Goal: Information Seeking & Learning: Learn about a topic

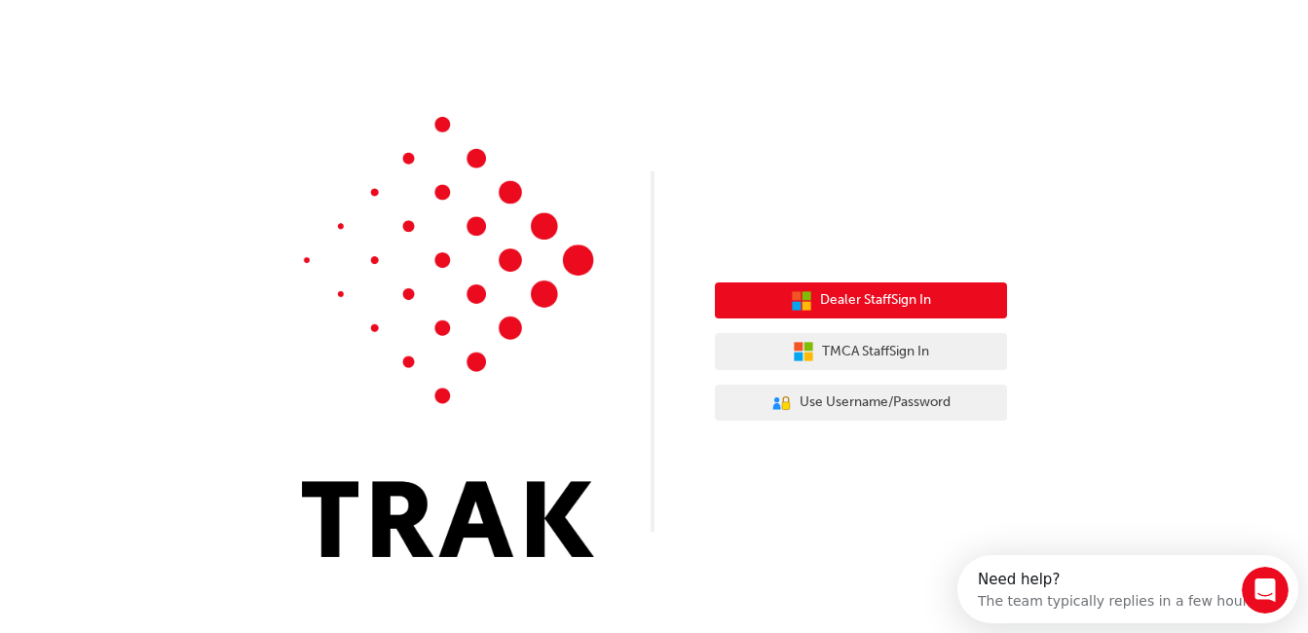
click at [868, 307] on span "Dealer Staff Sign In" at bounding box center [875, 300] width 111 height 22
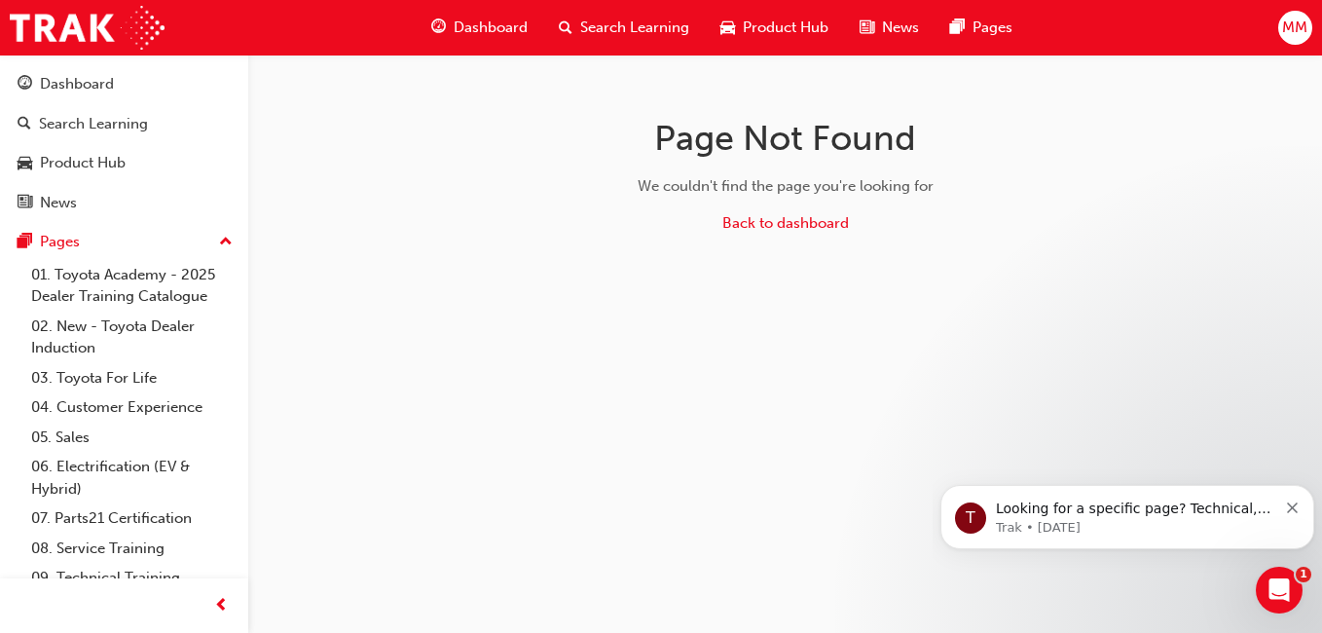
click at [497, 28] on span "Dashboard" at bounding box center [491, 28] width 74 height 22
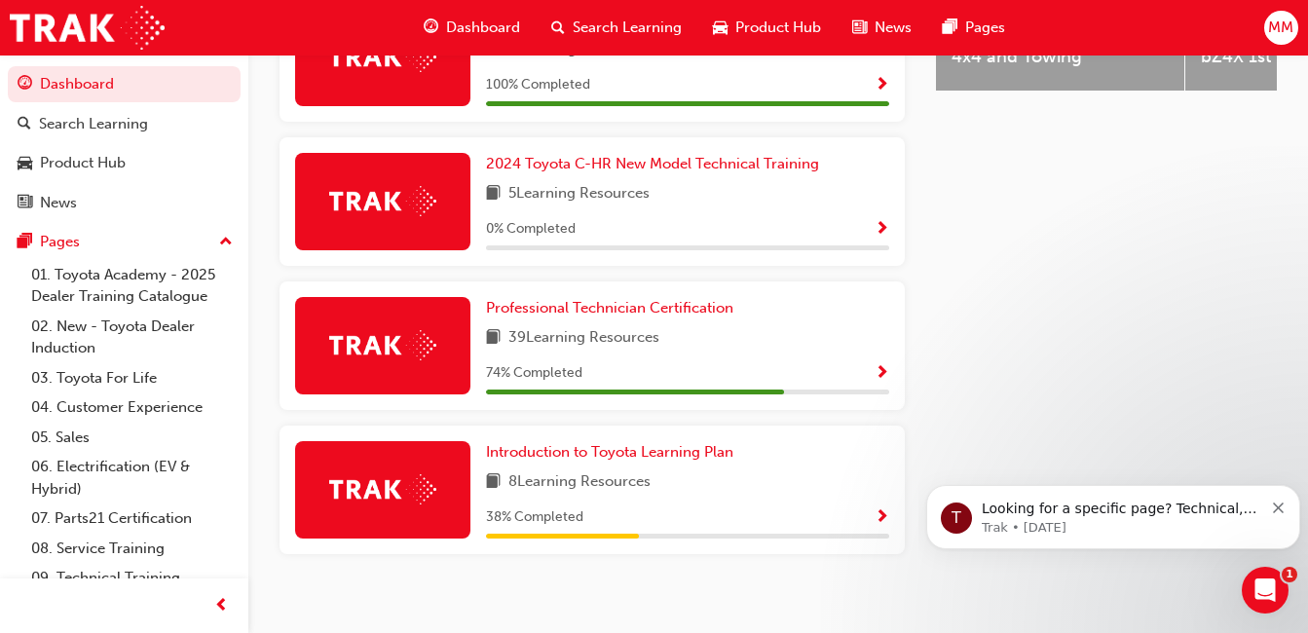
scroll to position [976, 0]
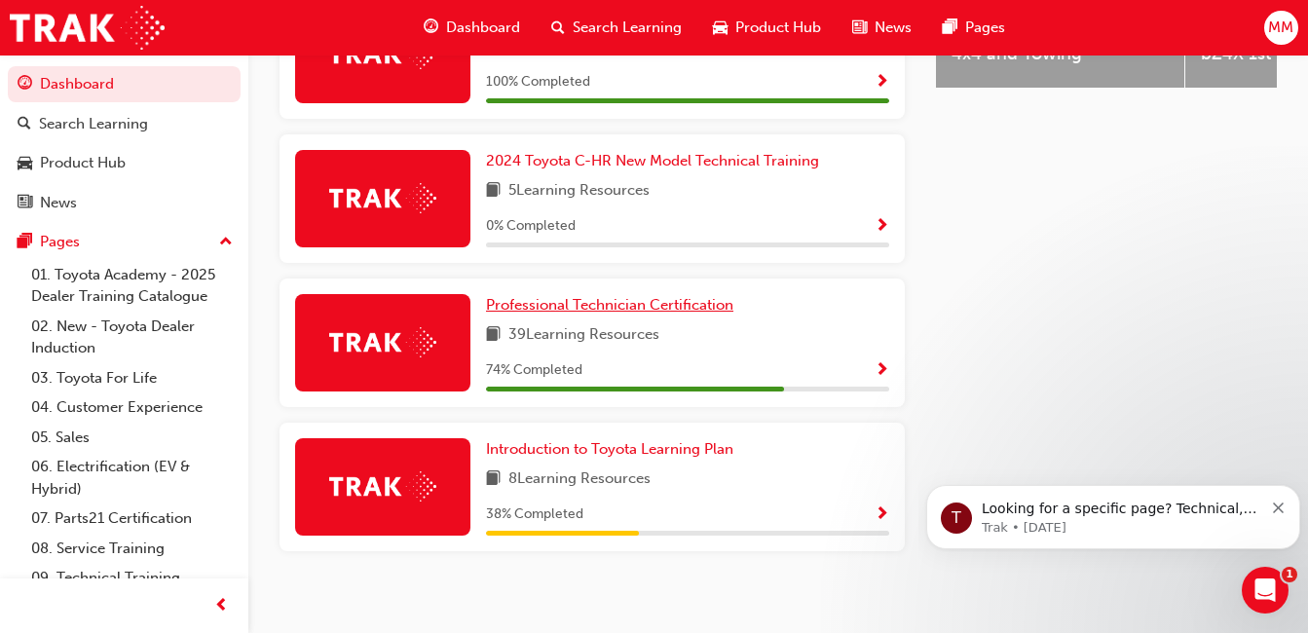
click at [629, 313] on span "Professional Technician Certification" at bounding box center [609, 305] width 247 height 18
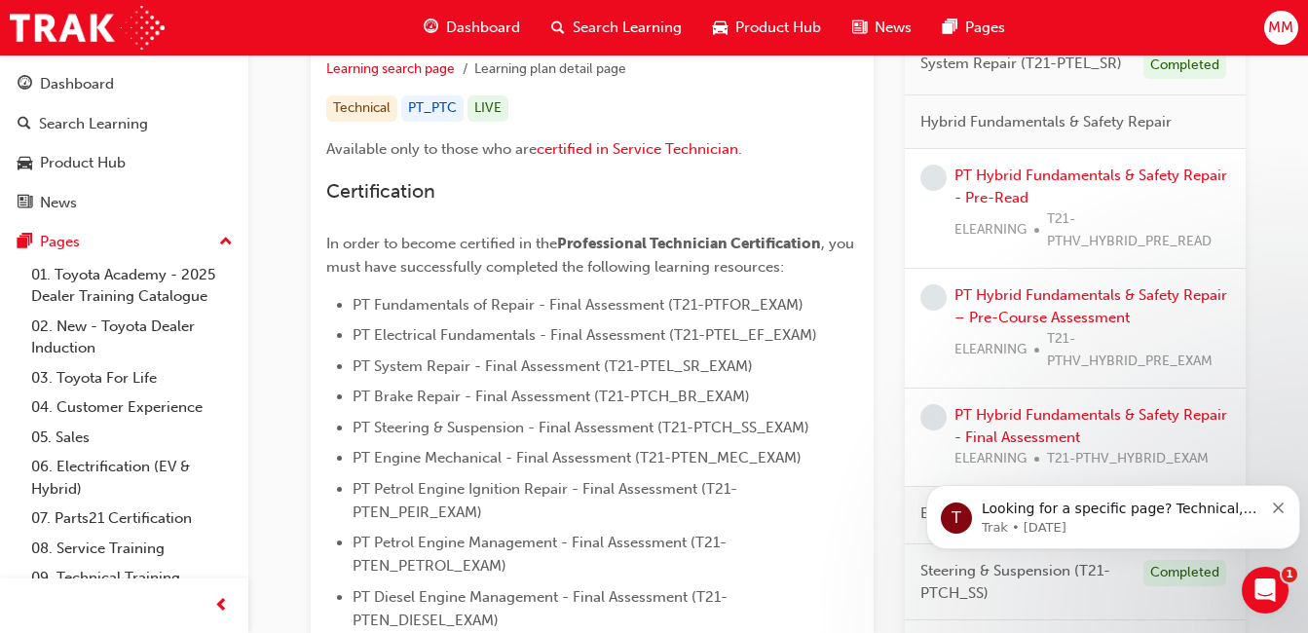
scroll to position [358, 0]
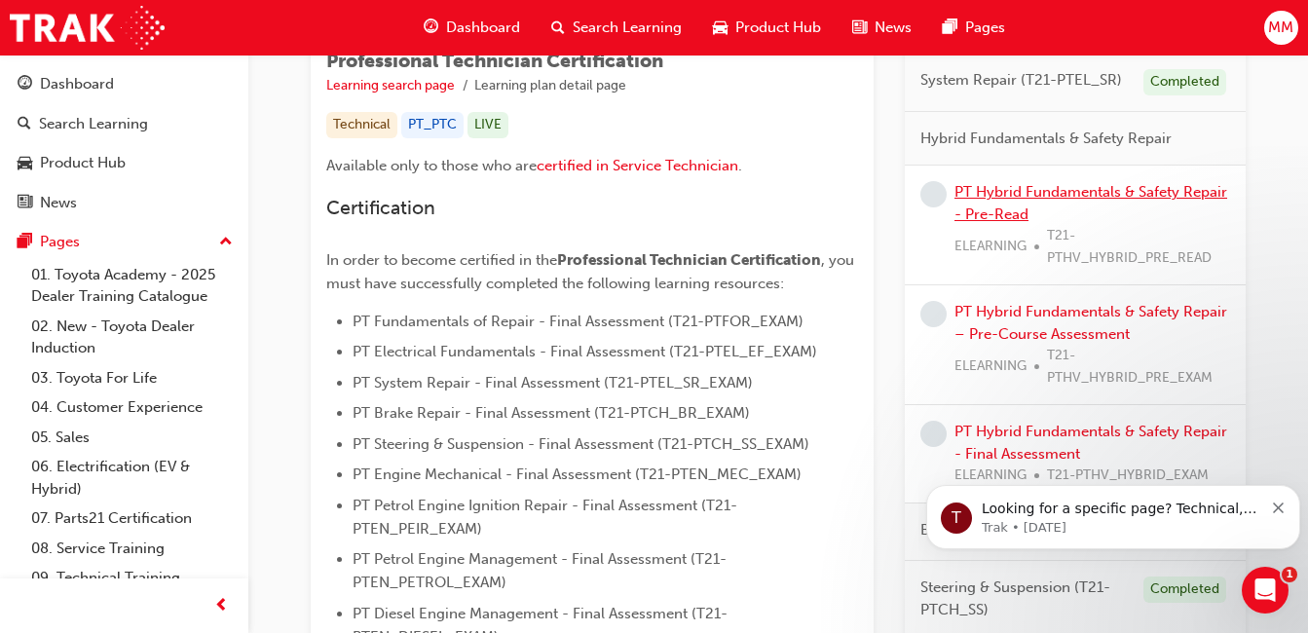
click at [1051, 195] on link "PT Hybrid Fundamentals & Safety Repair - Pre-Read" at bounding box center [1090, 203] width 273 height 40
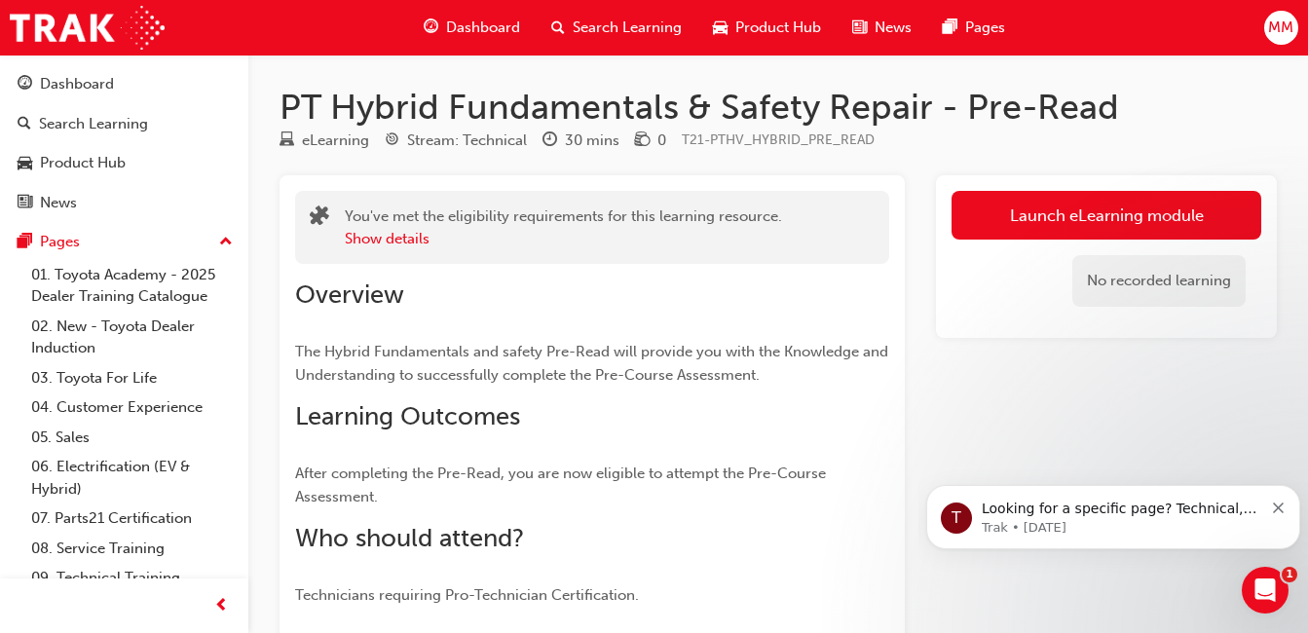
click at [1059, 208] on link "Launch eLearning module" at bounding box center [1106, 215] width 310 height 49
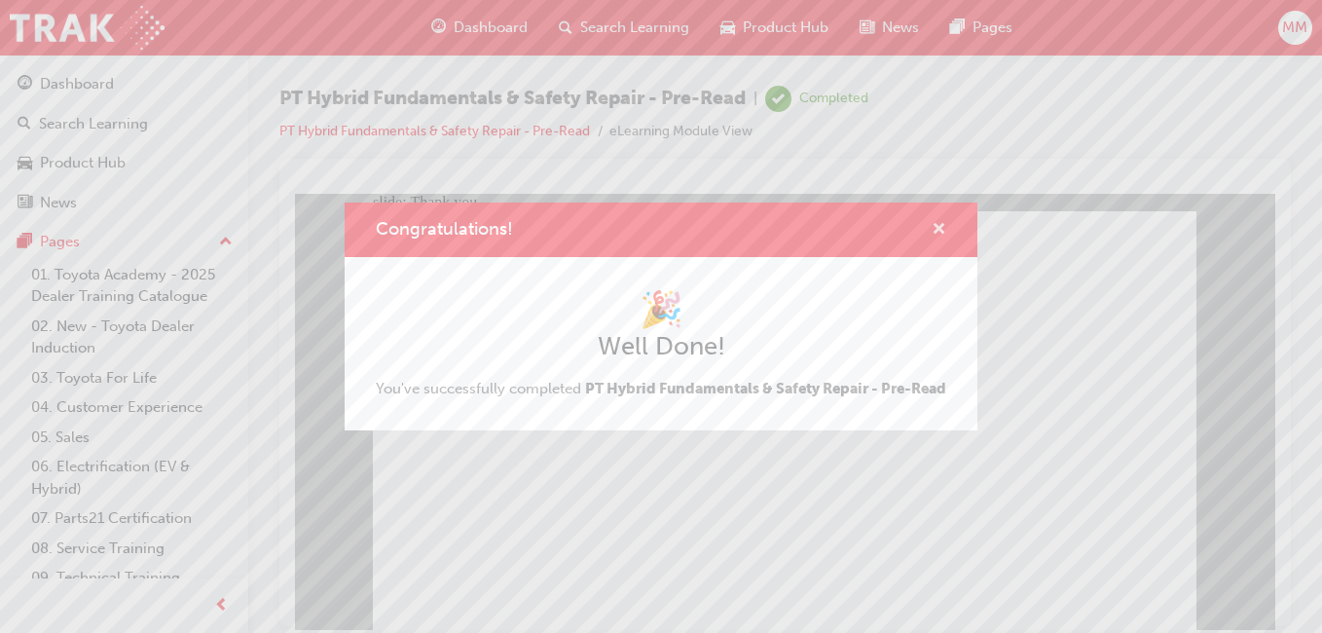
click at [935, 222] on span "cross-icon" at bounding box center [939, 231] width 15 height 18
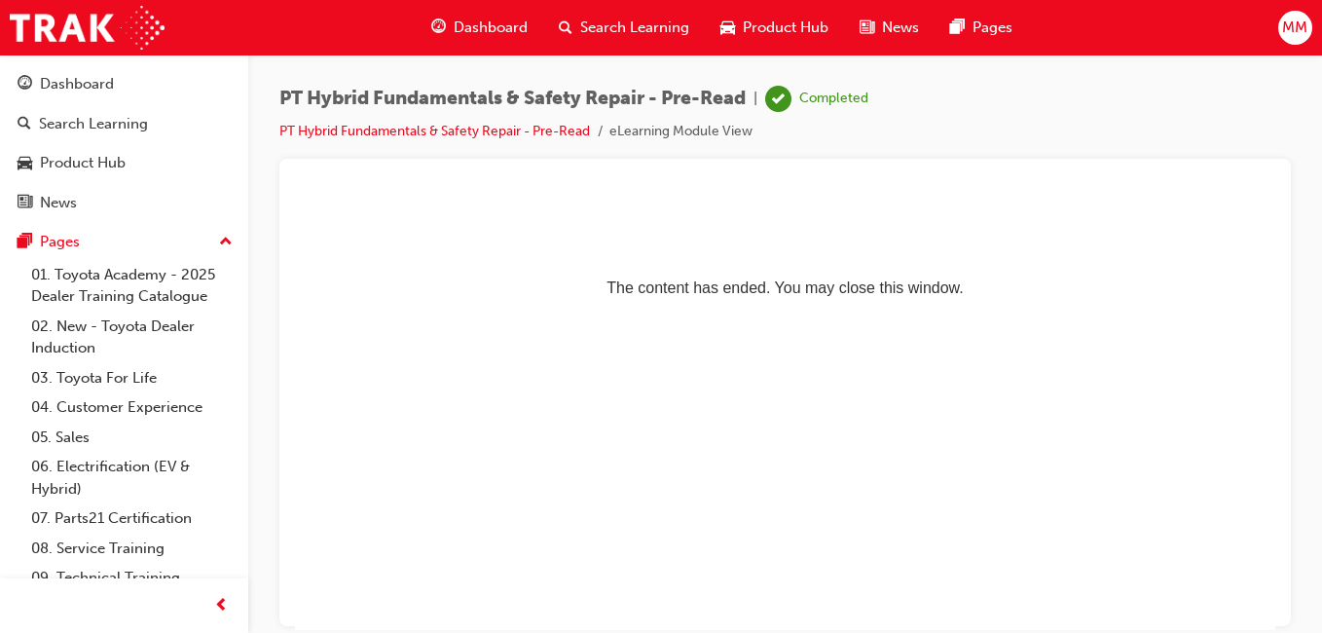
click at [474, 20] on span "Dashboard" at bounding box center [491, 28] width 74 height 22
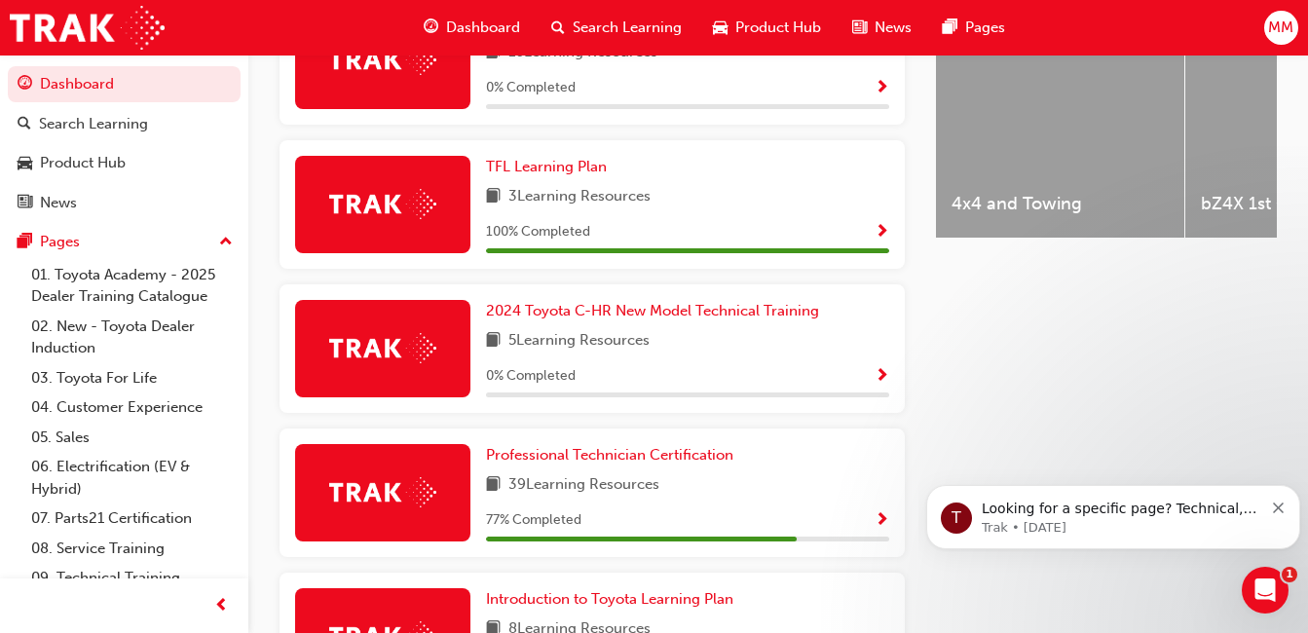
scroll to position [874, 0]
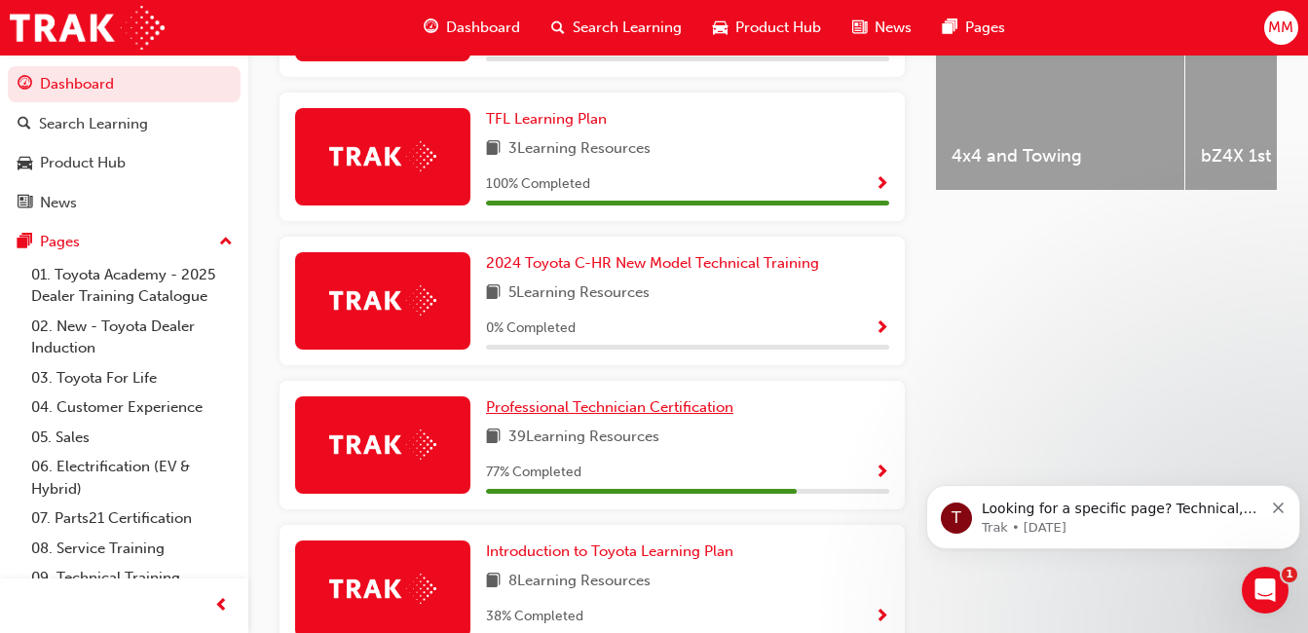
click at [561, 414] on span "Professional Technician Certification" at bounding box center [609, 407] width 247 height 18
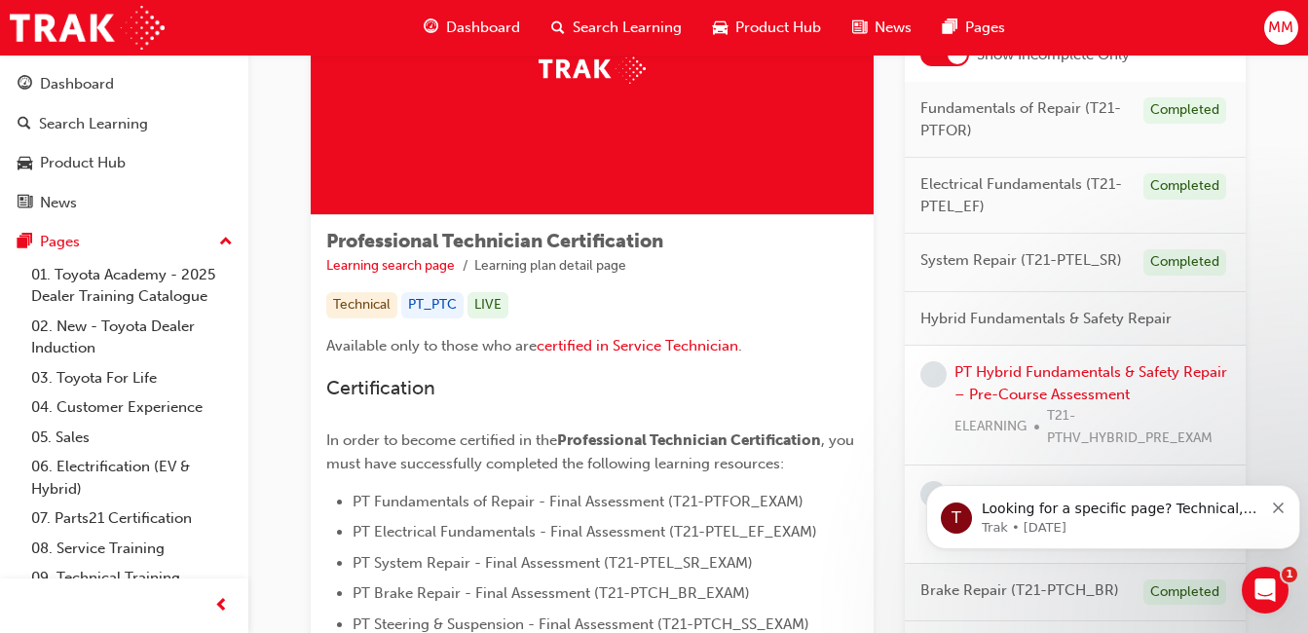
scroll to position [195, 0]
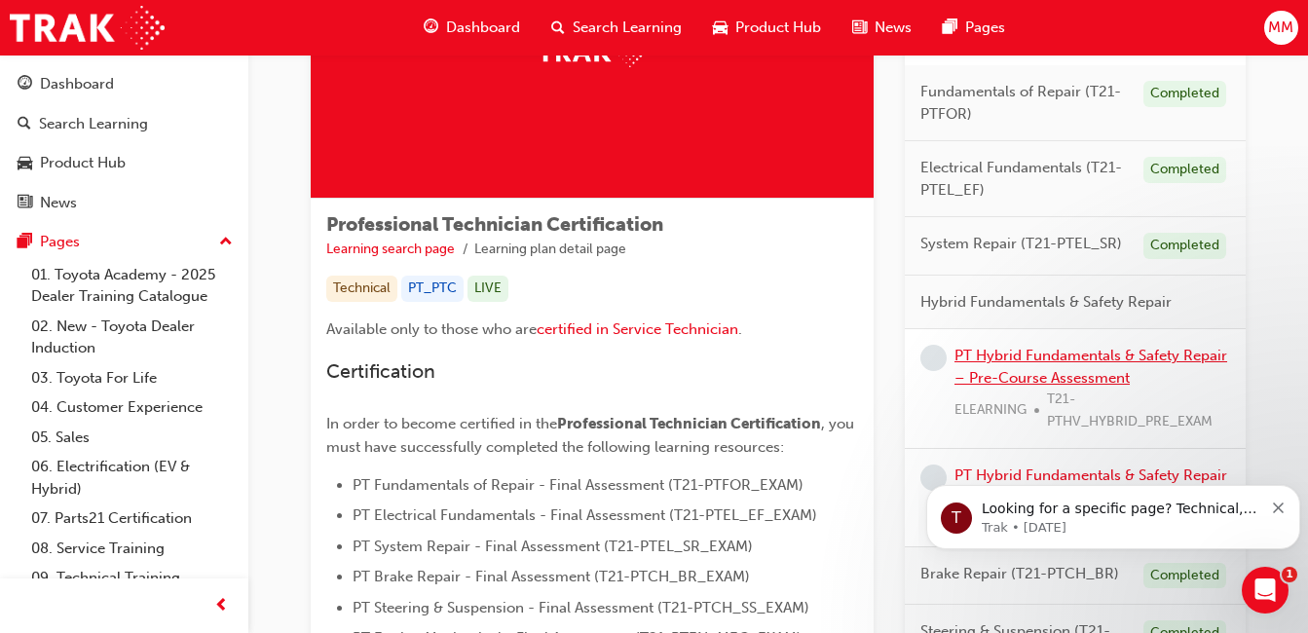
click at [1050, 357] on link "PT Hybrid Fundamentals & Safety Repair – Pre-Course Assessment" at bounding box center [1090, 367] width 273 height 40
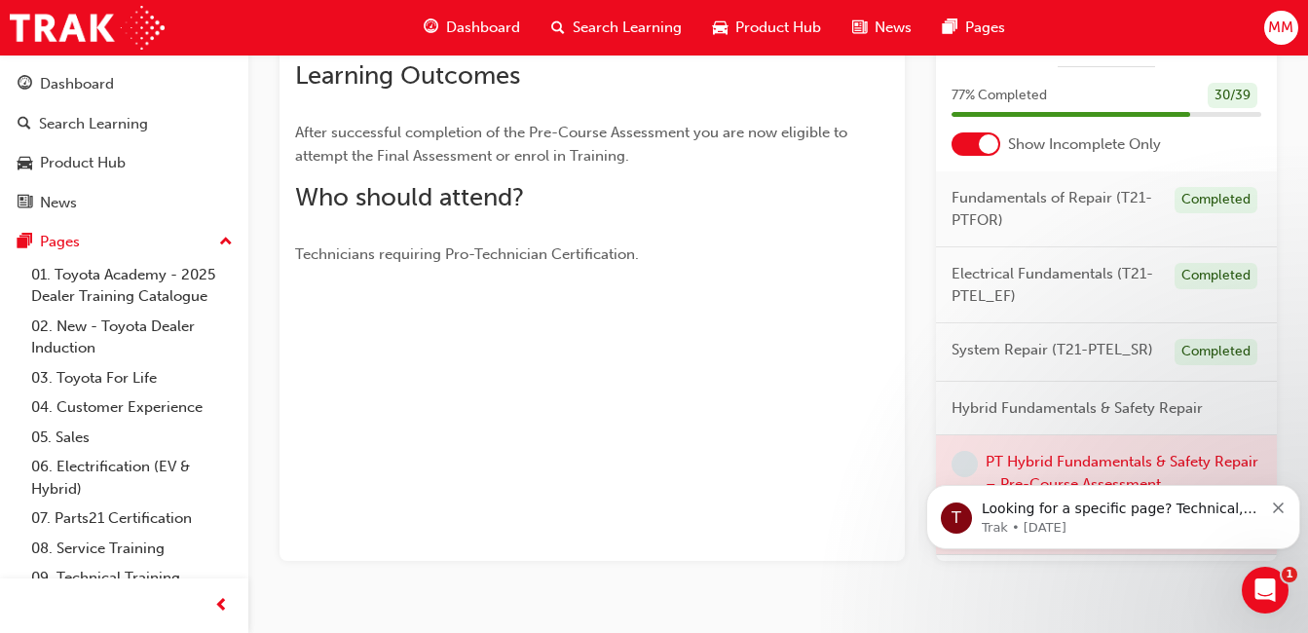
scroll to position [422, 0]
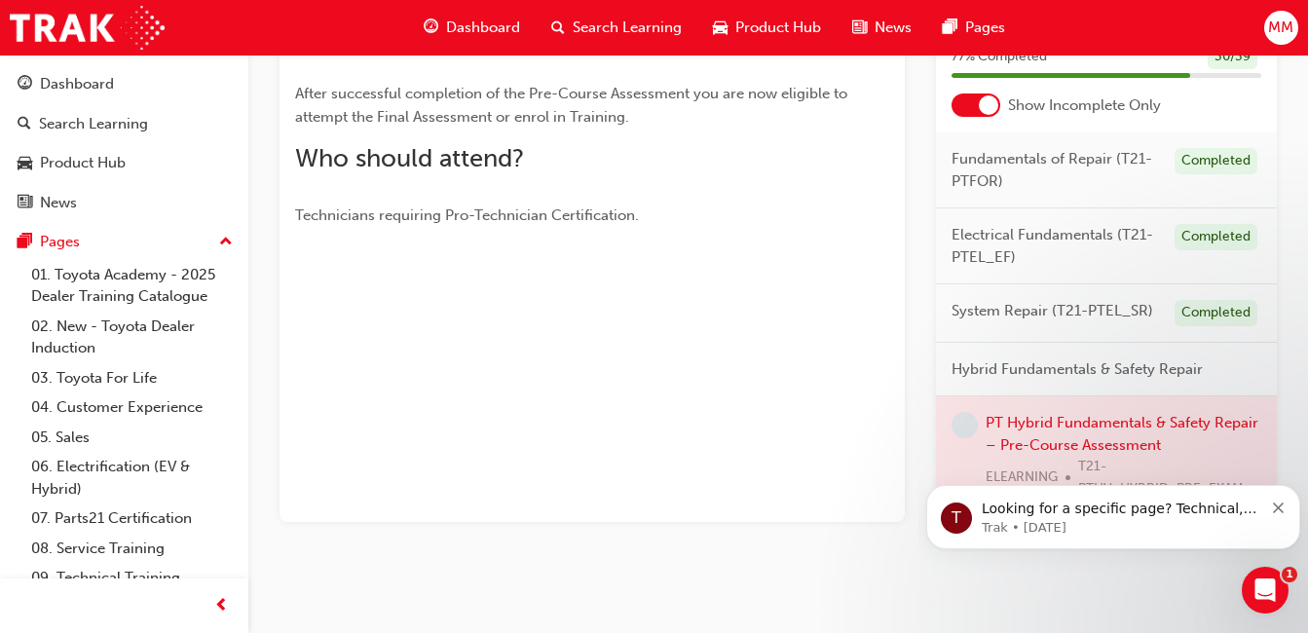
click at [1042, 430] on div at bounding box center [1106, 455] width 341 height 119
click at [1051, 459] on body "T Looking for a specific page? Technical, Toyota Network Training, Technical Tr…" at bounding box center [1113, 512] width 374 height 121
drag, startPoint x: 1051, startPoint y: 459, endPoint x: 981, endPoint y: 450, distance: 70.6
click html "T Looking for a specific page? Technical, Toyota Network Training, Technical Tr…"
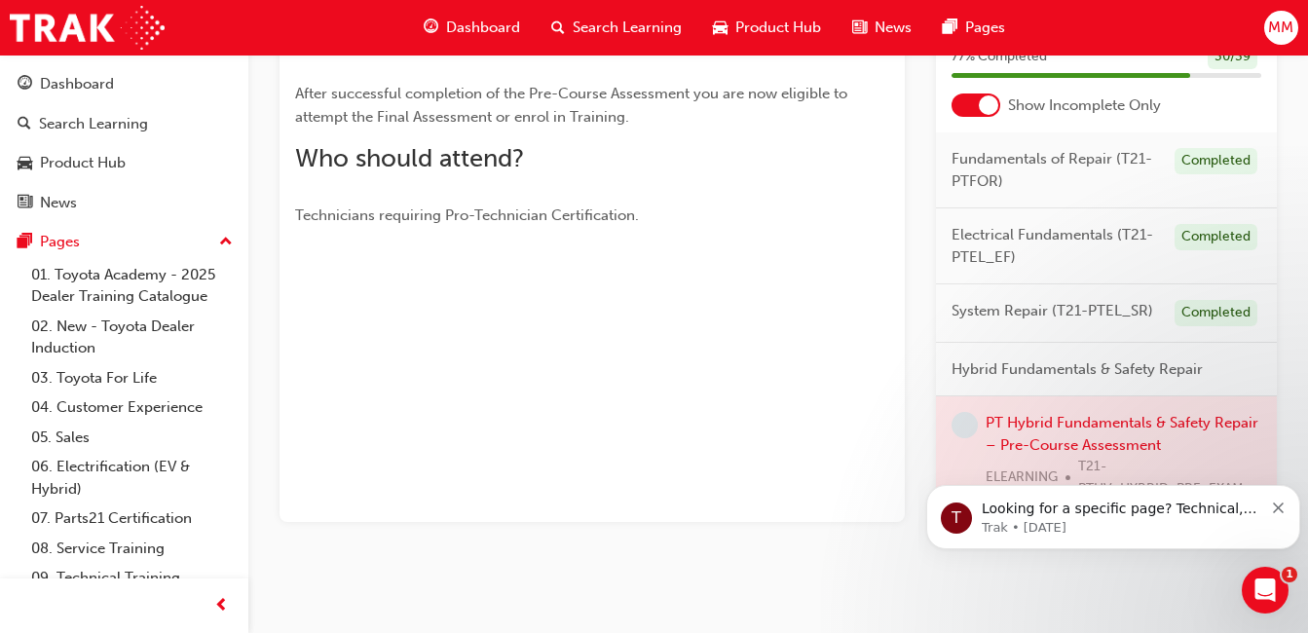
click at [1274, 595] on div "Open Intercom Messenger" at bounding box center [1265, 590] width 64 height 64
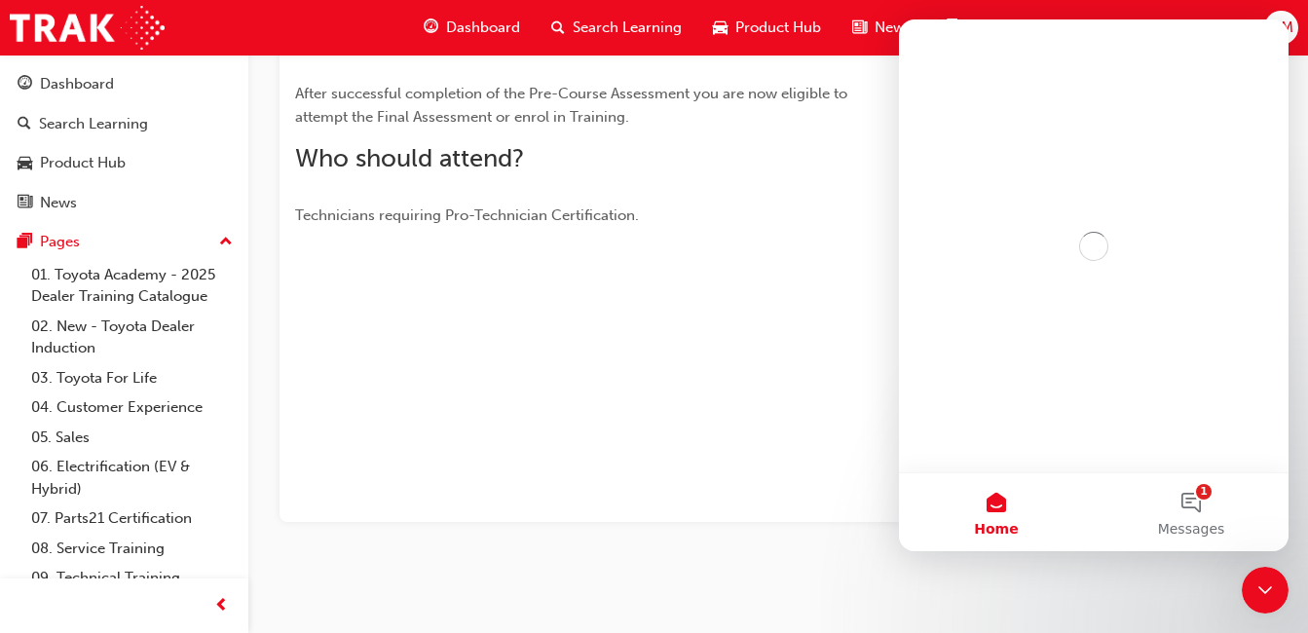
scroll to position [0, 0]
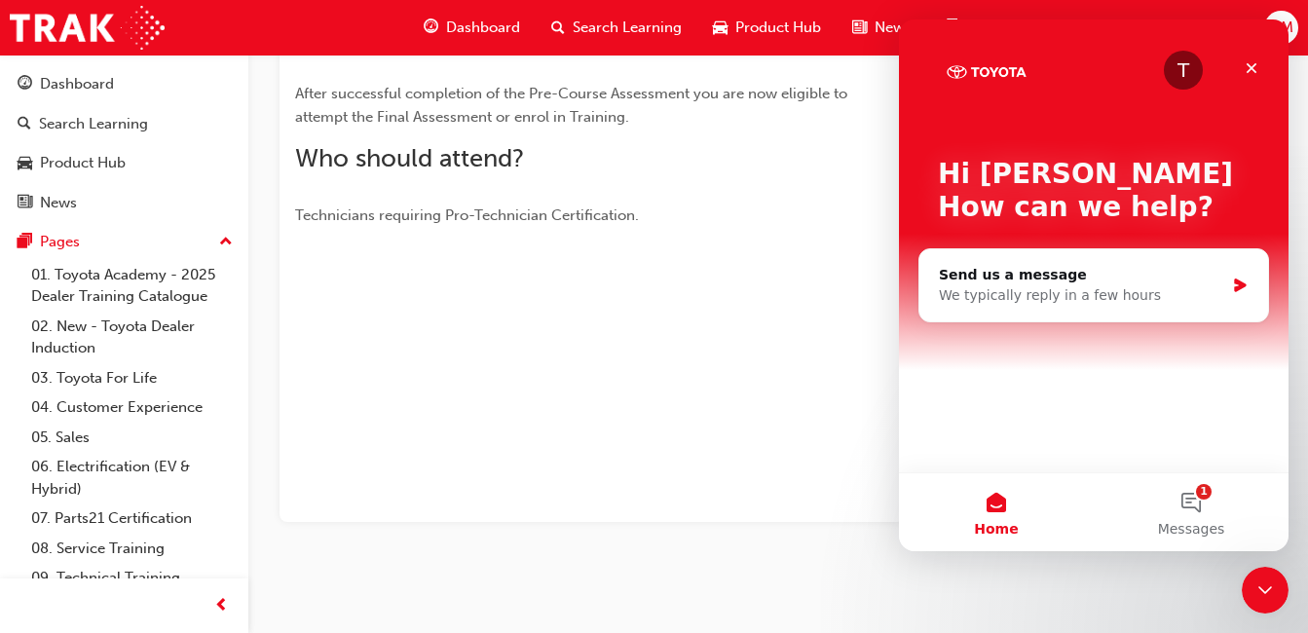
click at [1197, 503] on button "1 Messages" at bounding box center [1190, 512] width 195 height 78
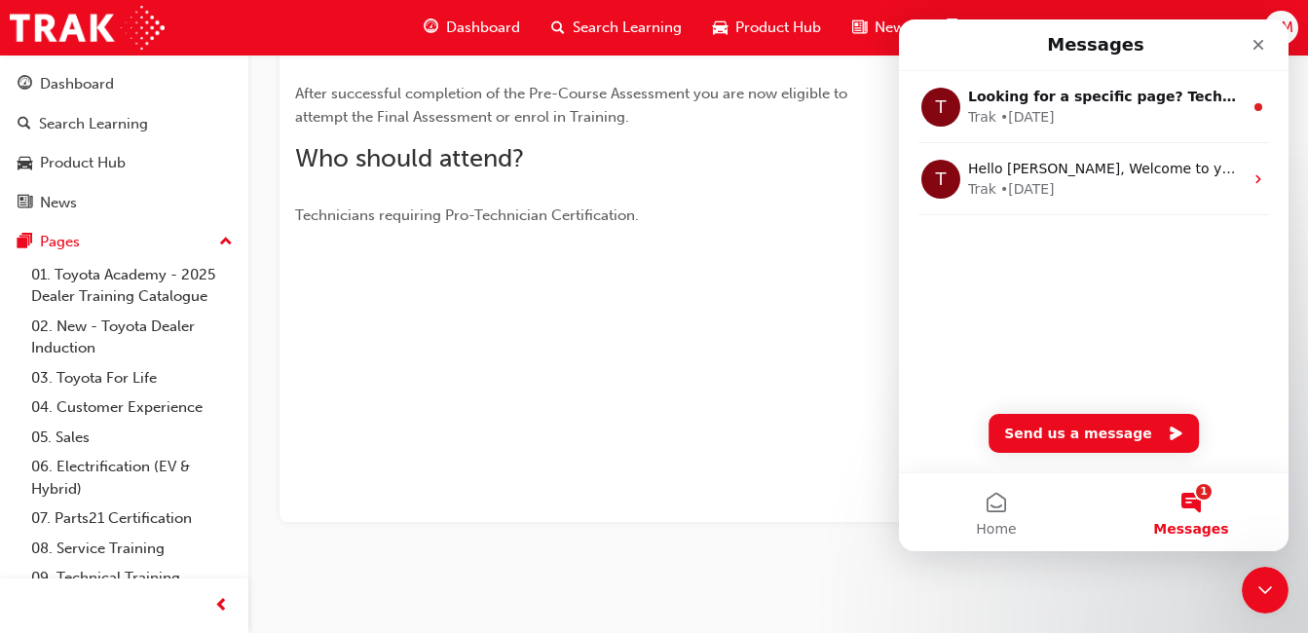
click at [1054, 178] on div "Hello Manuel, Welcome to your new Training Resource Centre! Navigate your new T…" at bounding box center [1105, 169] width 275 height 20
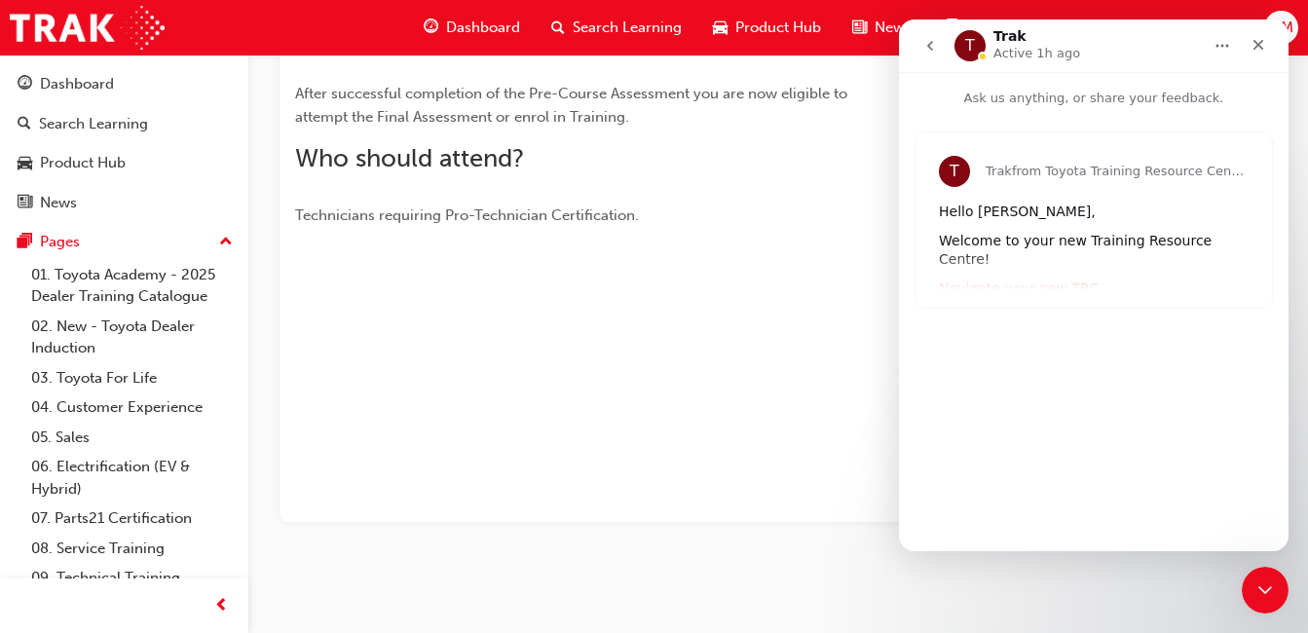
click at [1254, 41] on icon "Close" at bounding box center [1258, 45] width 11 height 11
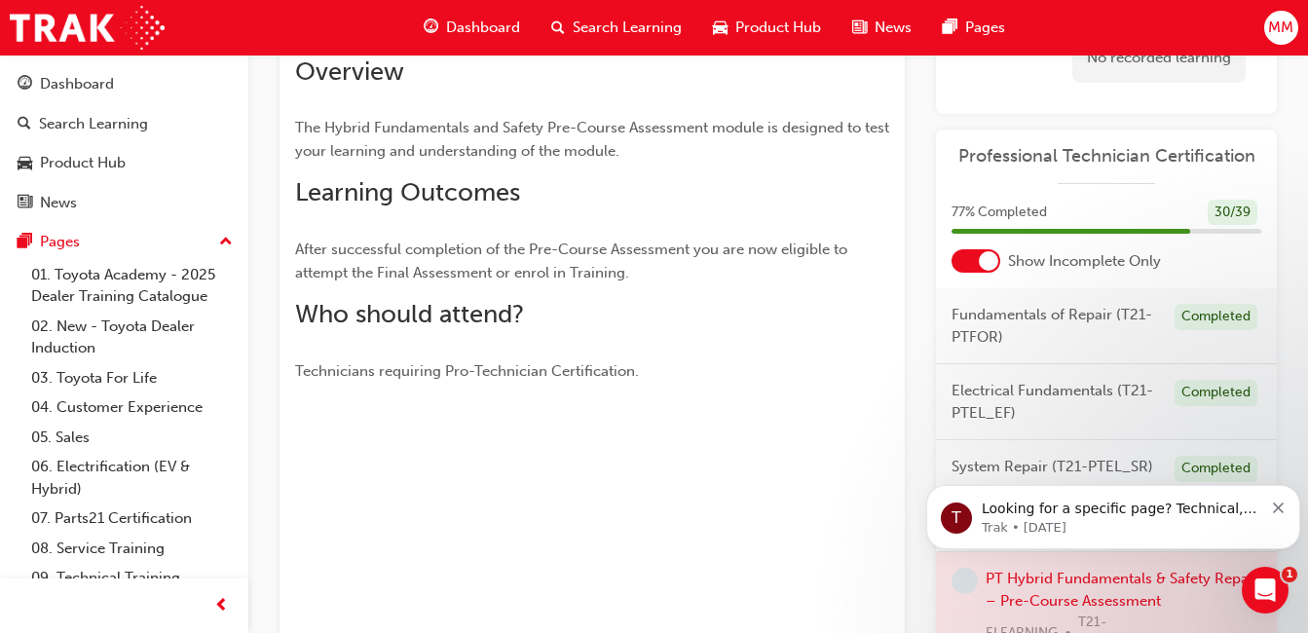
scroll to position [227, 0]
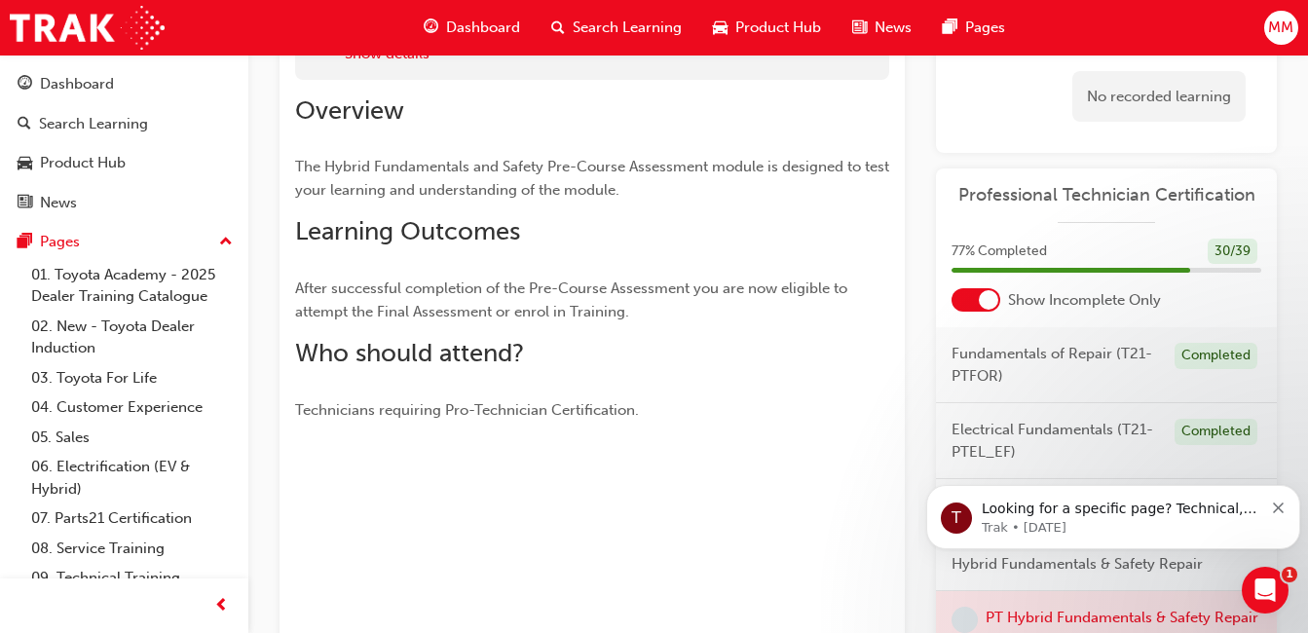
click at [1119, 198] on span "Professional Technician Certification" at bounding box center [1106, 195] width 310 height 22
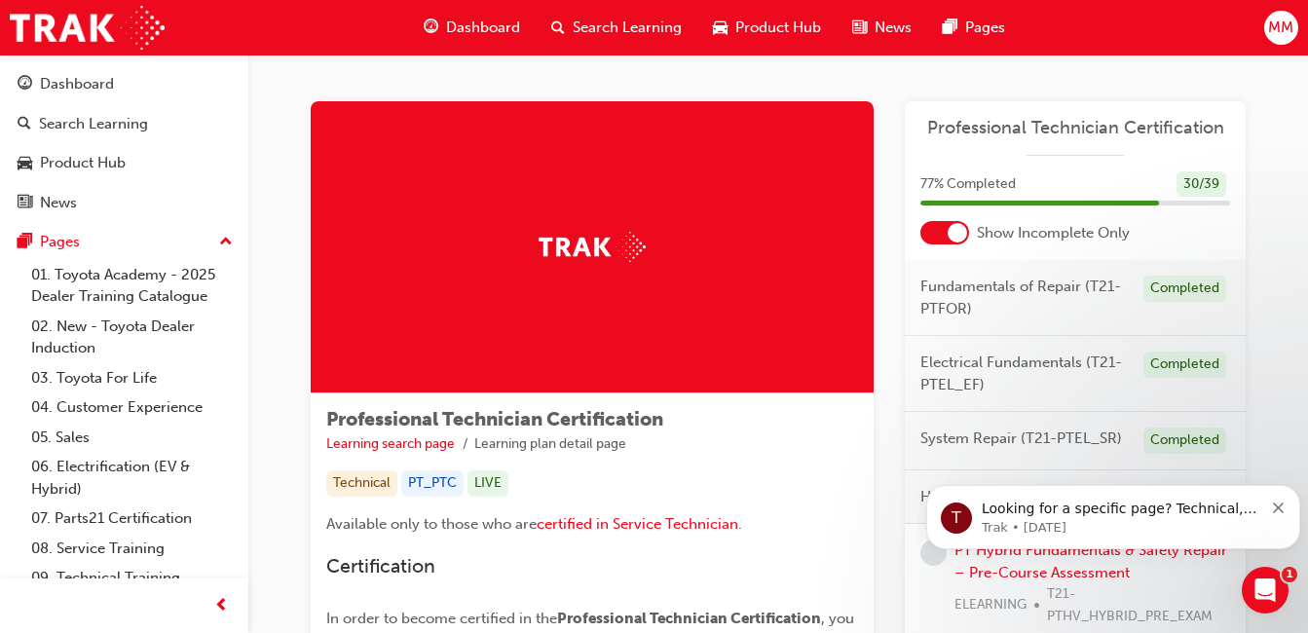
click at [992, 125] on span "Professional Technician Certification" at bounding box center [1075, 128] width 310 height 22
click at [1284, 510] on div "T Looking for a specific page? Technical, Toyota Network Training, Technical Tr…" at bounding box center [1112, 516] width 345 height 39
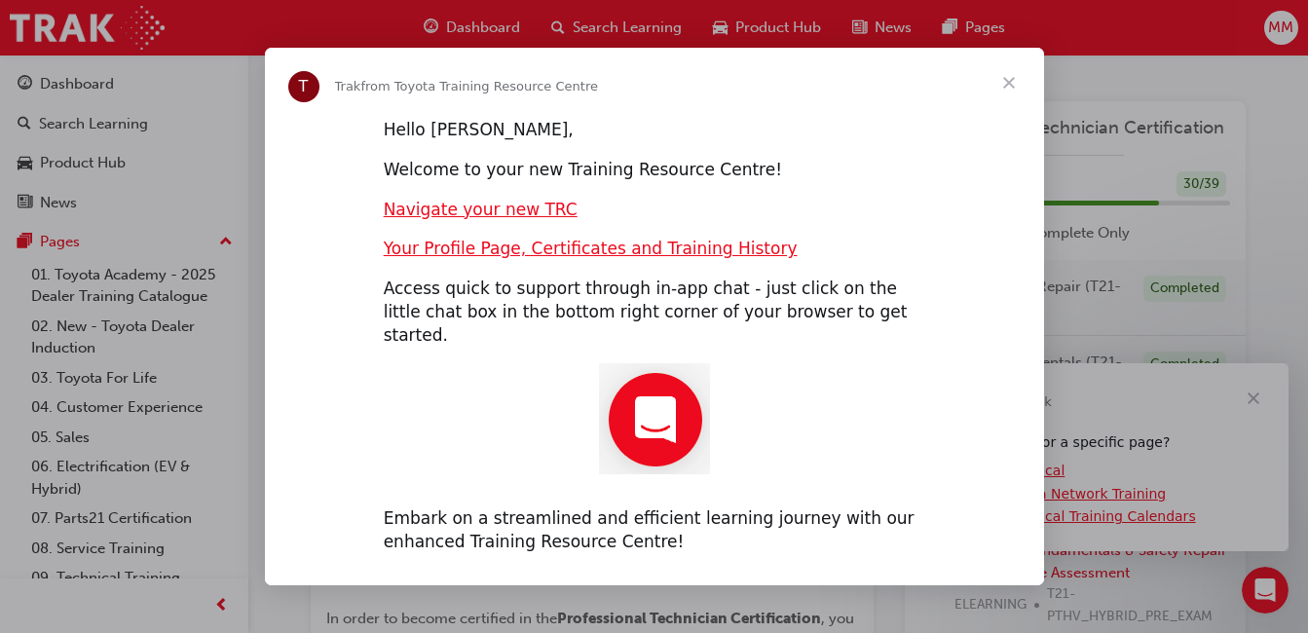
click at [1003, 93] on span "Close" at bounding box center [1009, 83] width 70 height 70
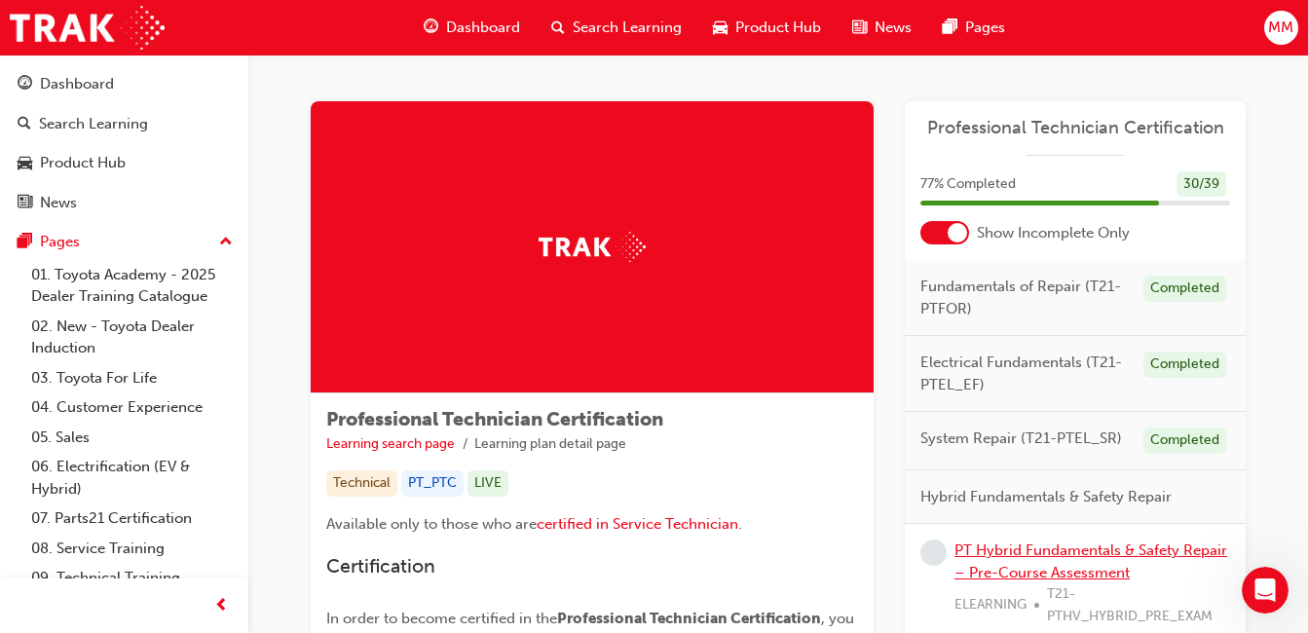
click at [1007, 555] on link "PT Hybrid Fundamentals & Safety Repair – Pre-Course Assessment" at bounding box center [1090, 561] width 273 height 40
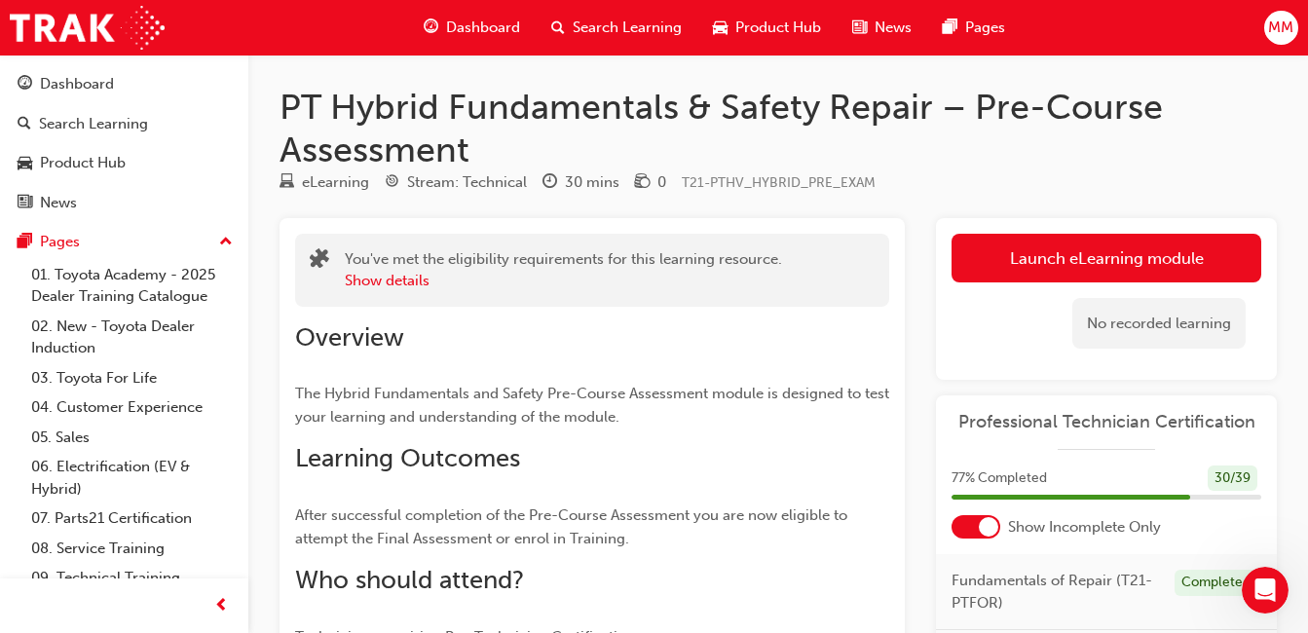
click at [1074, 252] on link "Launch eLearning module" at bounding box center [1106, 258] width 310 height 49
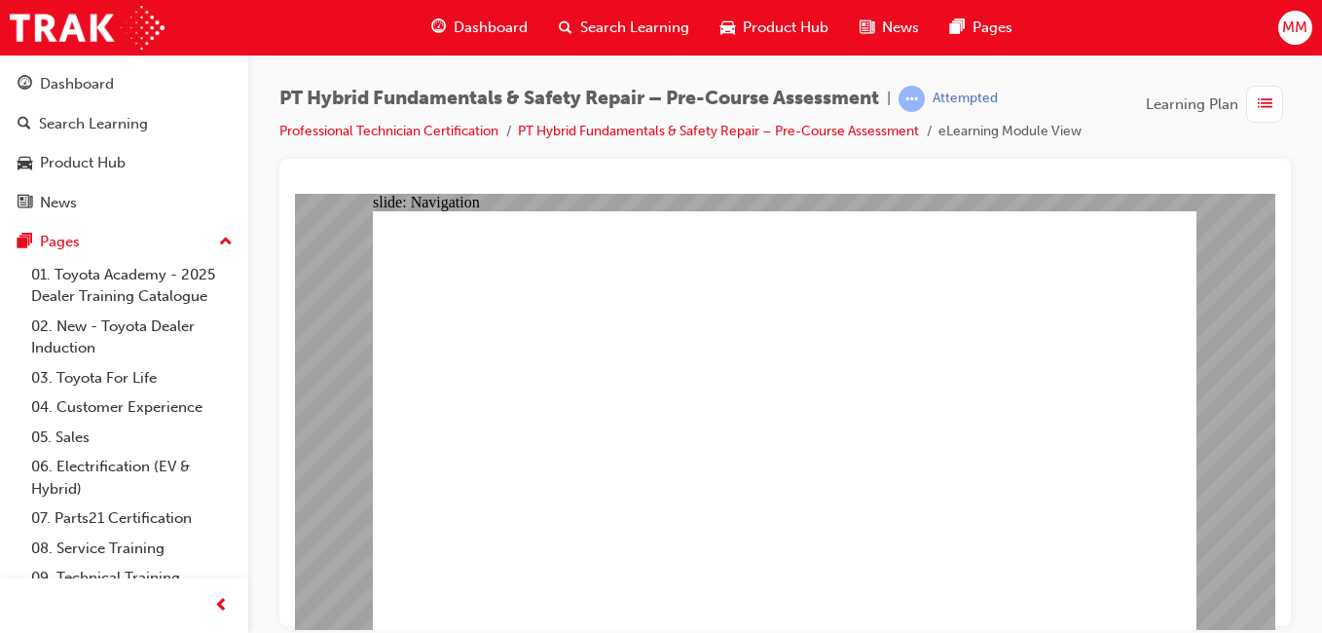
radio input "true"
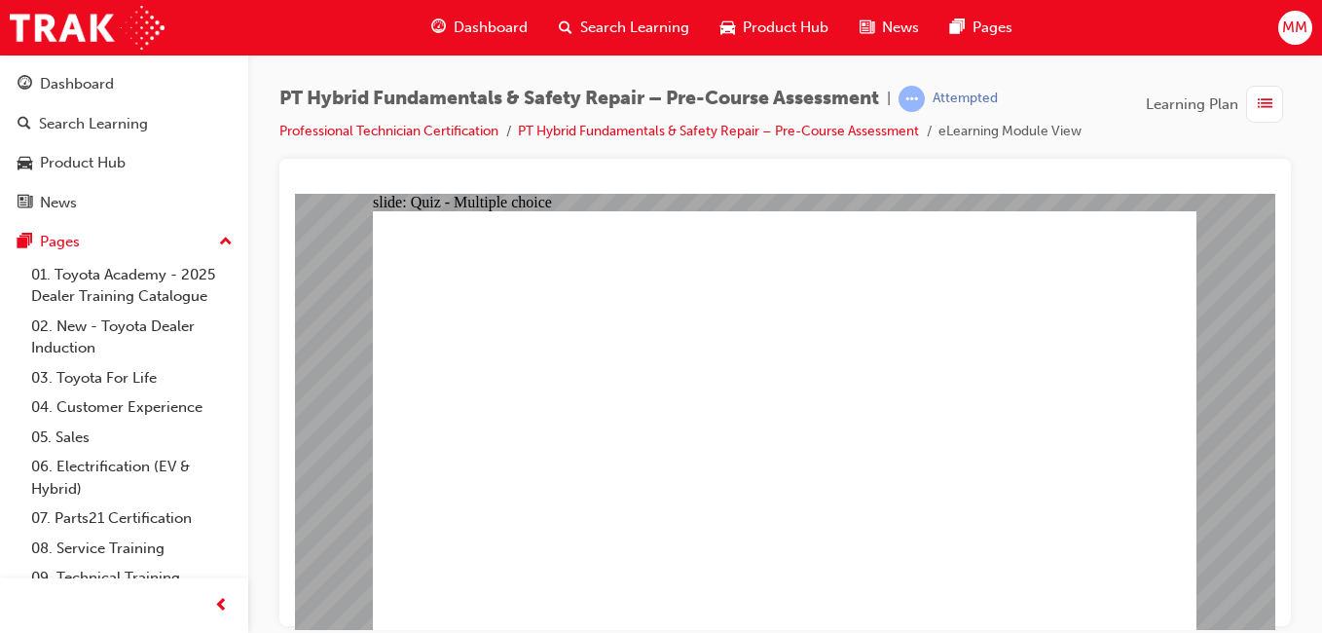
radio input "true"
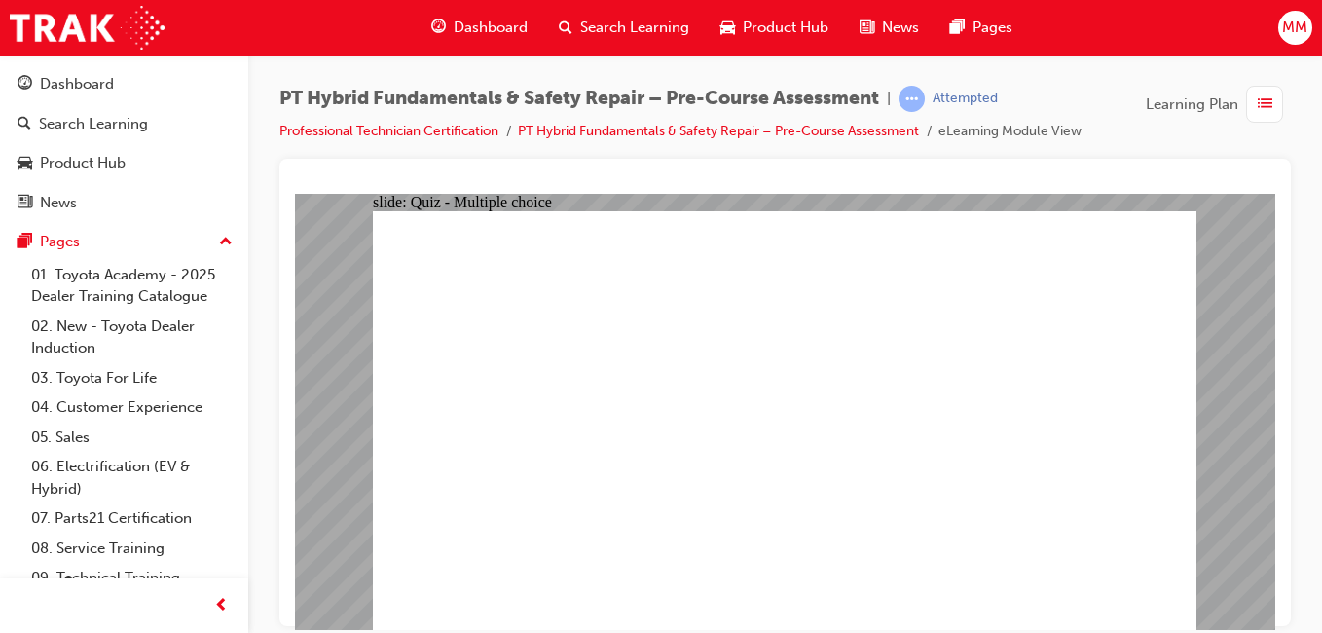
radio input "false"
radio input "true"
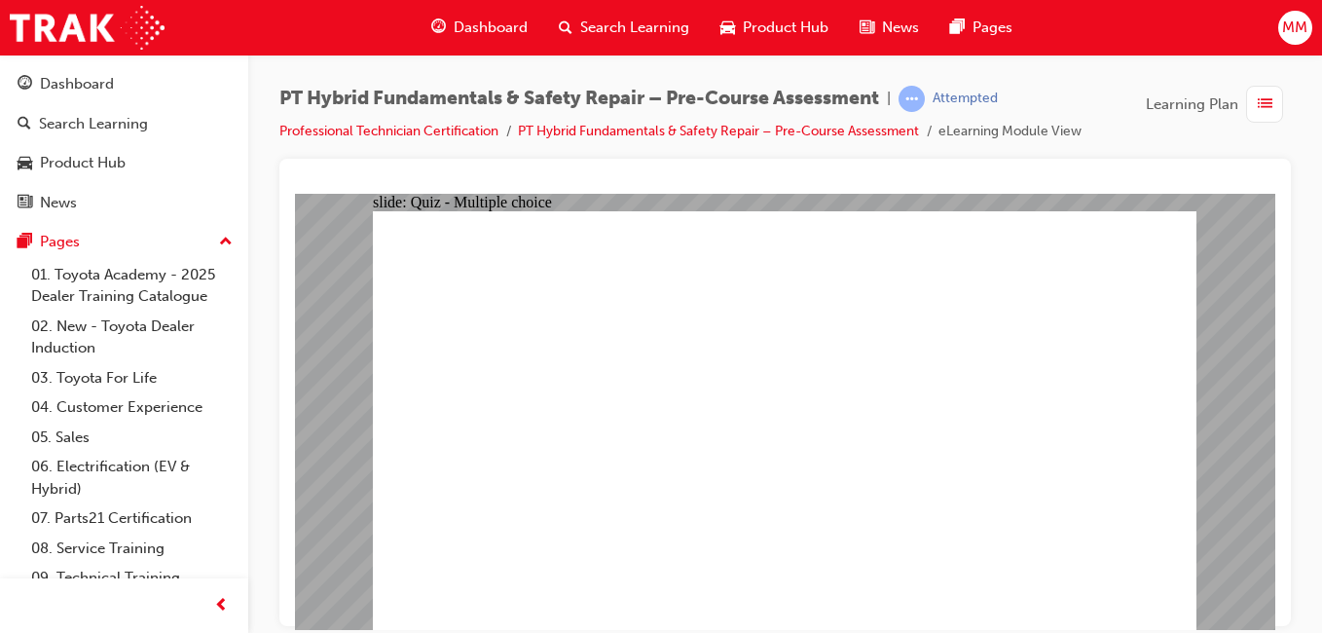
radio input "true"
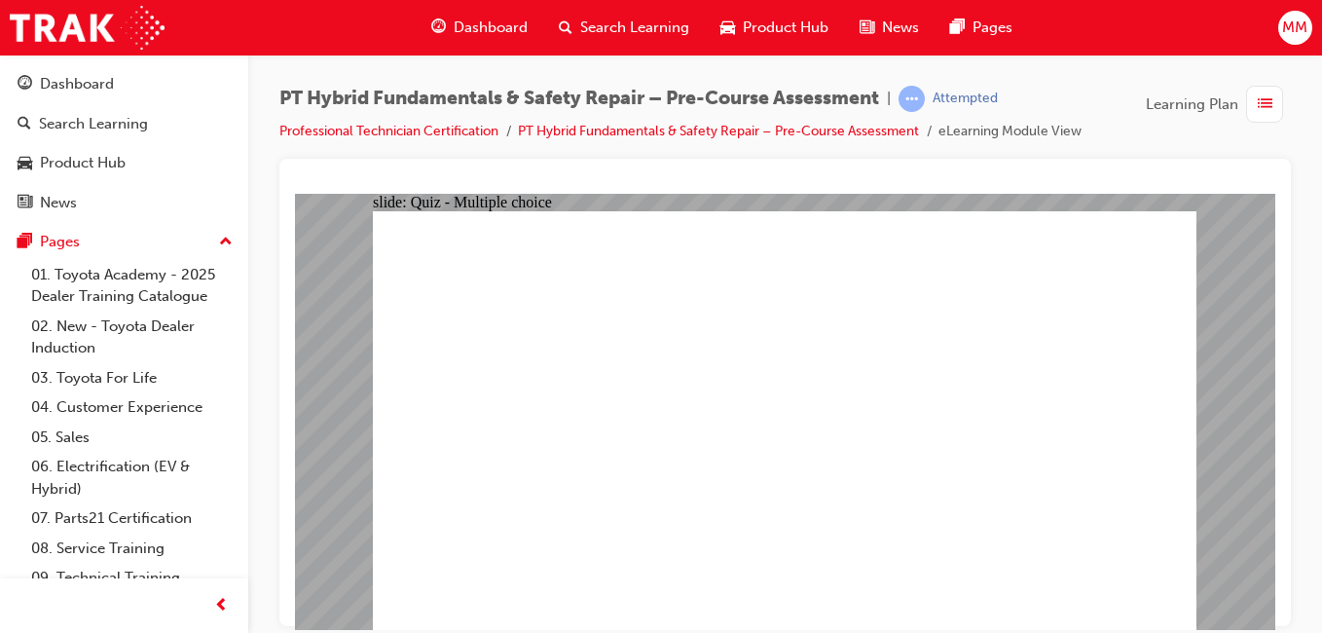
checkbox input "false"
checkbox input "true"
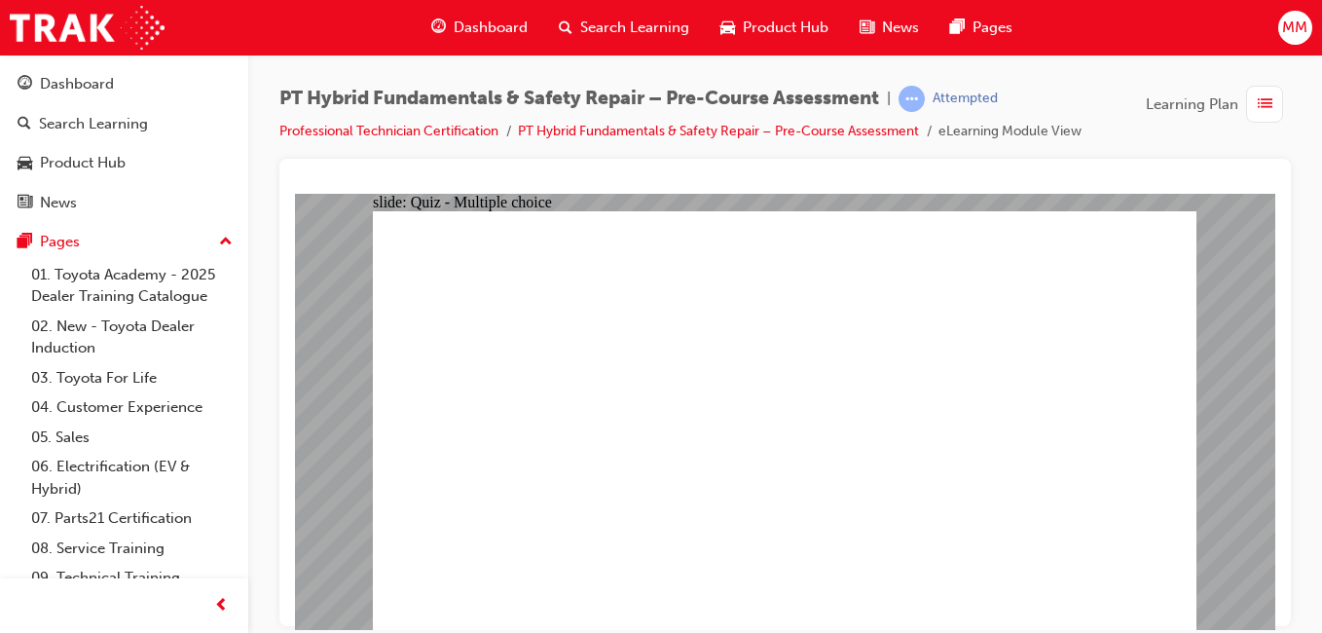
checkbox input "true"
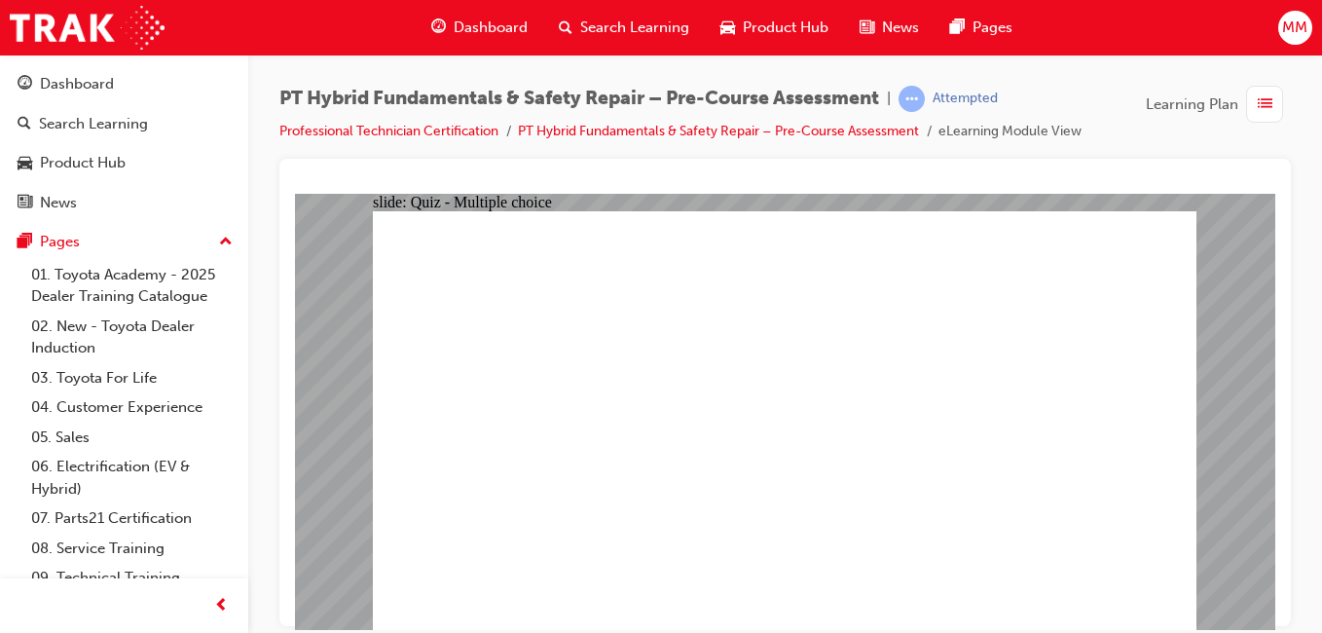
checkbox input "true"
checkbox input "false"
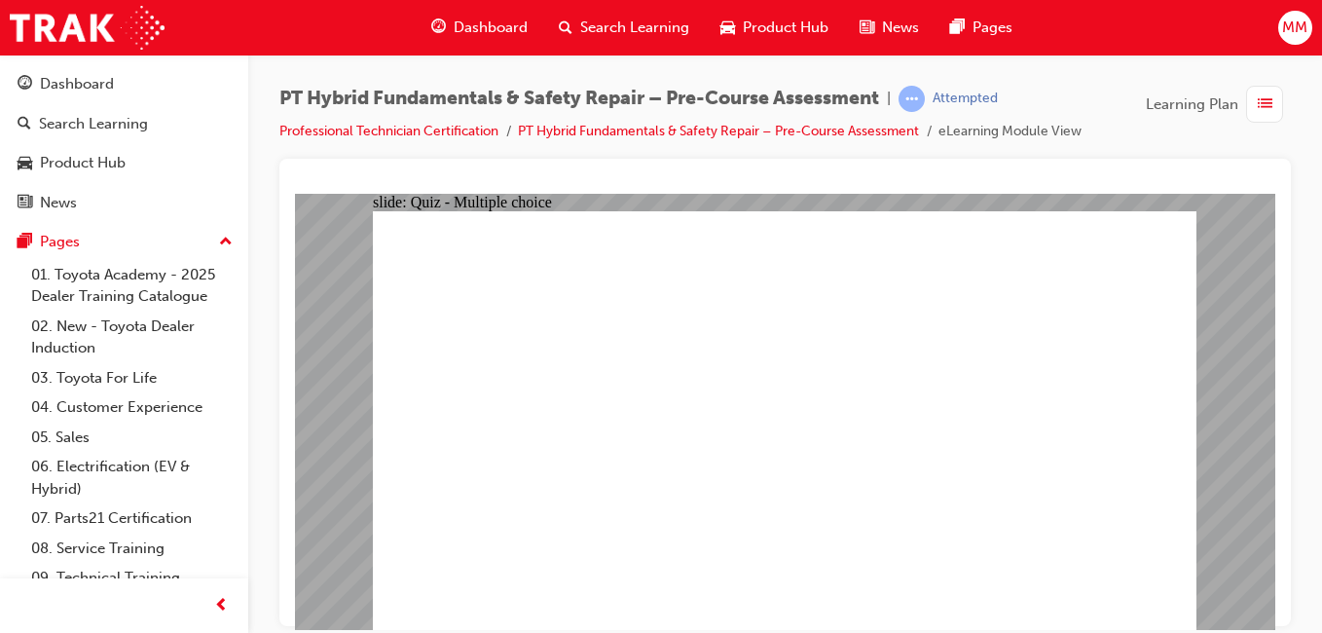
checkbox input "true"
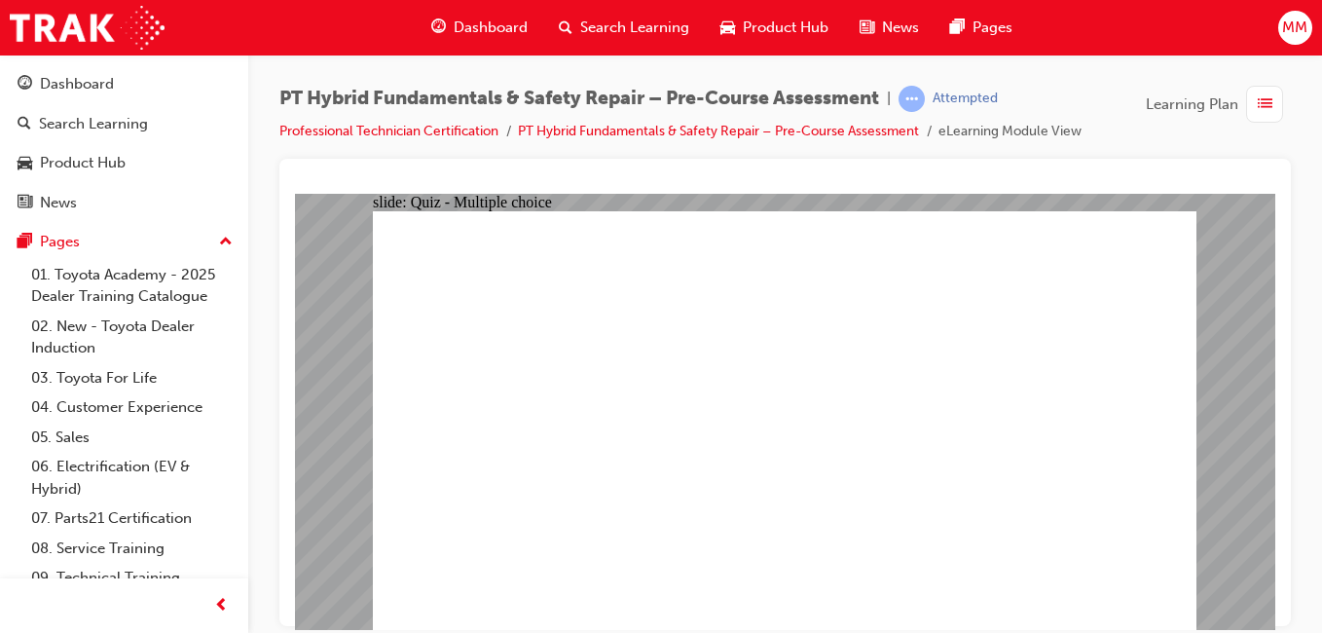
checkbox input "false"
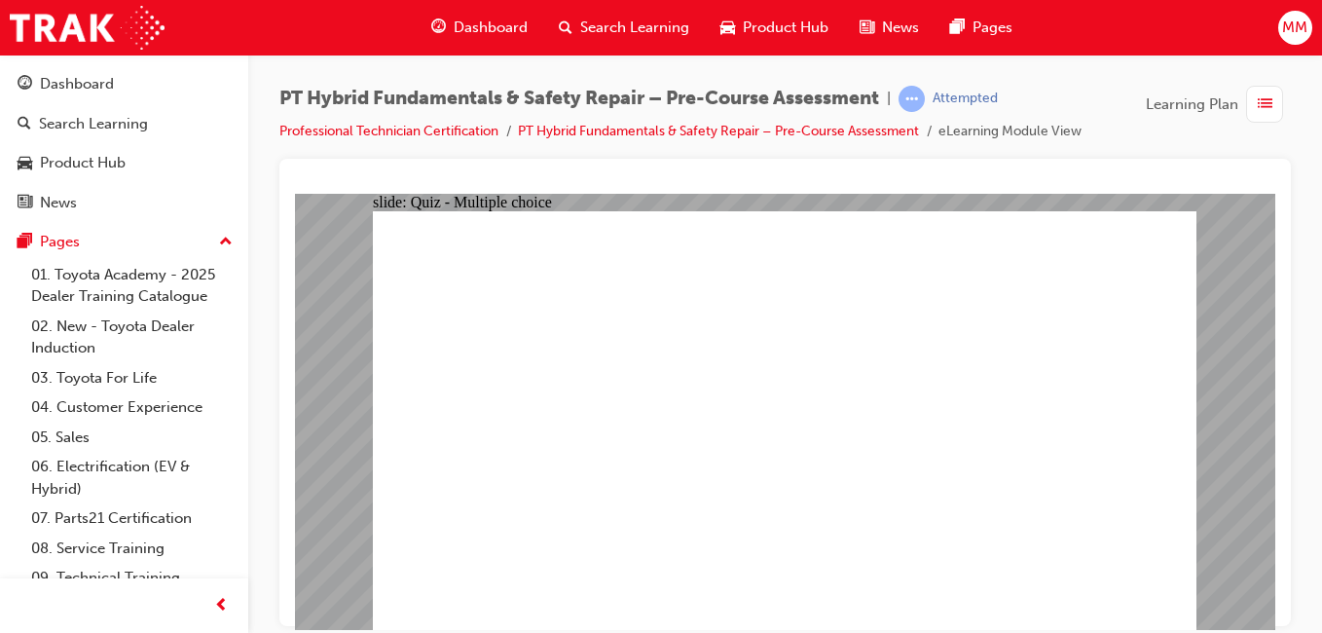
checkbox input "false"
radio input "true"
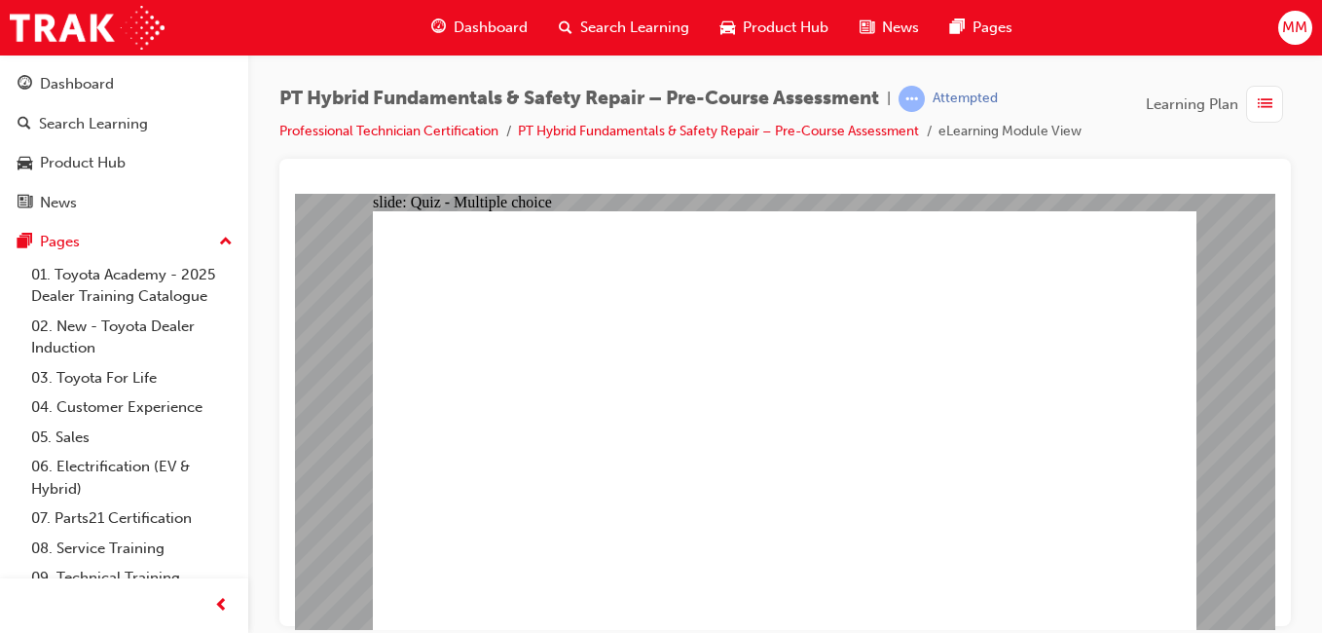
radio input "true"
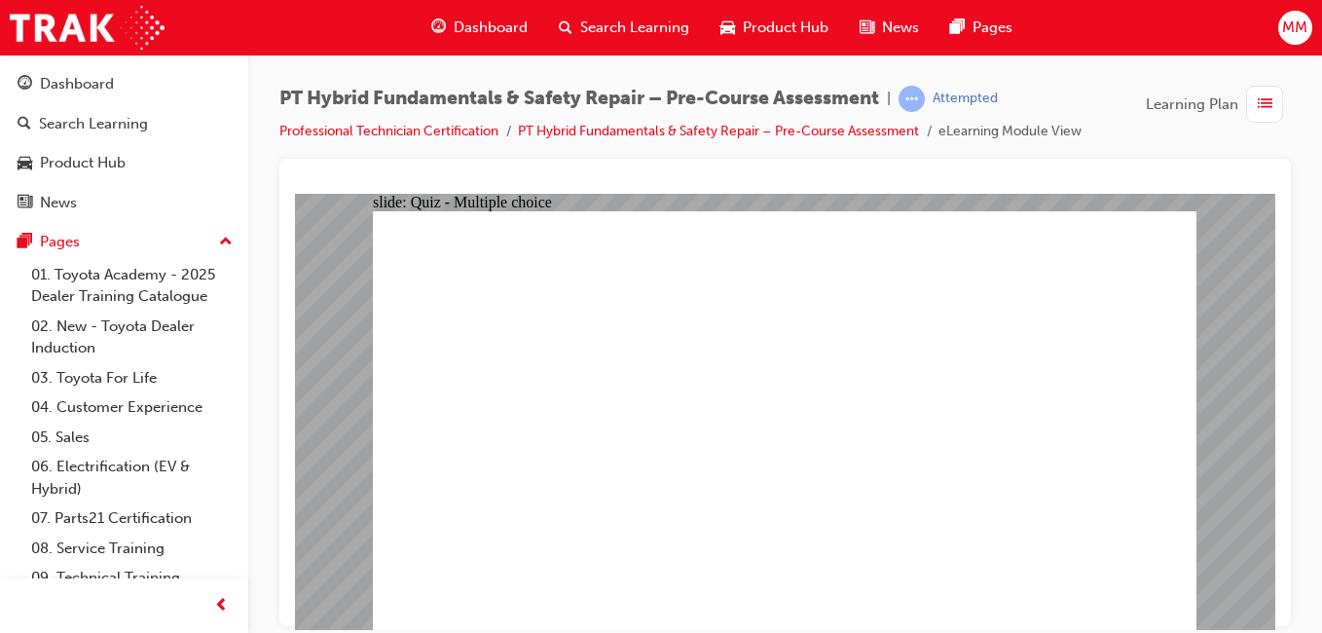
radio input "true"
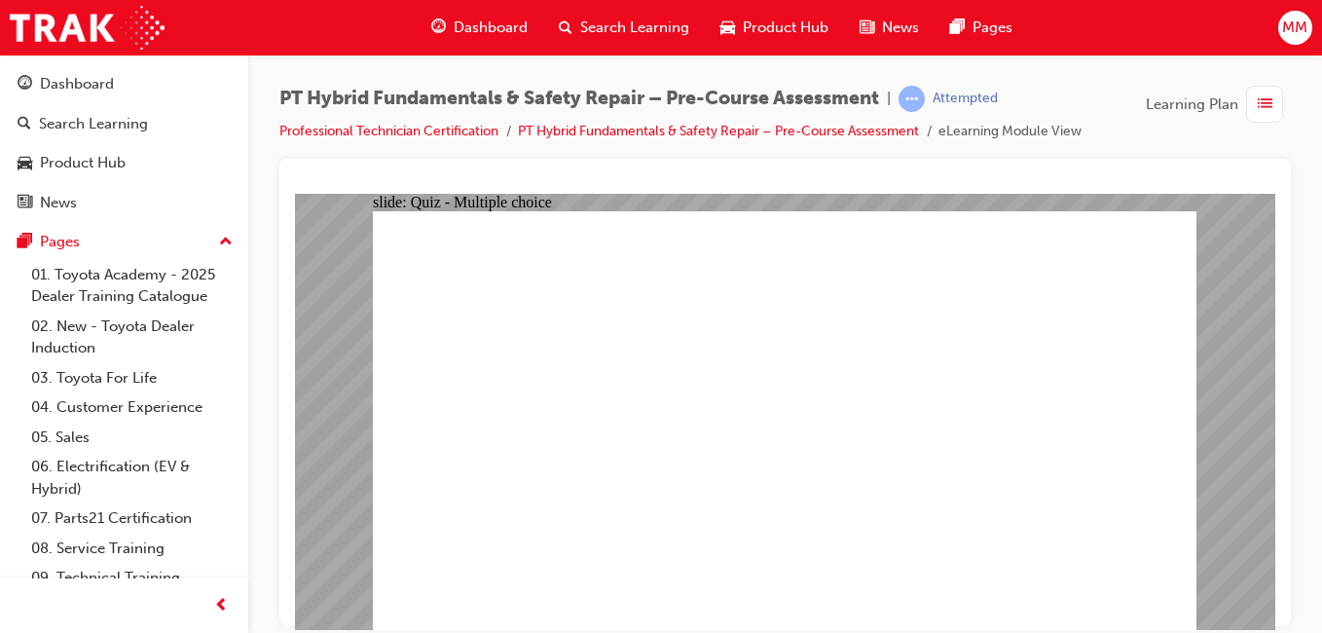
radio input "true"
click at [480, 29] on span "Dashboard" at bounding box center [491, 28] width 74 height 22
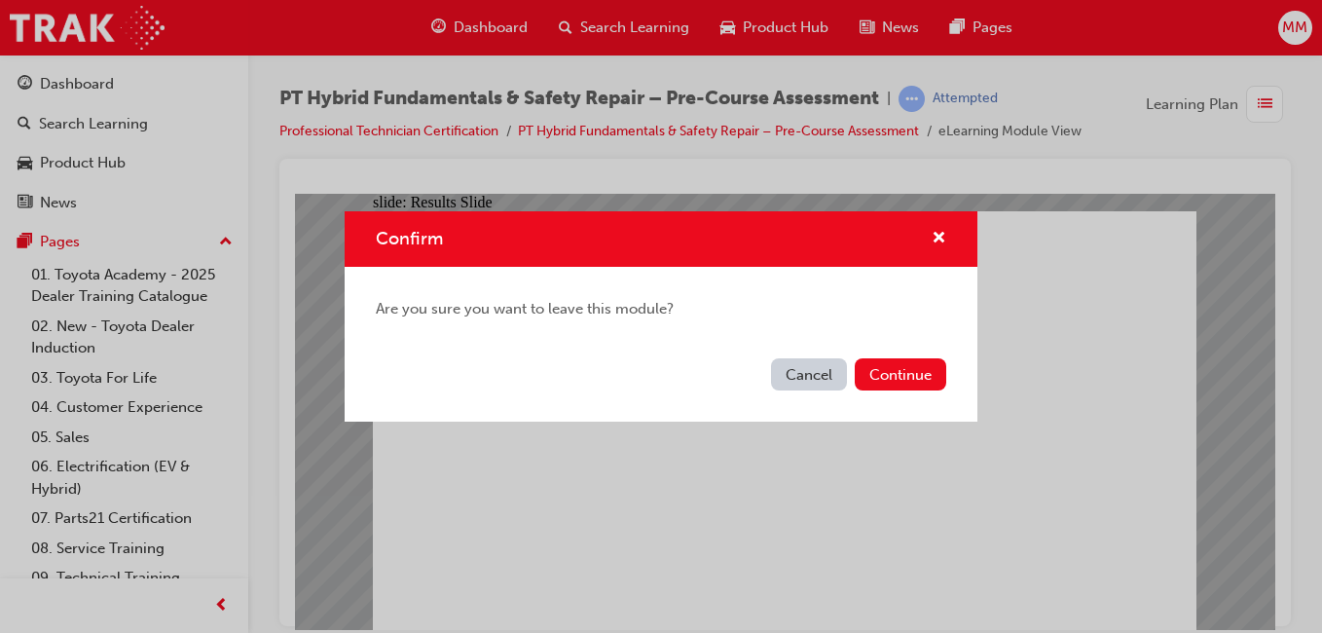
click at [800, 377] on button "Cancel" at bounding box center [809, 374] width 76 height 32
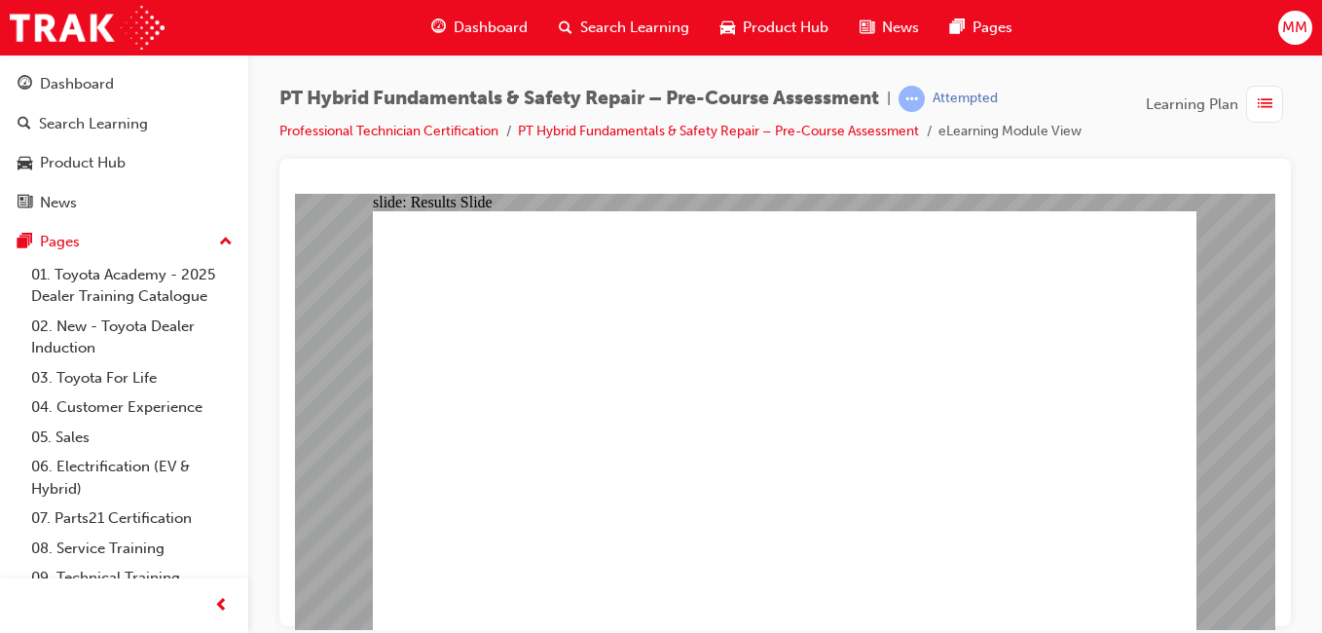
click at [469, 26] on span "Dashboard" at bounding box center [491, 28] width 74 height 22
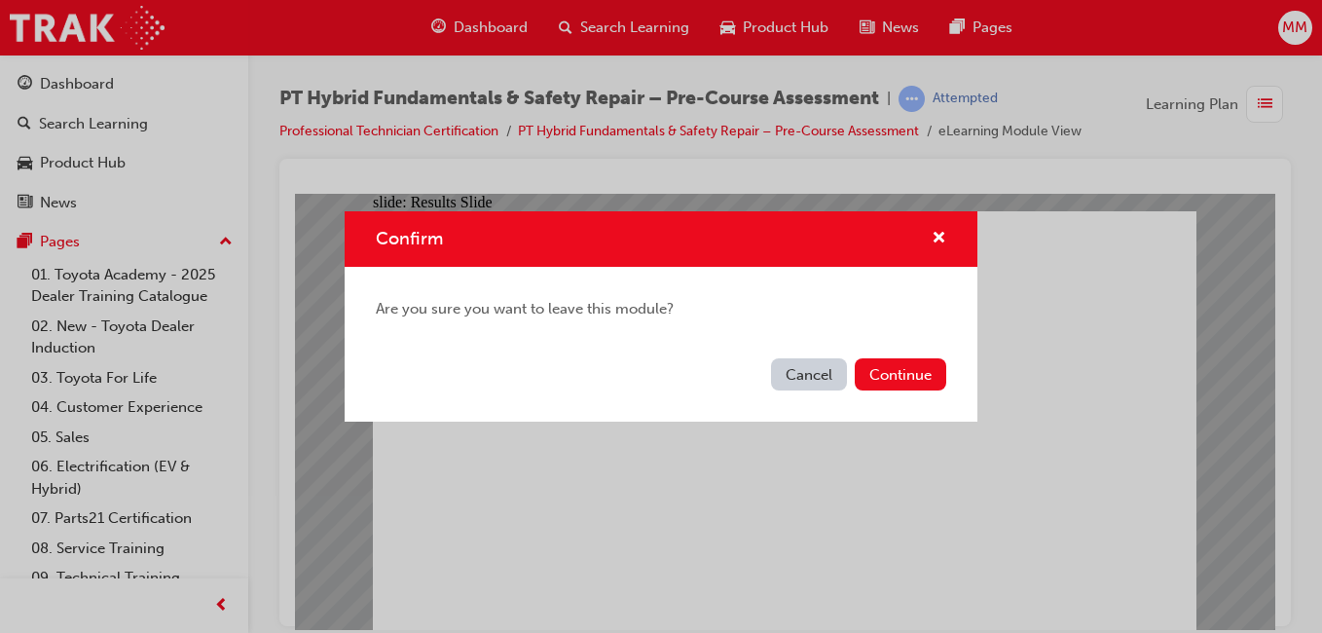
click at [903, 378] on button "Continue" at bounding box center [901, 374] width 92 height 32
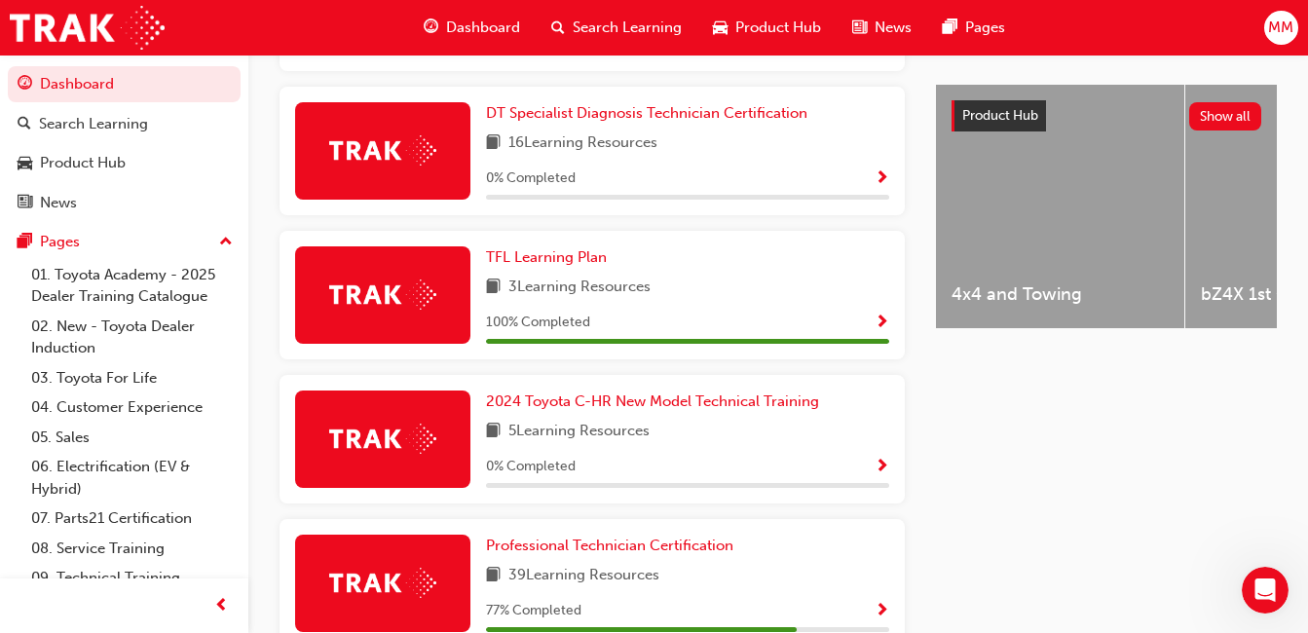
scroll to position [775, 0]
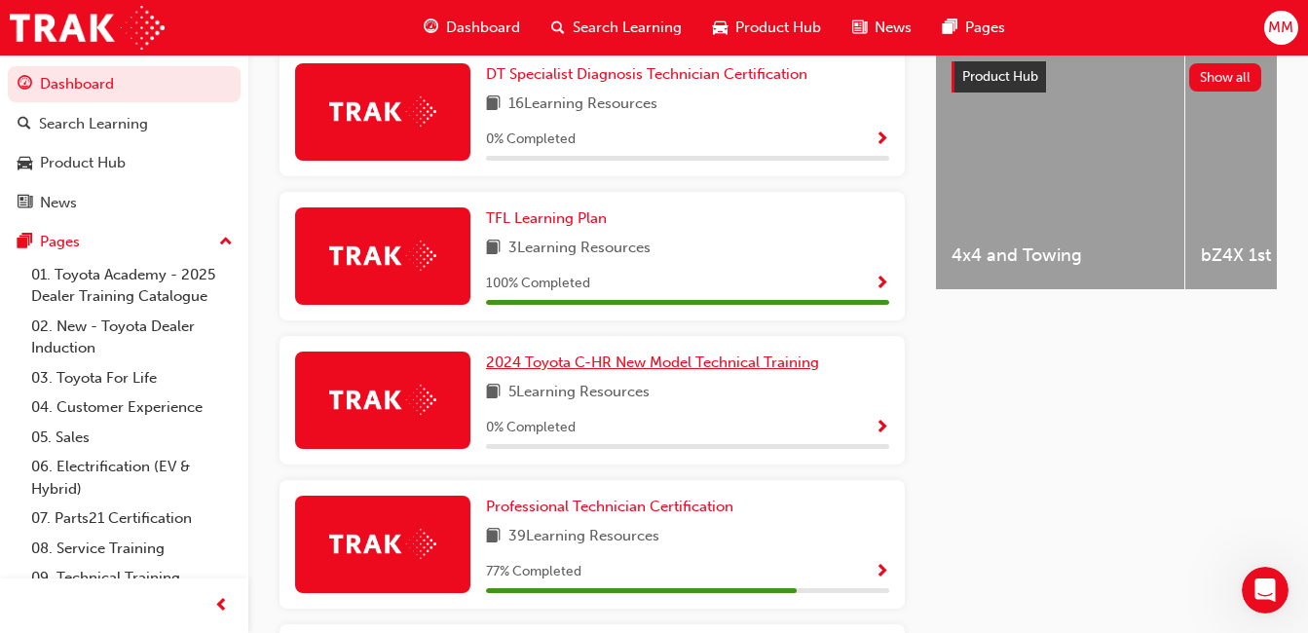
click at [623, 371] on span "2024 Toyota C-HR New Model Technical Training" at bounding box center [652, 362] width 333 height 18
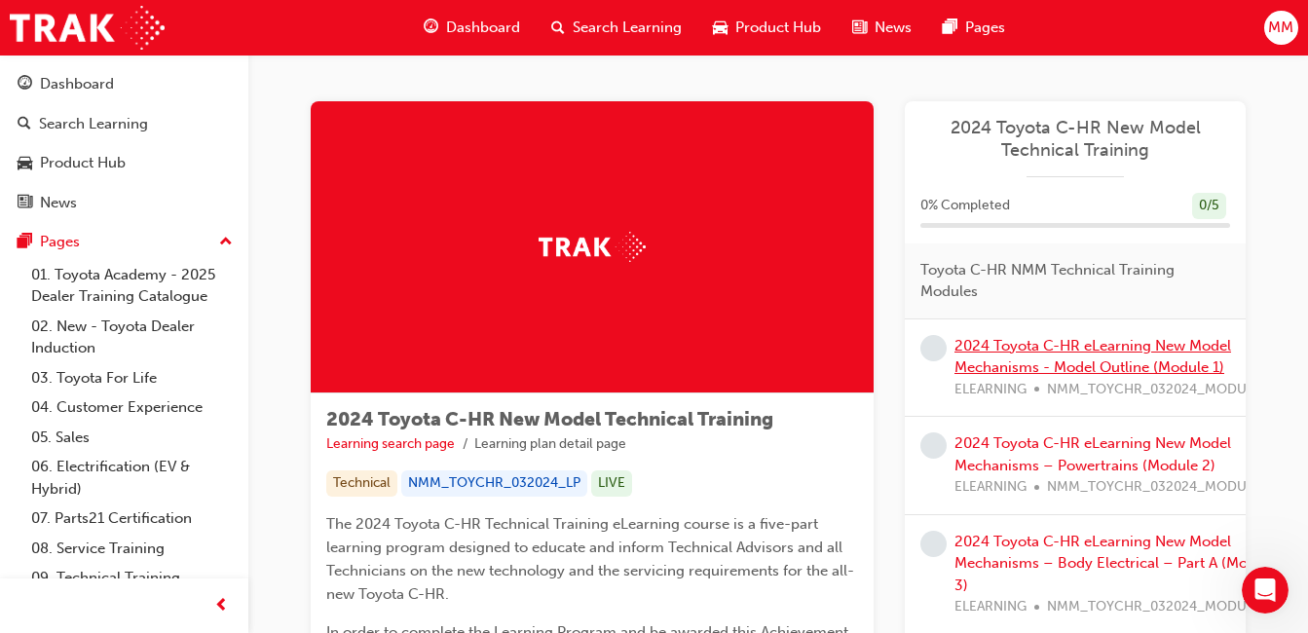
click at [1084, 361] on link "2024 Toyota C-HR eLearning New Model Mechanisms - Model Outline (Module 1)" at bounding box center [1092, 357] width 276 height 40
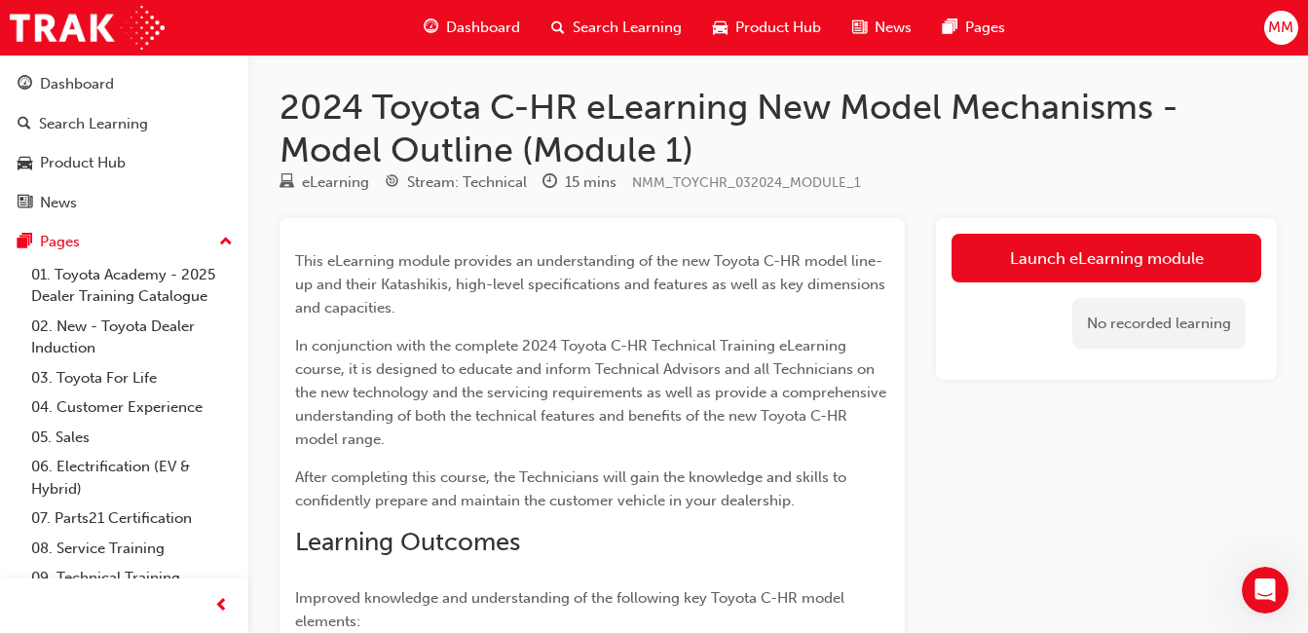
click at [1065, 255] on link "Launch eLearning module" at bounding box center [1106, 258] width 310 height 49
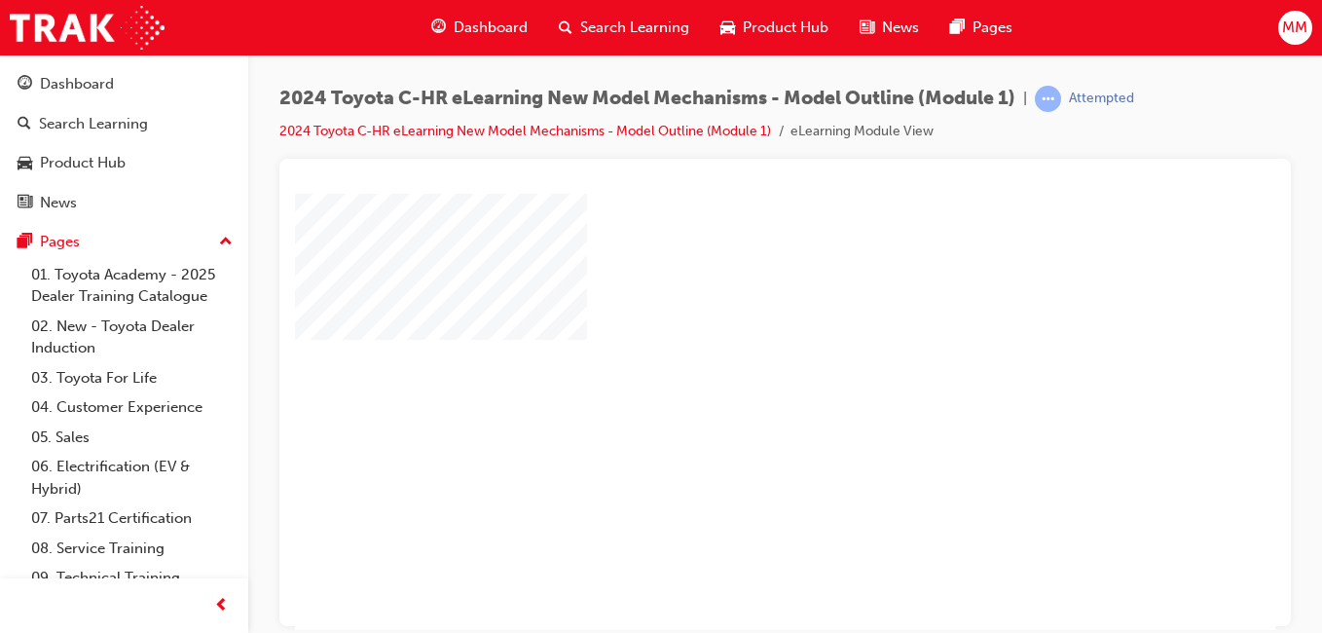
click at [811, 389] on body "C-HR Module 1: Model Outline You are offline. Trying to reconnect... M M" at bounding box center [785, 411] width 980 height 436
click at [479, 23] on span "Dashboard" at bounding box center [491, 28] width 74 height 22
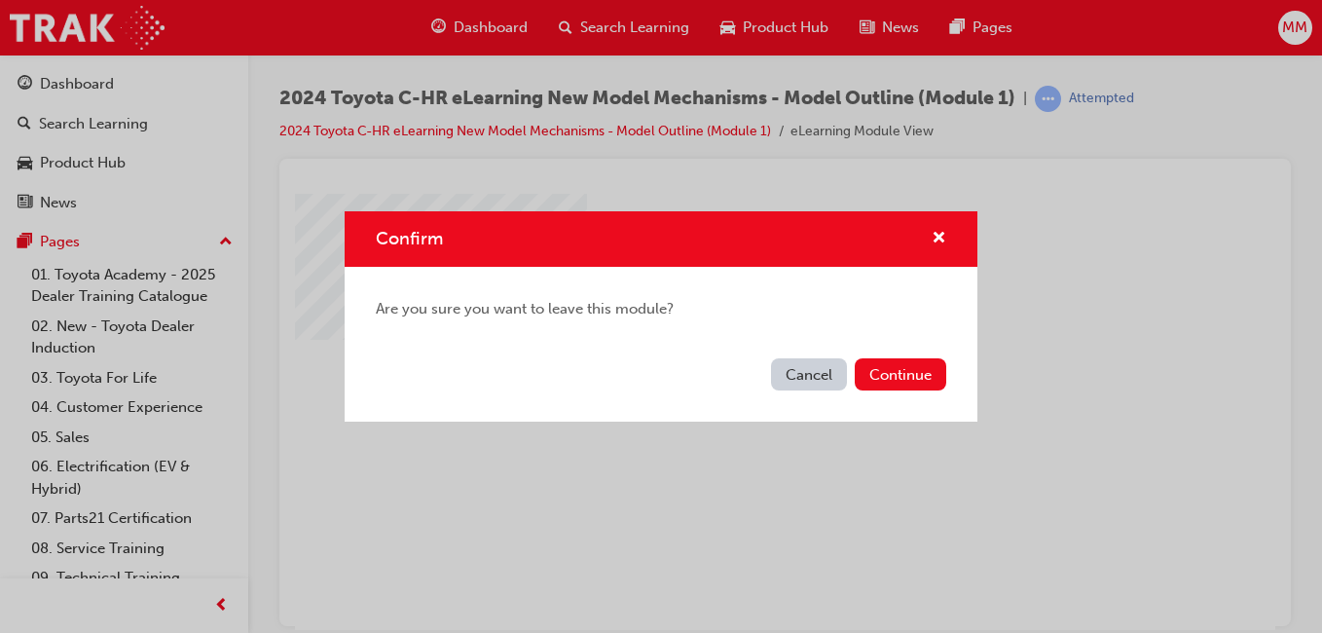
click at [913, 383] on button "Continue" at bounding box center [901, 374] width 92 height 32
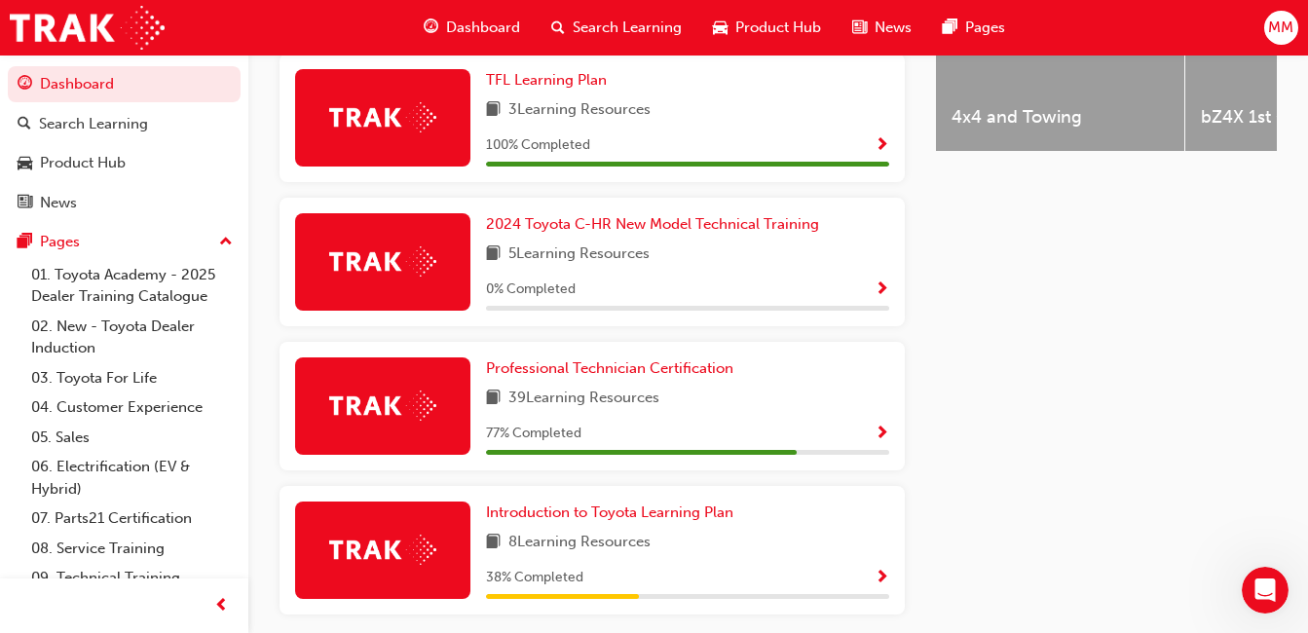
scroll to position [914, 0]
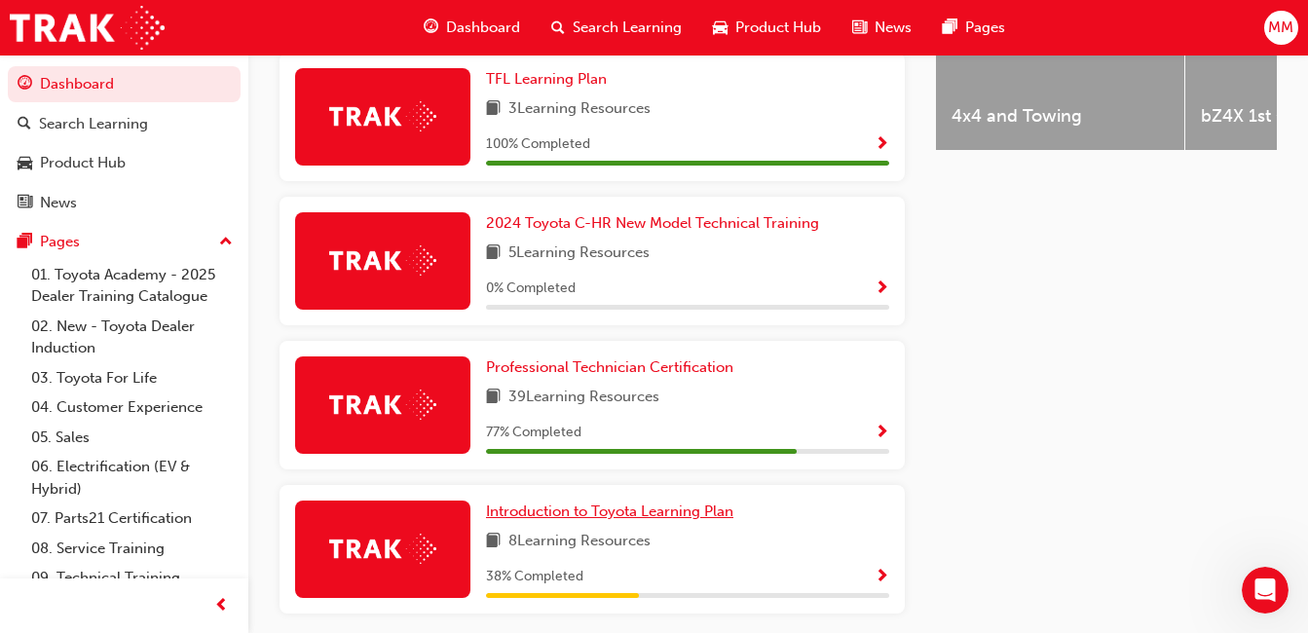
click at [633, 519] on span "Introduction to Toyota Learning Plan" at bounding box center [609, 511] width 247 height 18
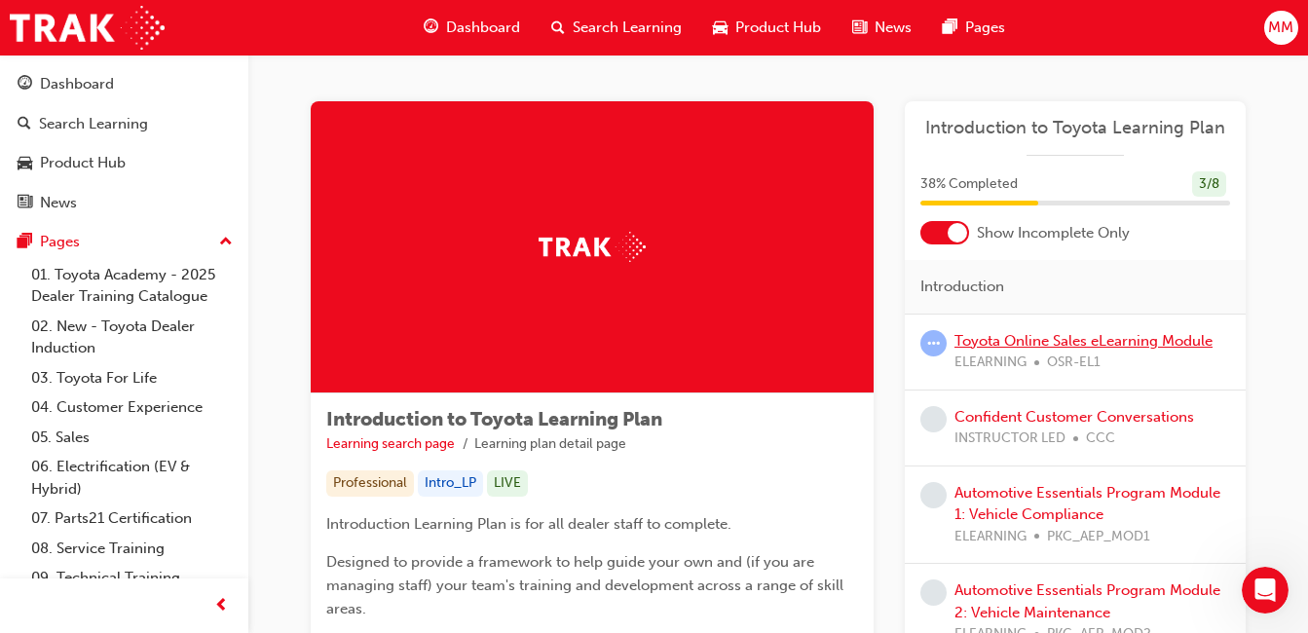
click at [1000, 345] on link "Toyota Online Sales eLearning Module" at bounding box center [1083, 341] width 258 height 18
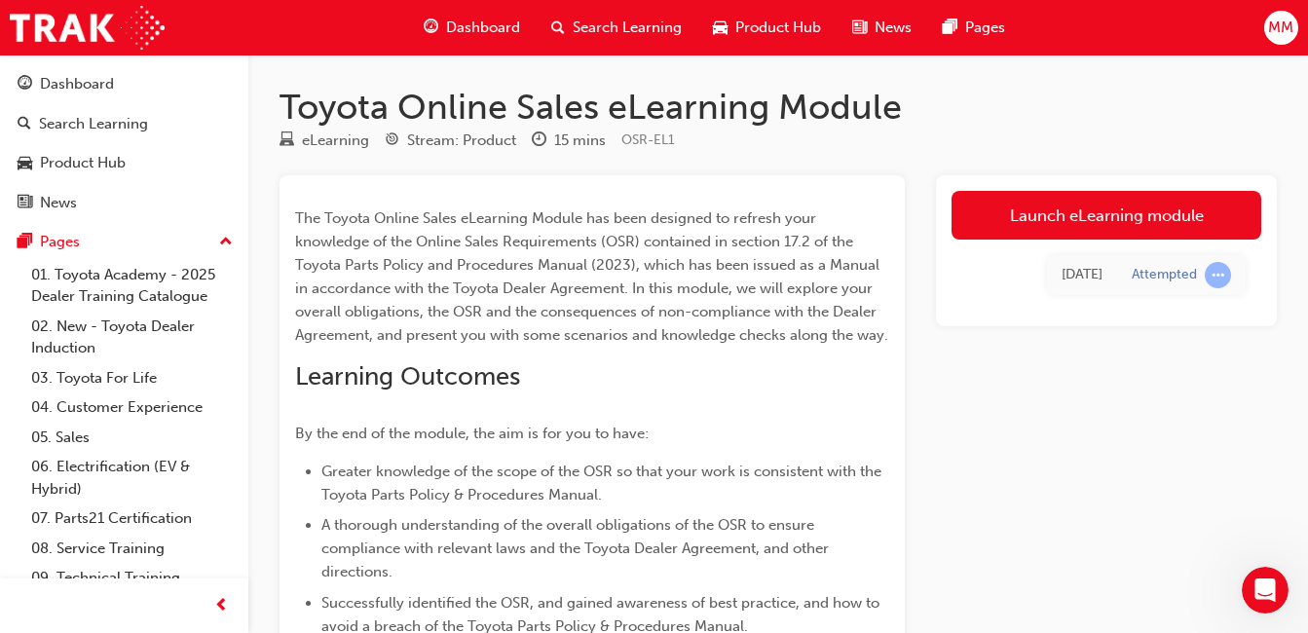
click at [1053, 210] on link "Launch eLearning module" at bounding box center [1106, 215] width 310 height 49
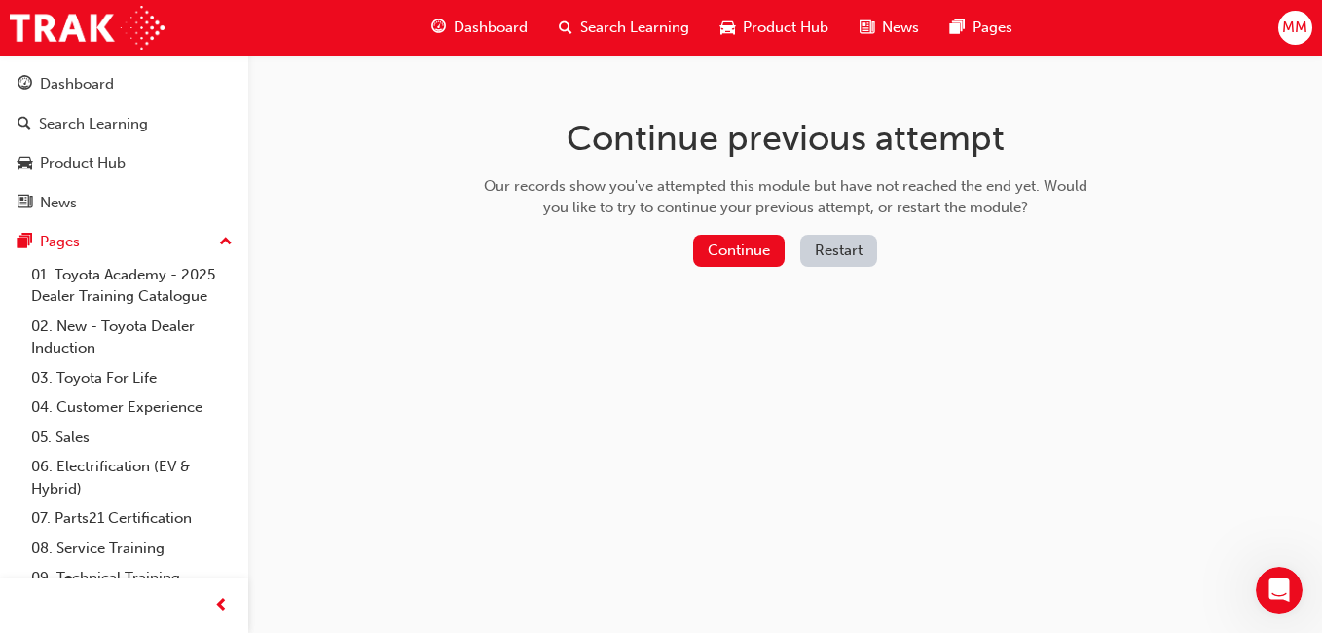
click at [747, 246] on button "Continue" at bounding box center [739, 251] width 92 height 32
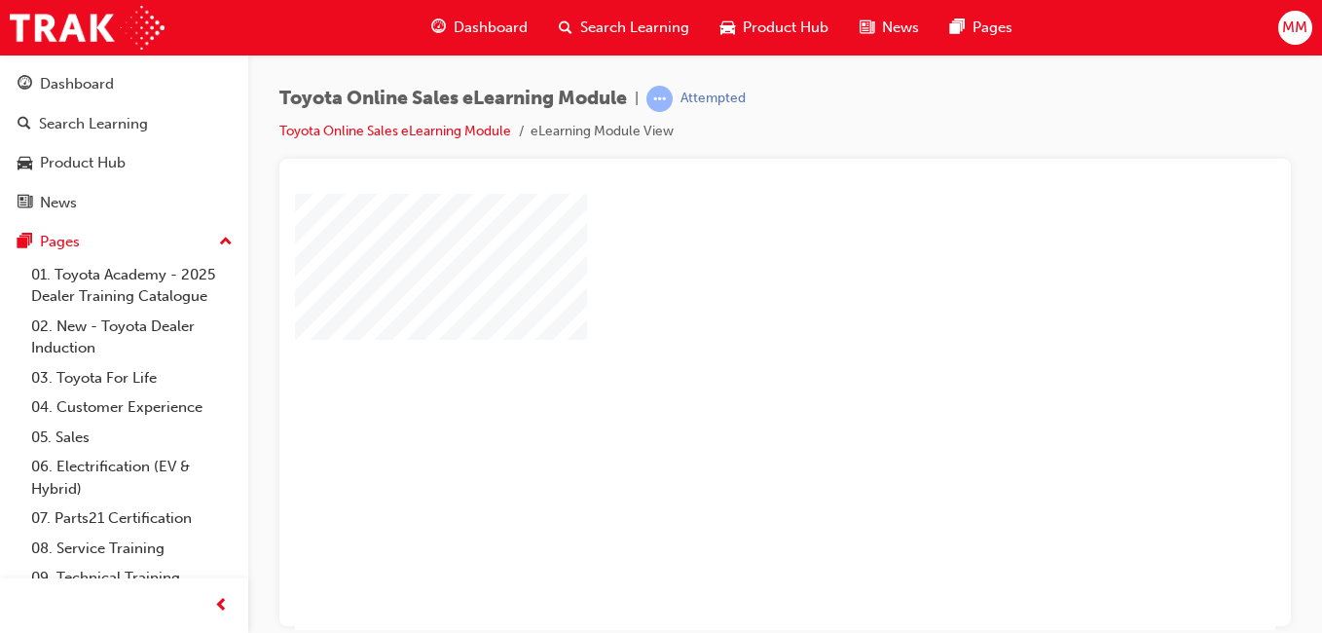
click at [729, 354] on div "play" at bounding box center [729, 354] width 0 height 0
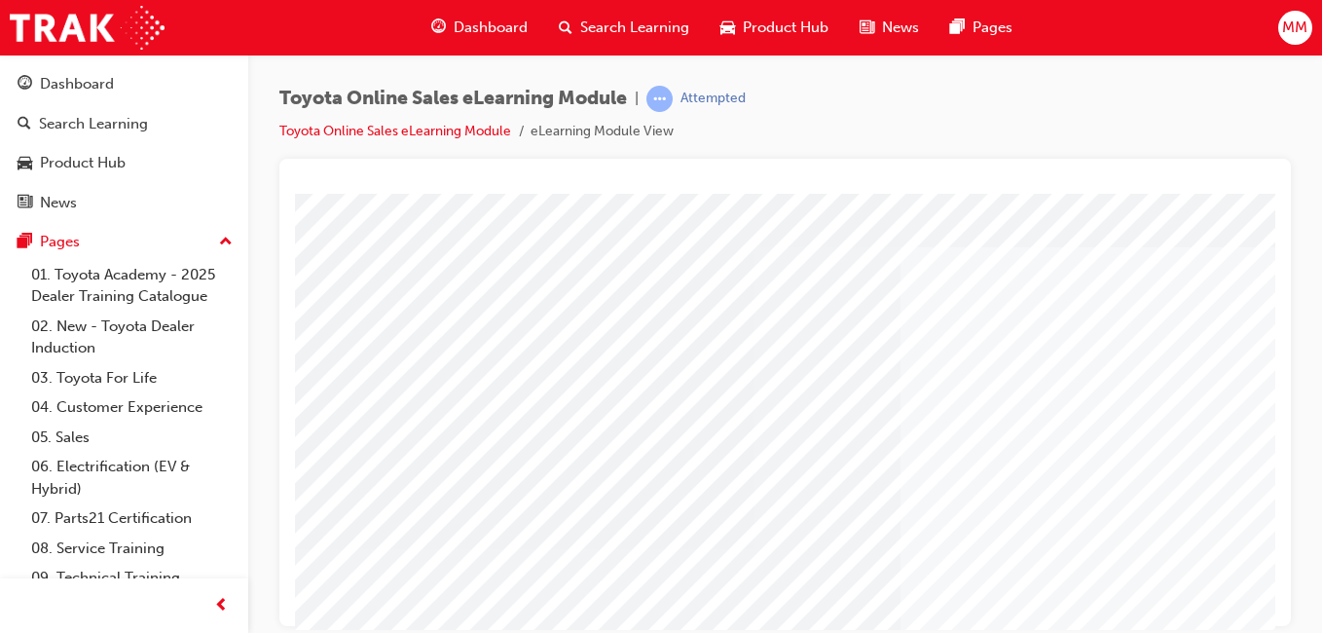
click at [783, 414] on div "Cover page" at bounding box center [957, 543] width 1324 height 701
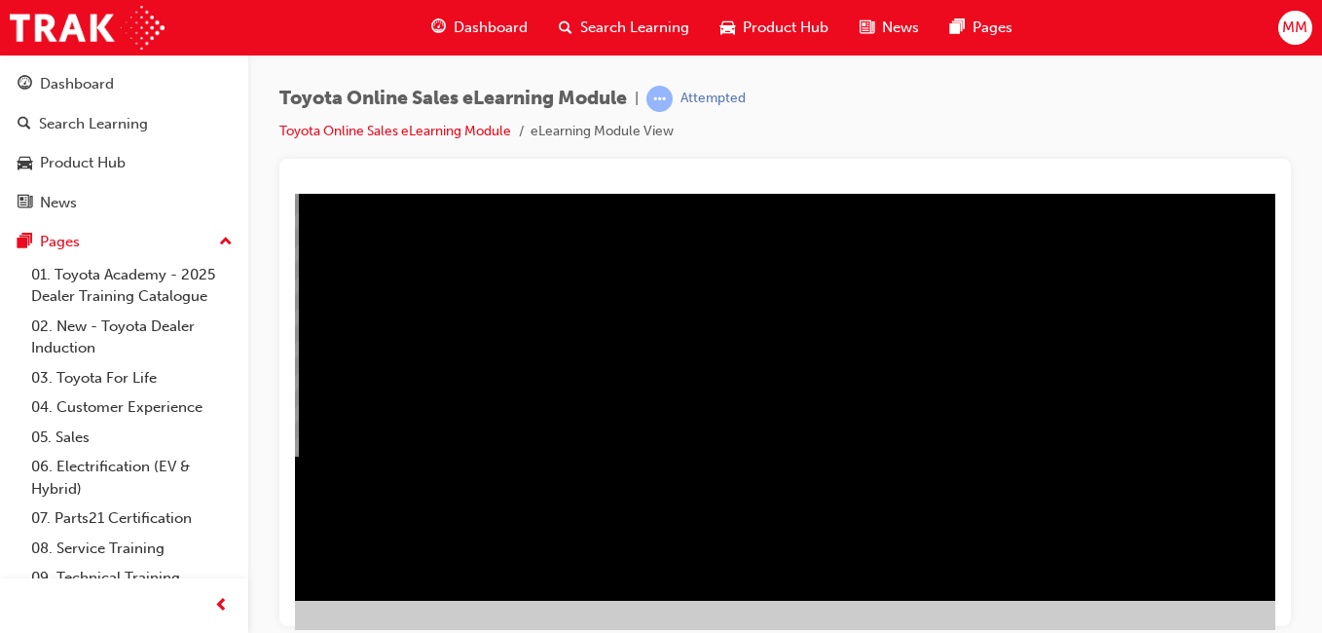
scroll to position [309, 313]
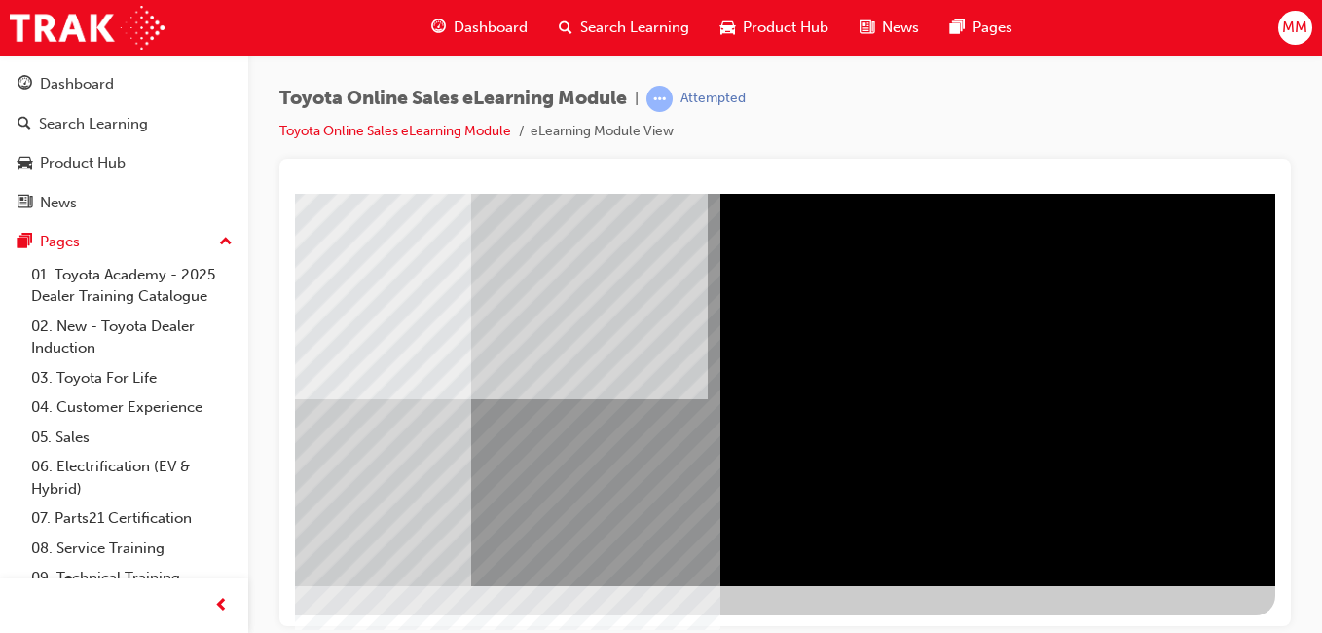
scroll to position [309, 358]
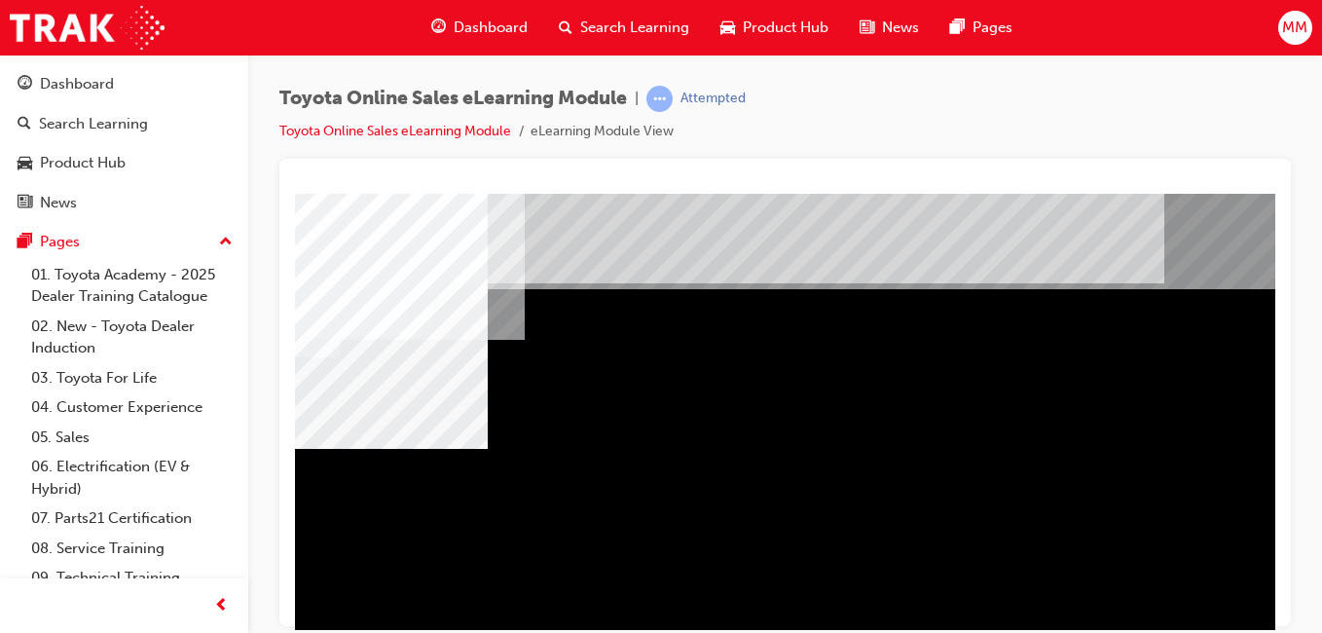
scroll to position [0, 78]
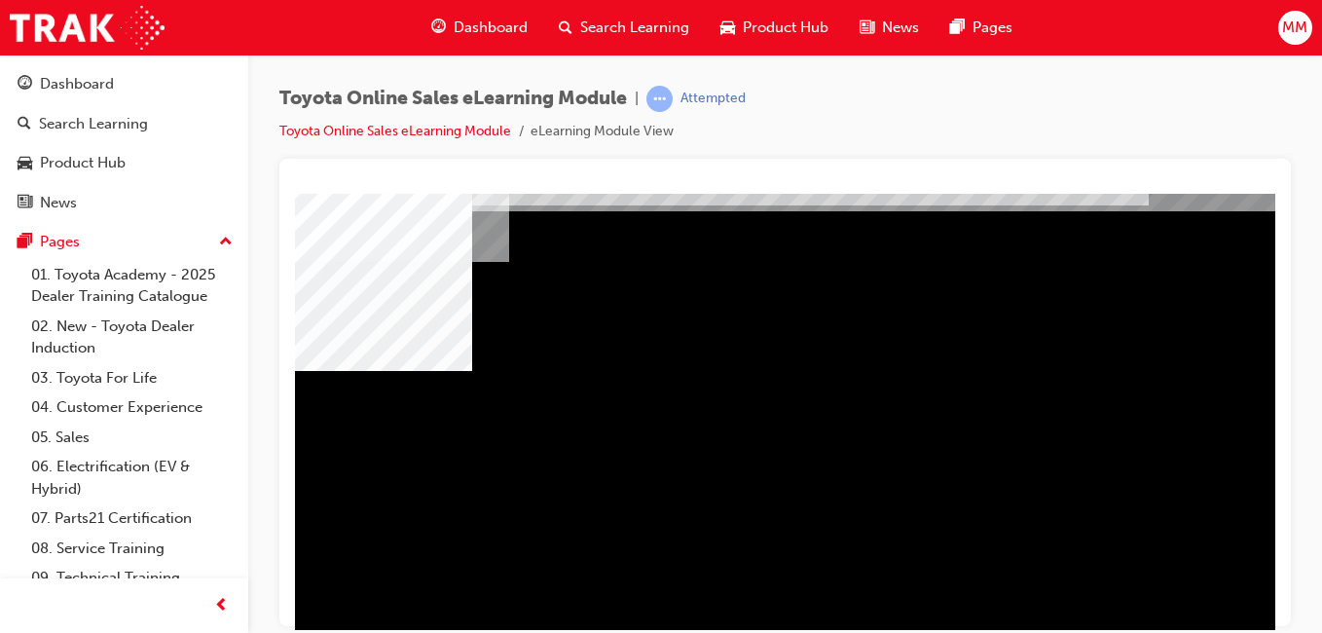
scroll to position [117, 78]
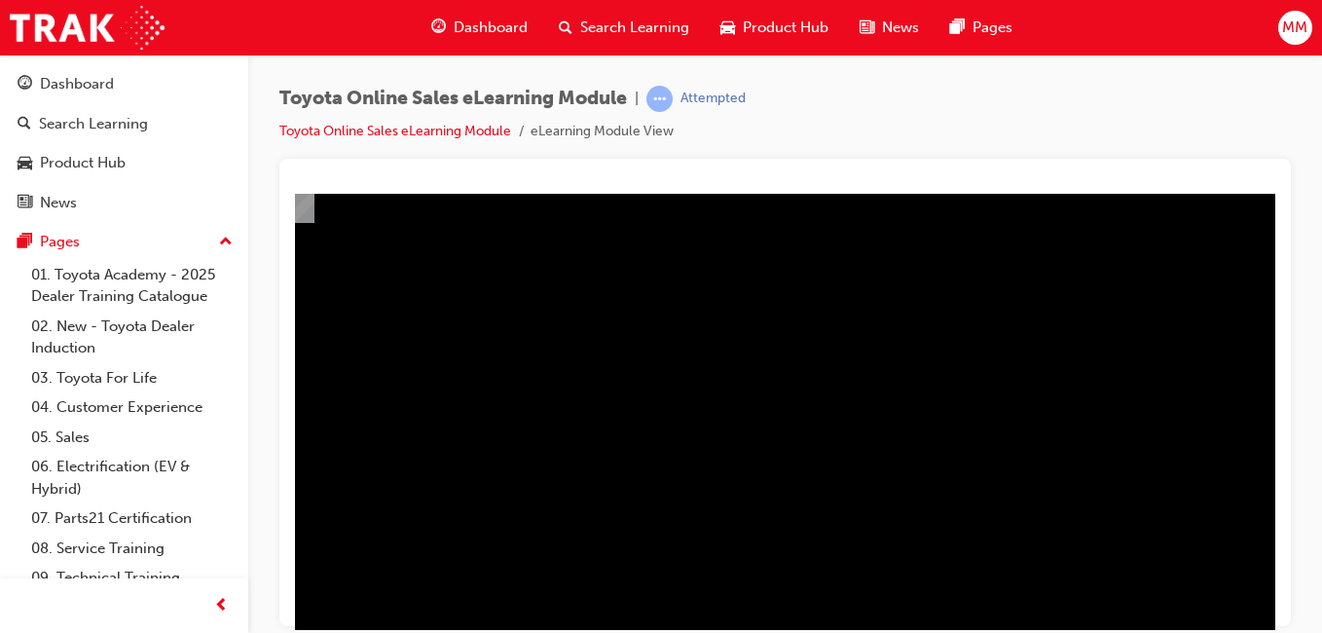
scroll to position [117, 234]
drag, startPoint x: 568, startPoint y: 474, endPoint x: 339, endPoint y: 439, distance: 231.5
click at [339, 439] on div "multistate" at bounding box center [723, 426] width 1324 height 701
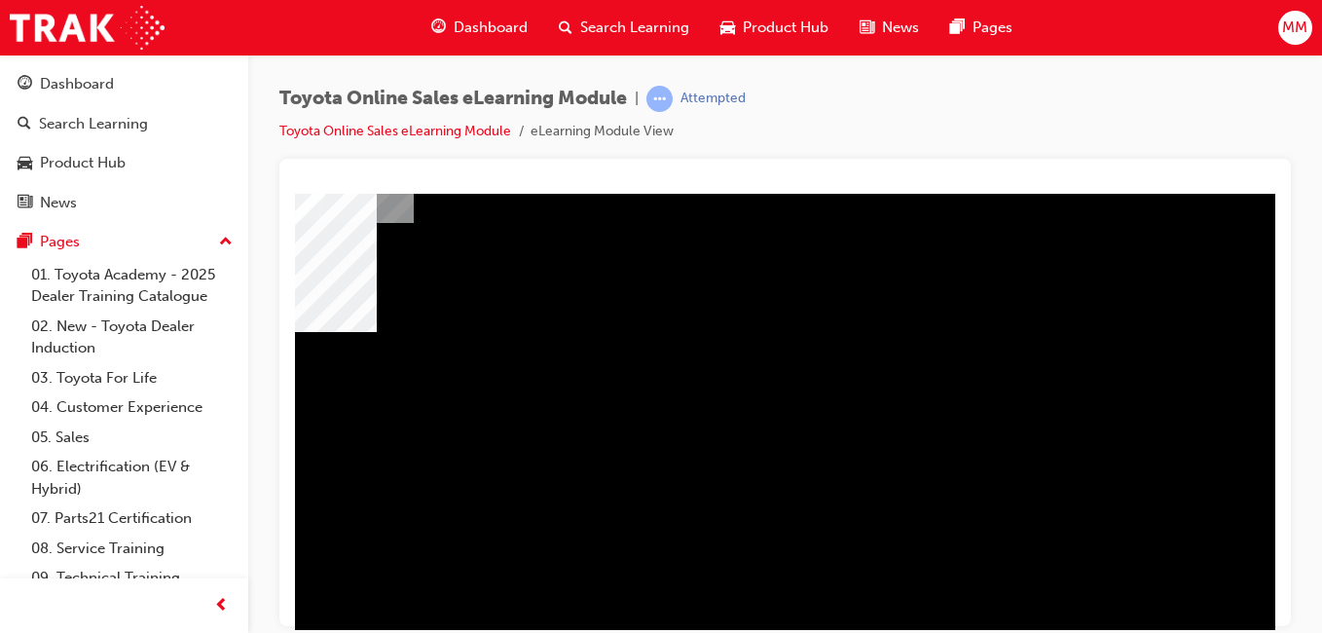
scroll to position [117, 156]
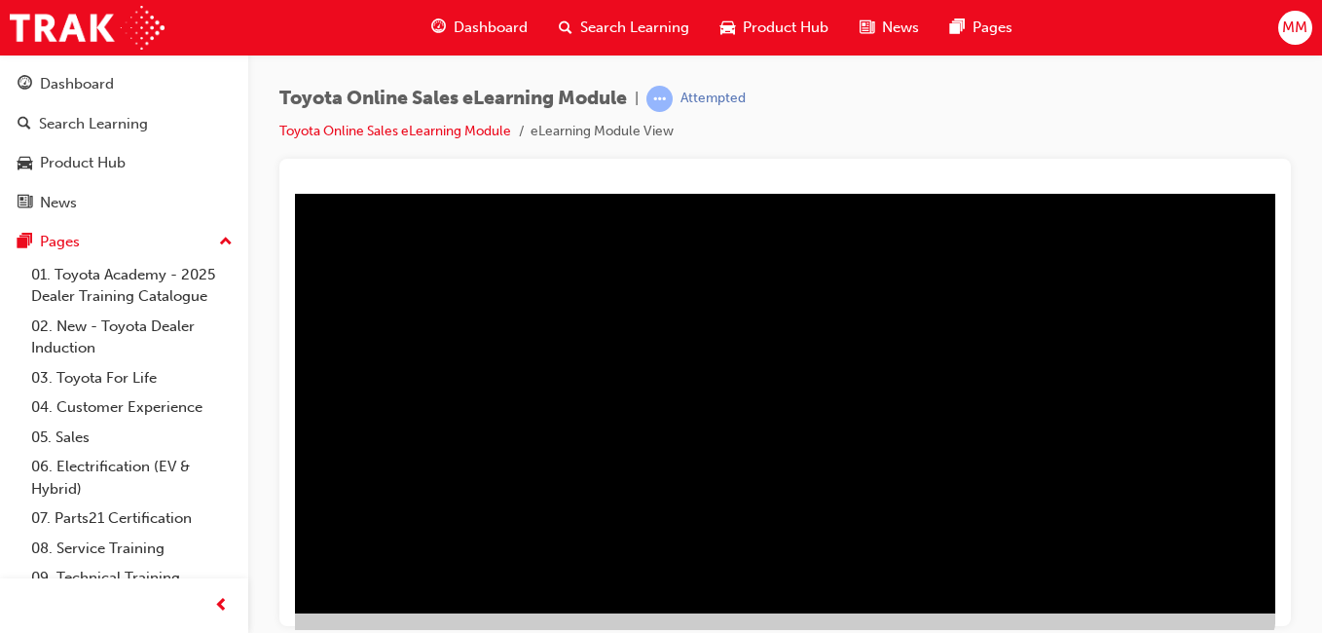
scroll to position [309, 350]
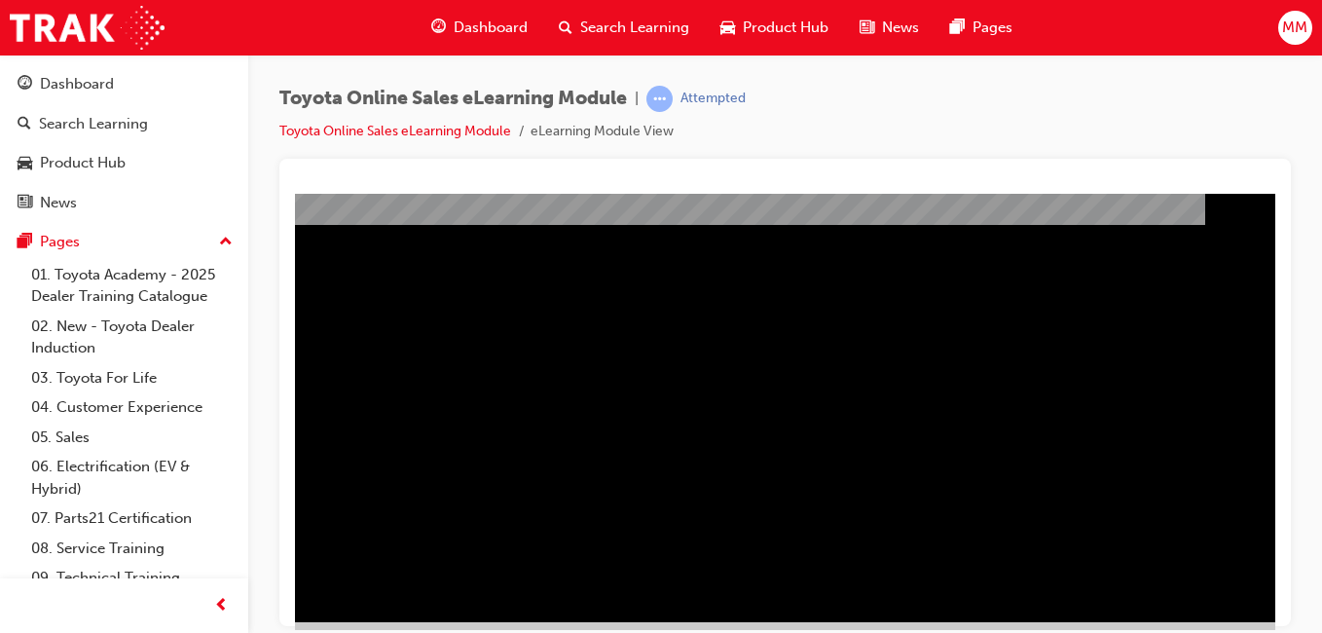
scroll to position [273, 305]
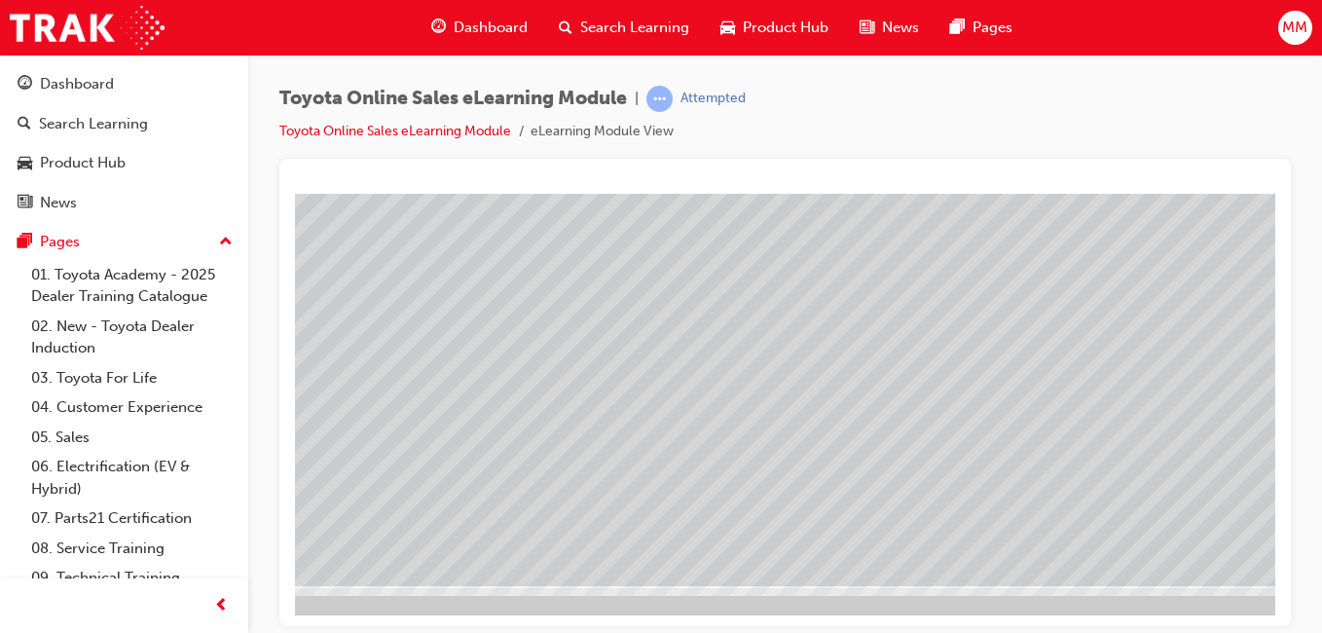
scroll to position [309, 0]
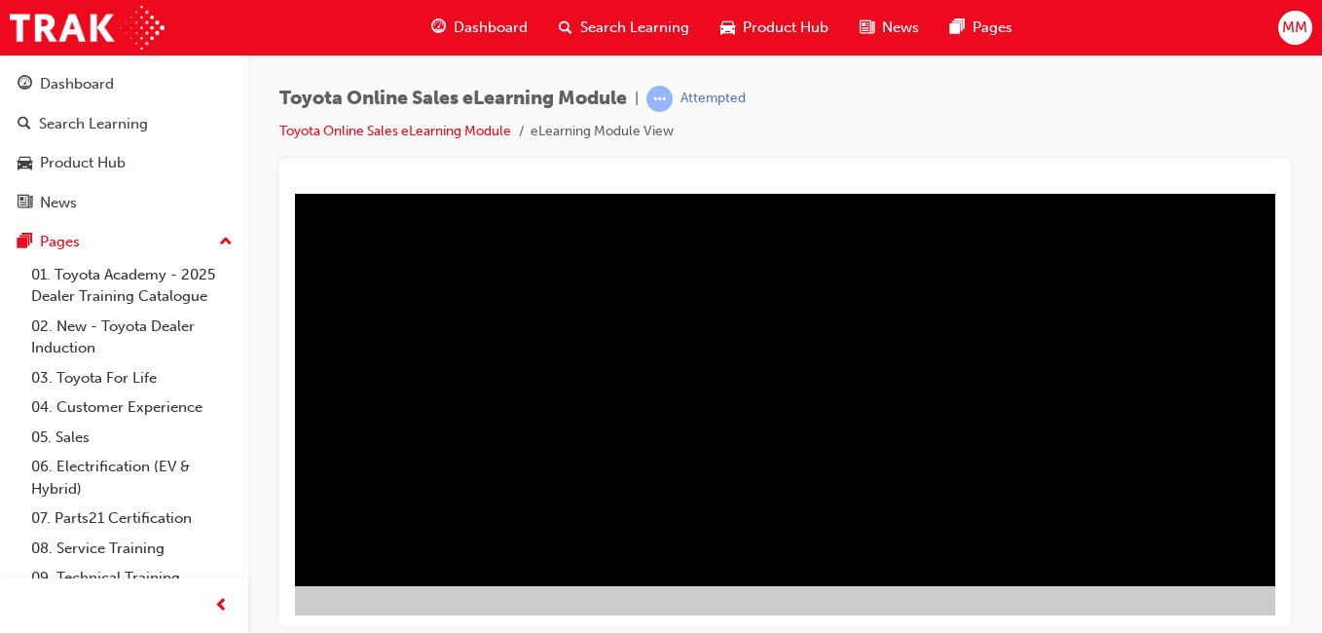
scroll to position [309, 358]
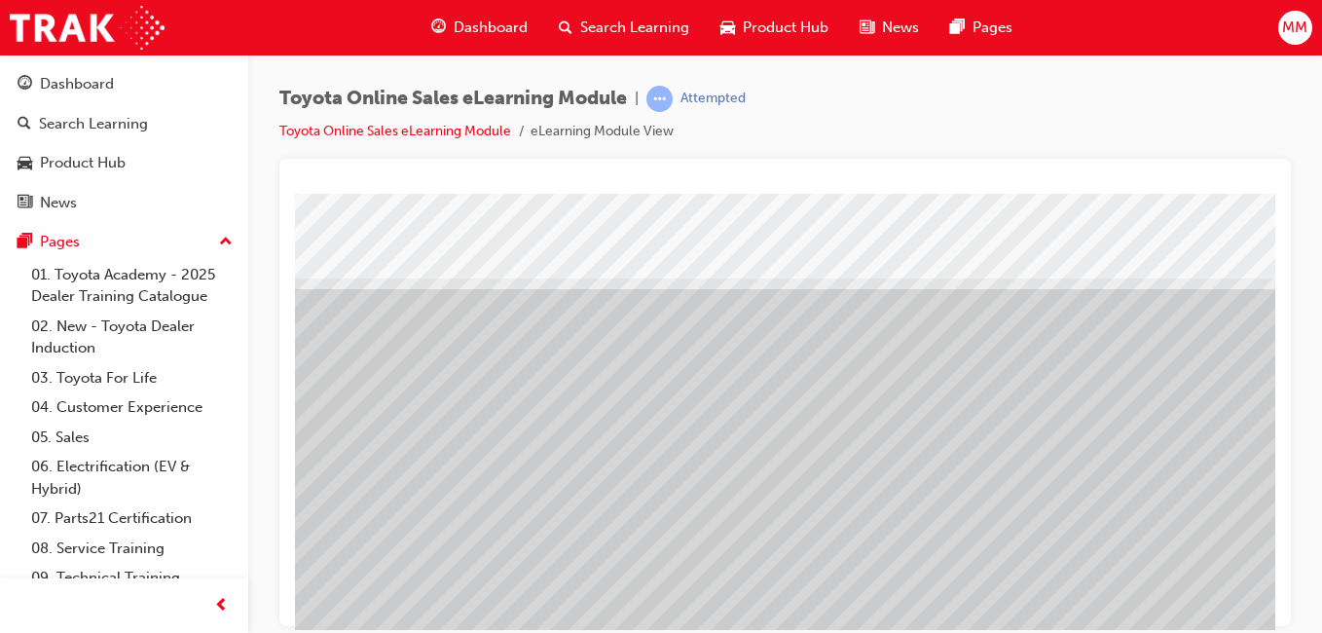
scroll to position [0, 358]
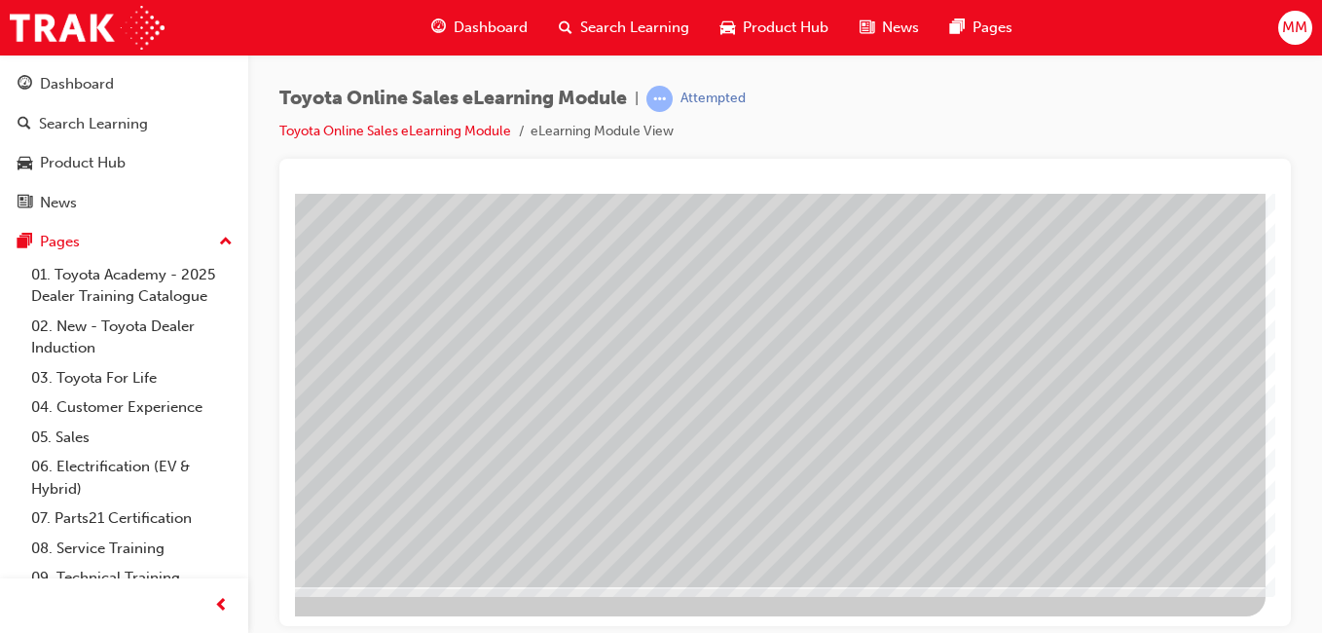
scroll to position [309, 358]
click at [1224, 596] on div at bounding box center [604, 249] width 1324 height 730
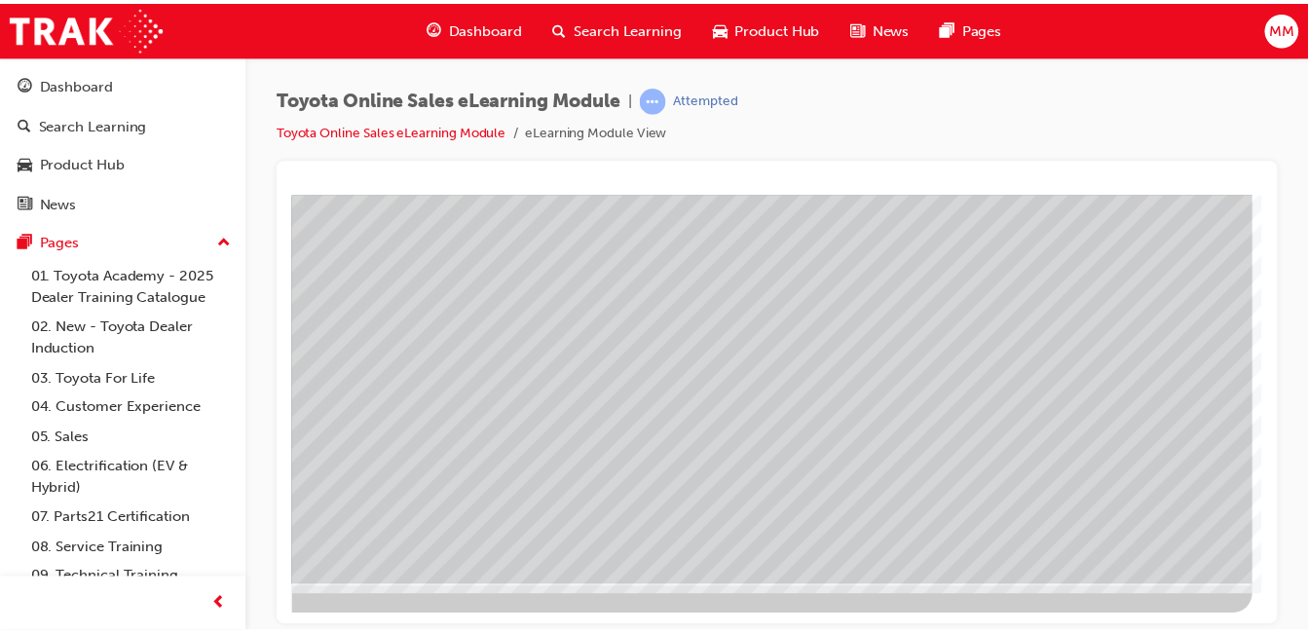
scroll to position [309, 358]
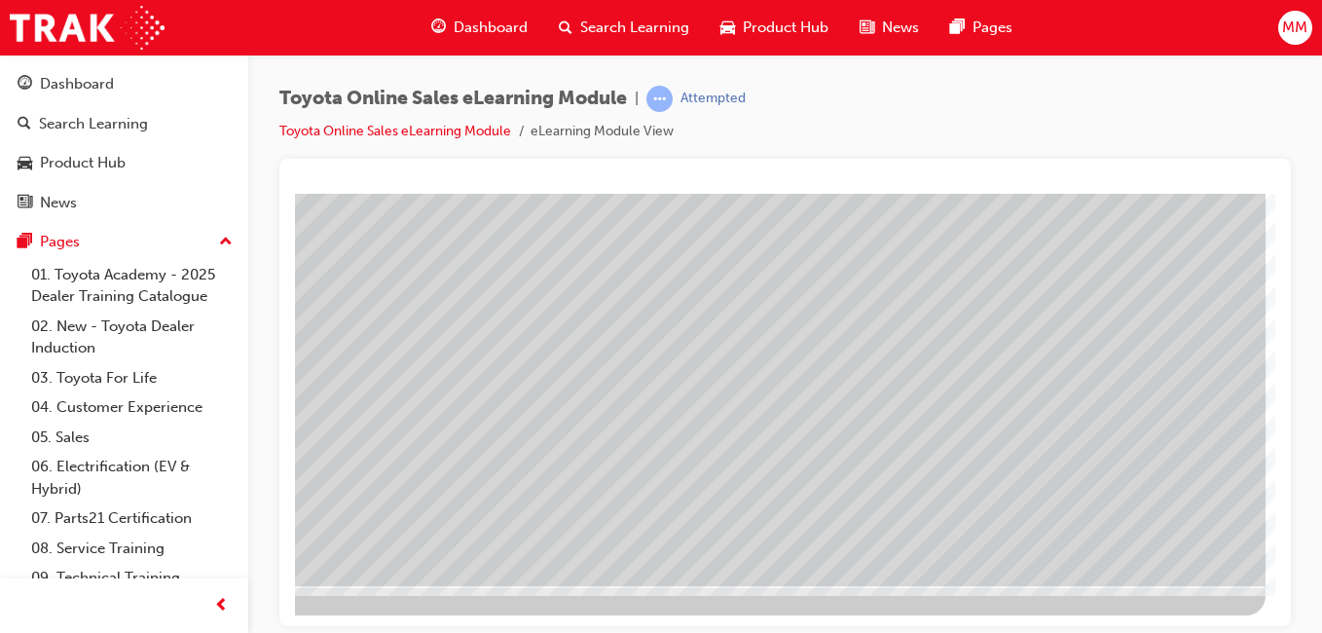
click at [496, 23] on span "Dashboard" at bounding box center [491, 28] width 74 height 22
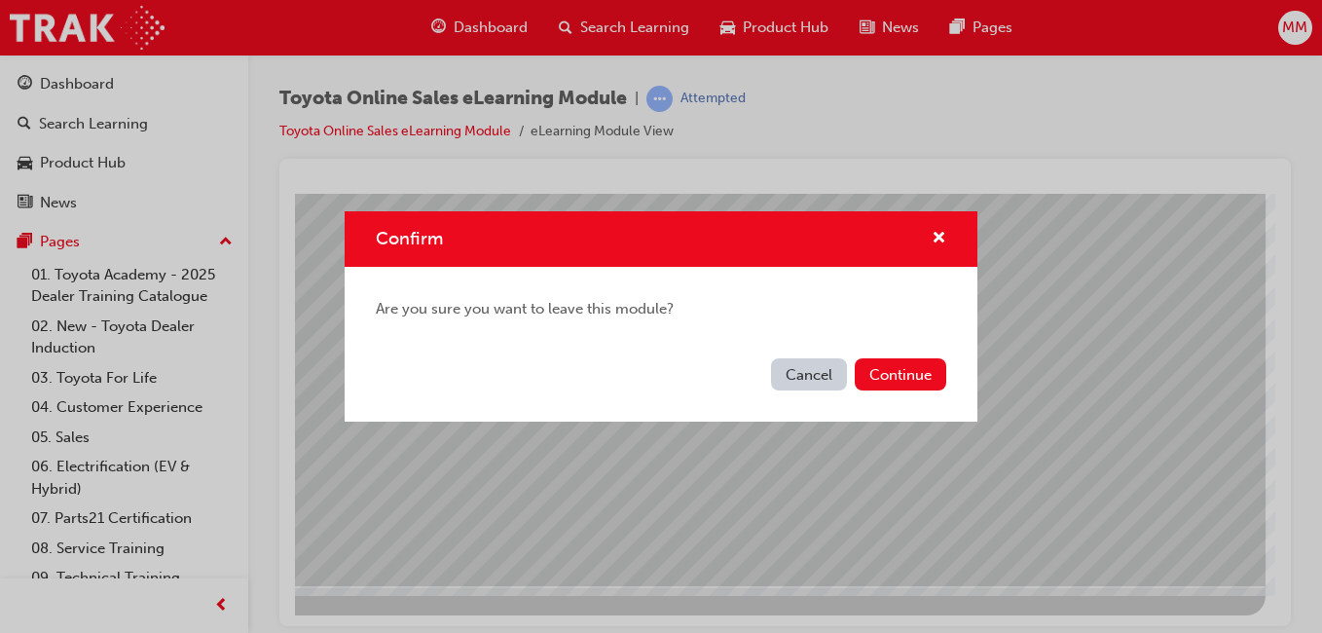
click at [897, 370] on button "Continue" at bounding box center [901, 374] width 92 height 32
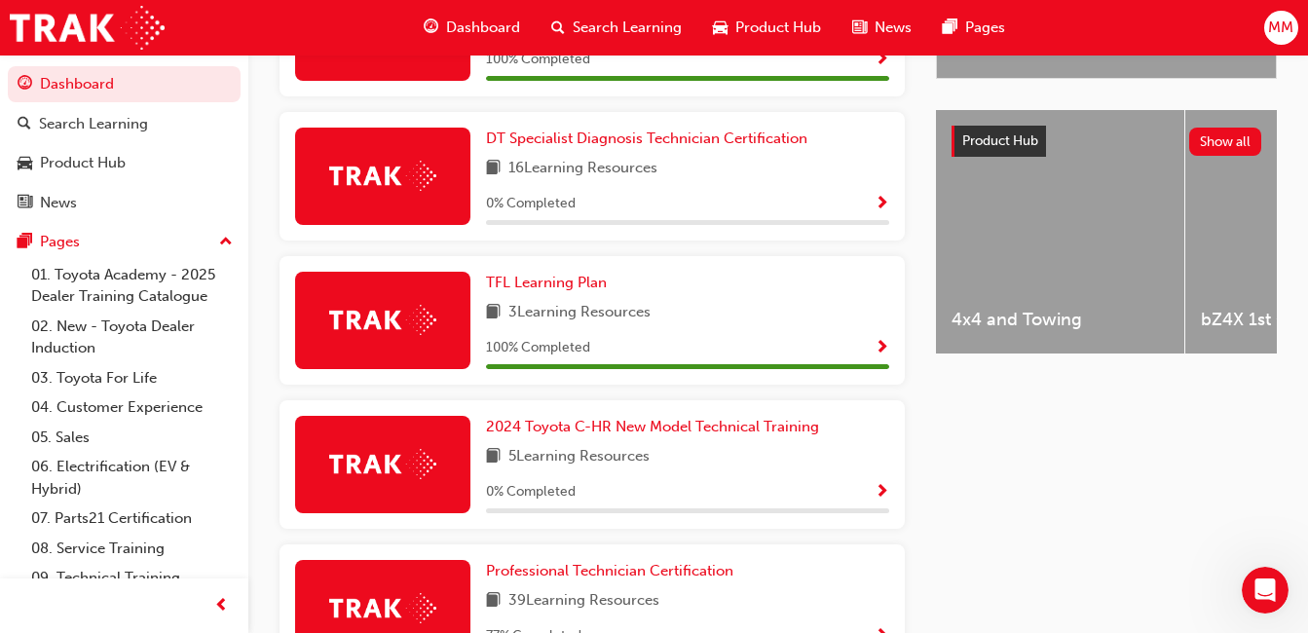
scroll to position [710, 0]
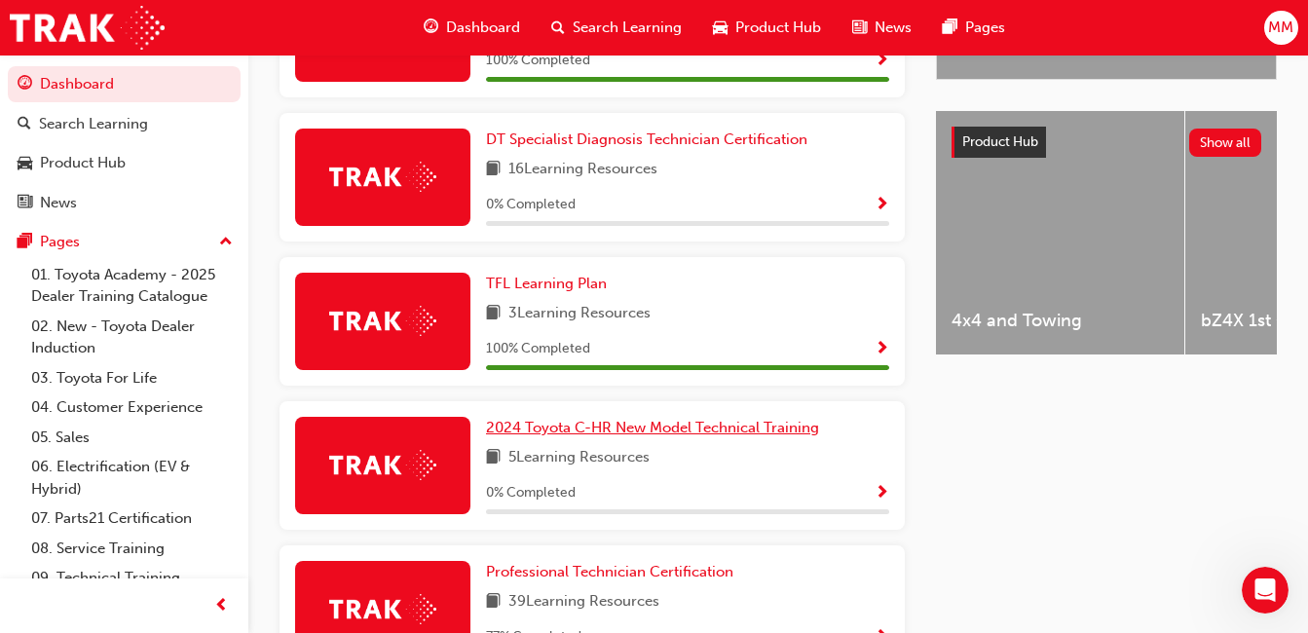
click at [642, 432] on span "2024 Toyota C-HR New Model Technical Training" at bounding box center [652, 428] width 333 height 18
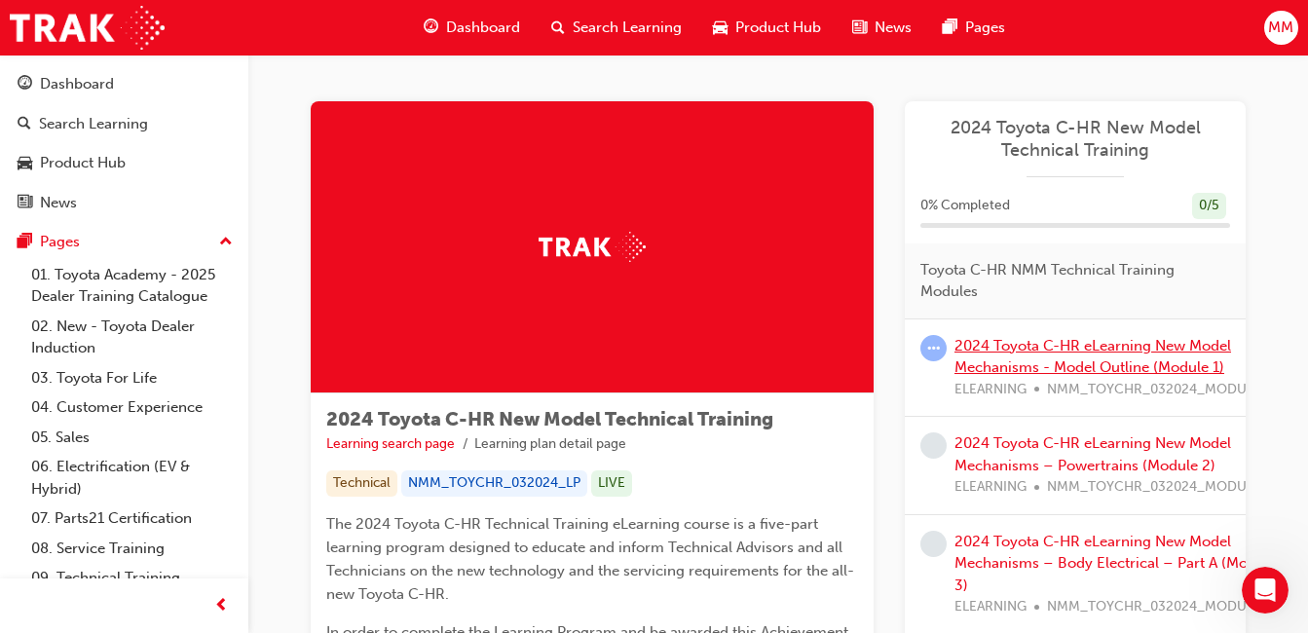
click at [1023, 350] on link "2024 Toyota C-HR eLearning New Model Mechanisms - Model Outline (Module 1)" at bounding box center [1092, 357] width 276 height 40
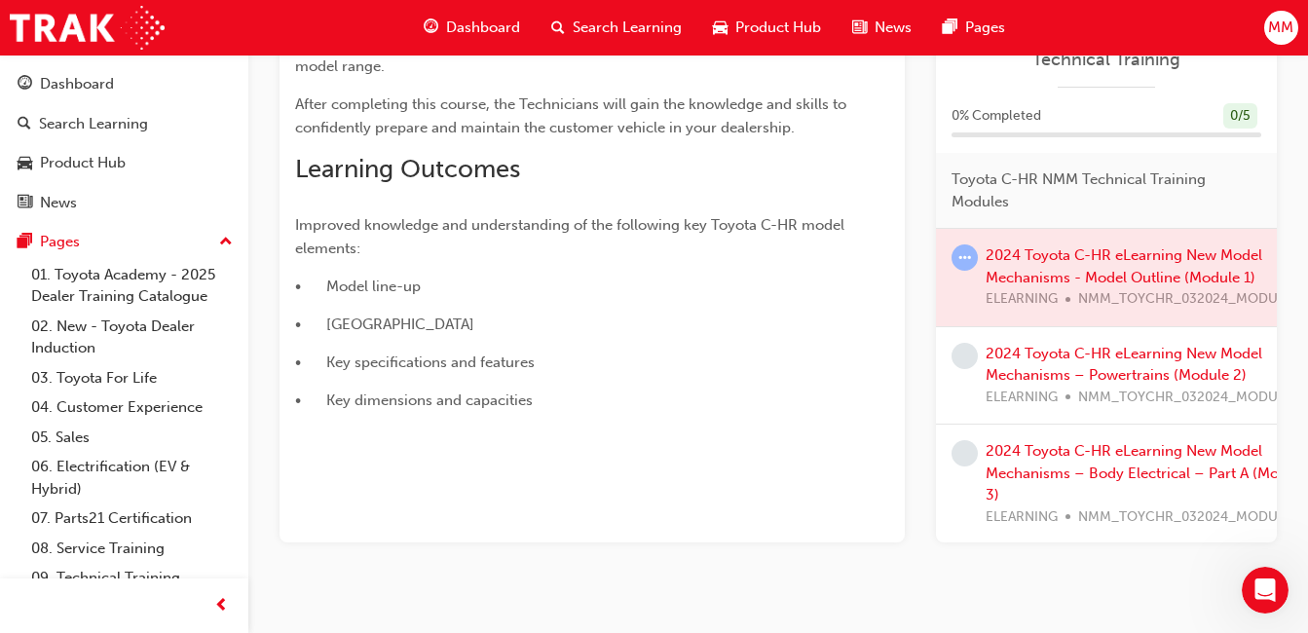
scroll to position [389, 0]
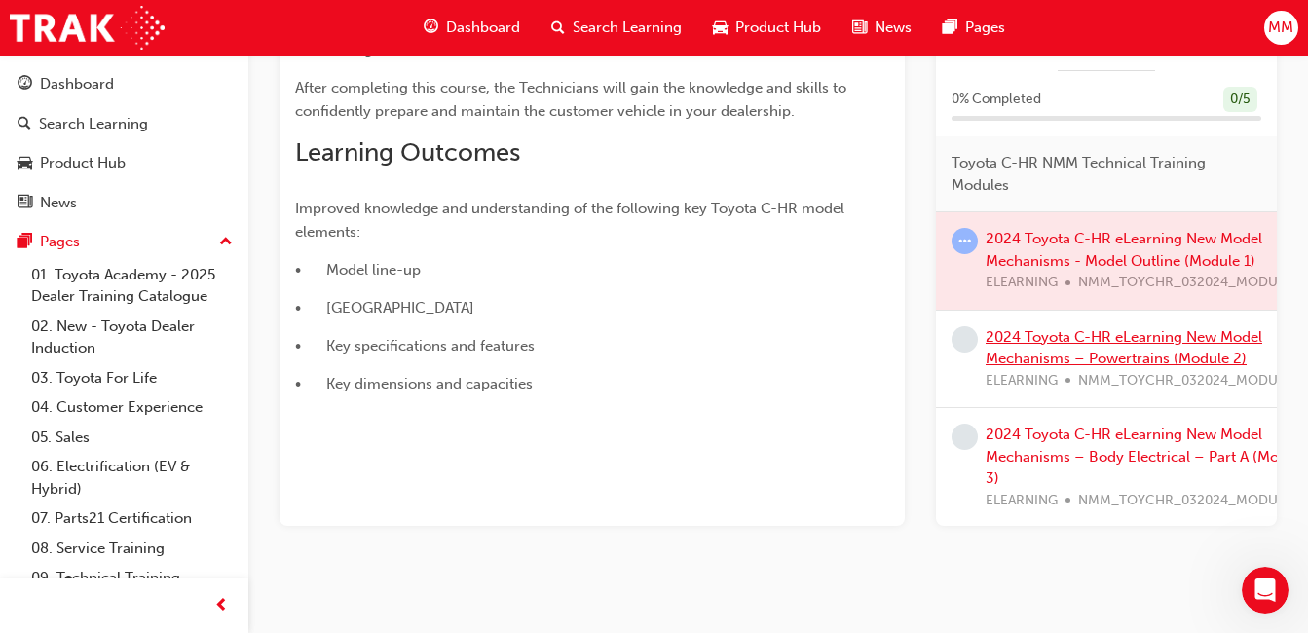
click at [1051, 338] on link "2024 Toyota C-HR eLearning New Model Mechanisms – Powertrains (Module 2)" at bounding box center [1123, 348] width 276 height 40
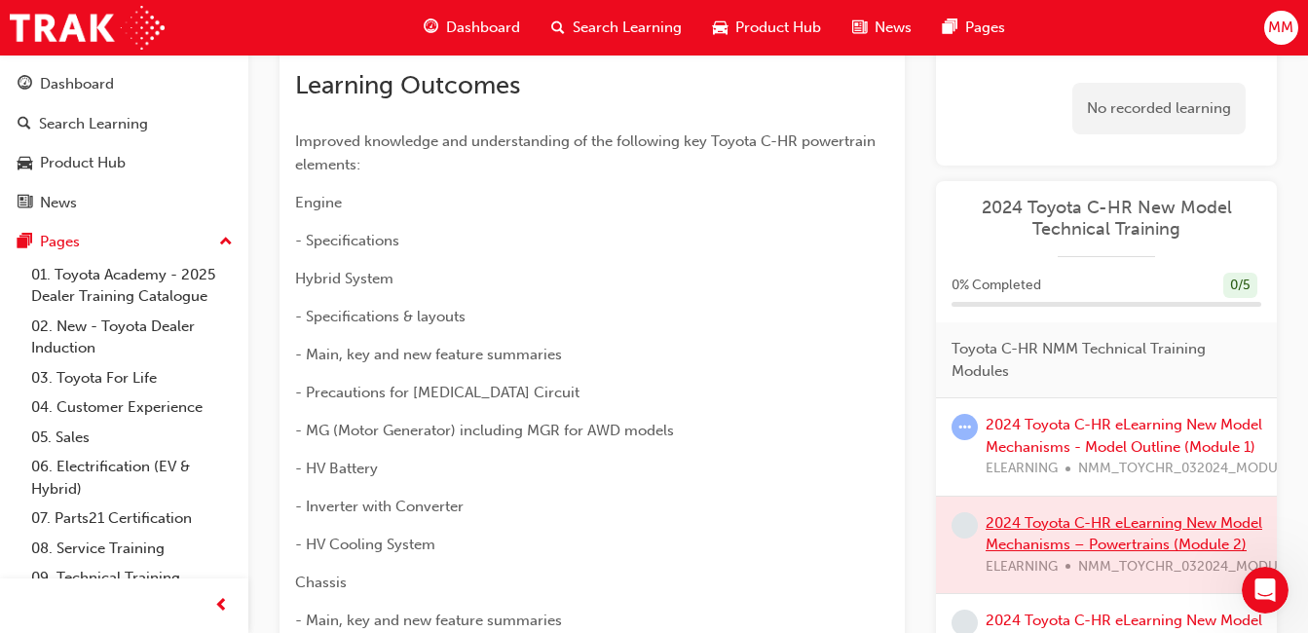
scroll to position [389, 0]
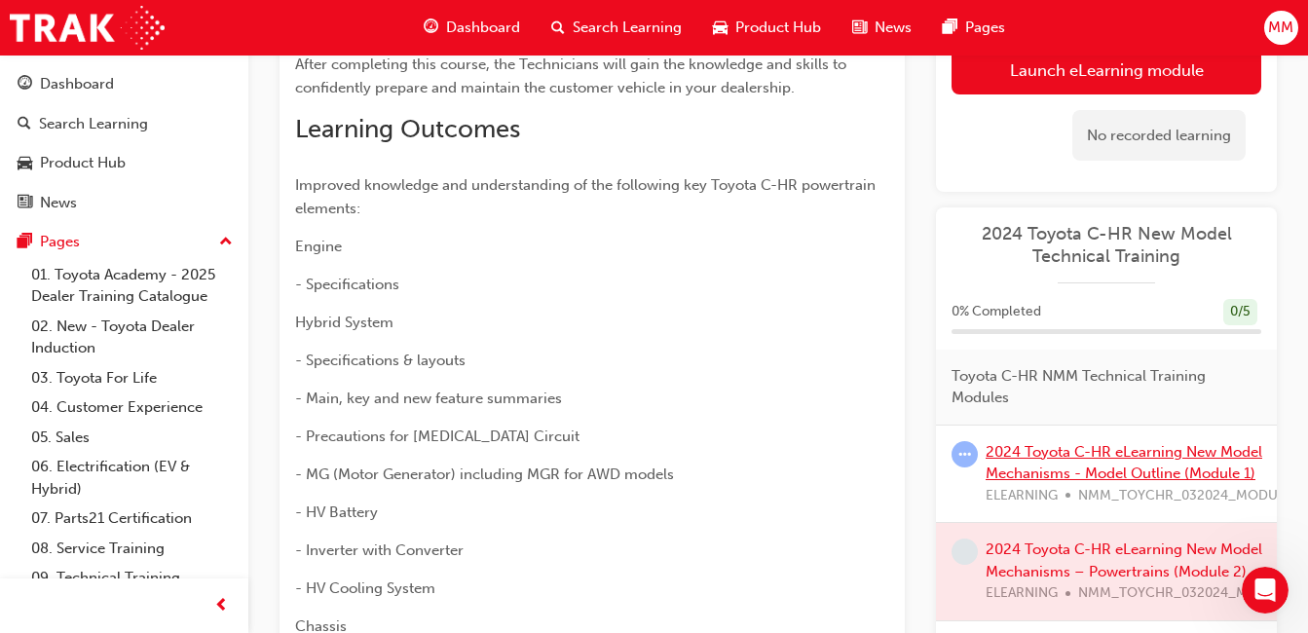
click at [1087, 451] on link "2024 Toyota C-HR eLearning New Model Mechanisms - Model Outline (Module 1)" at bounding box center [1123, 462] width 276 height 40
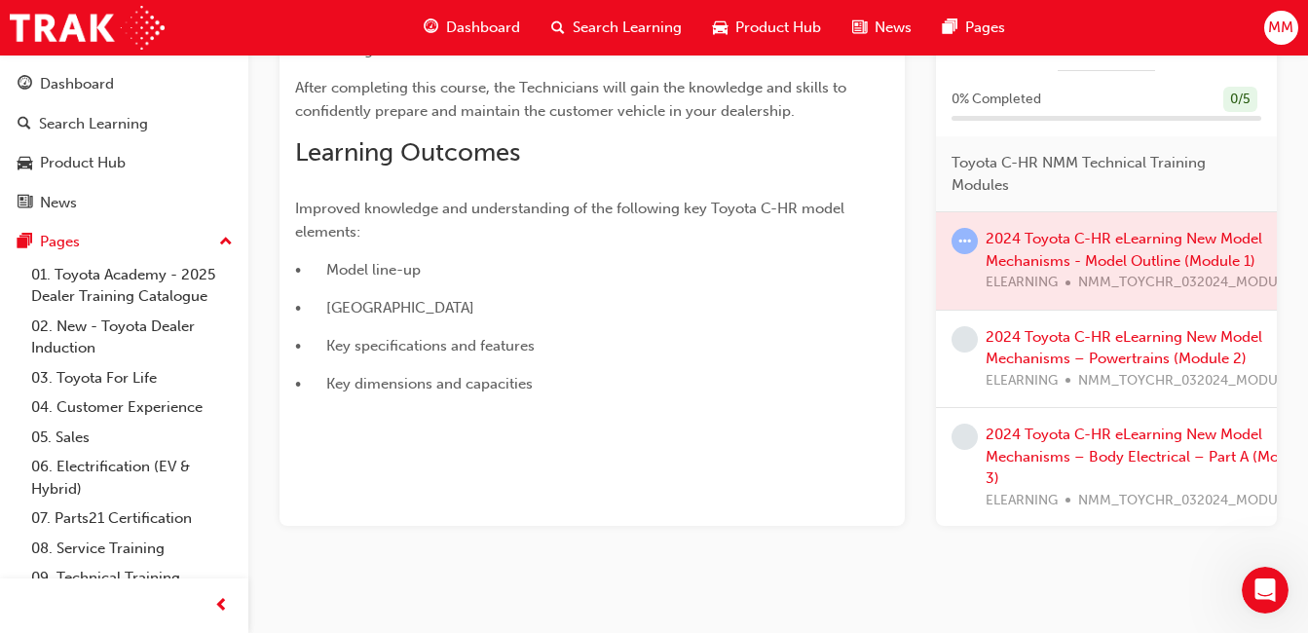
click at [962, 241] on span "learningRecordVerb_ATTEMPT-icon" at bounding box center [964, 241] width 26 height 26
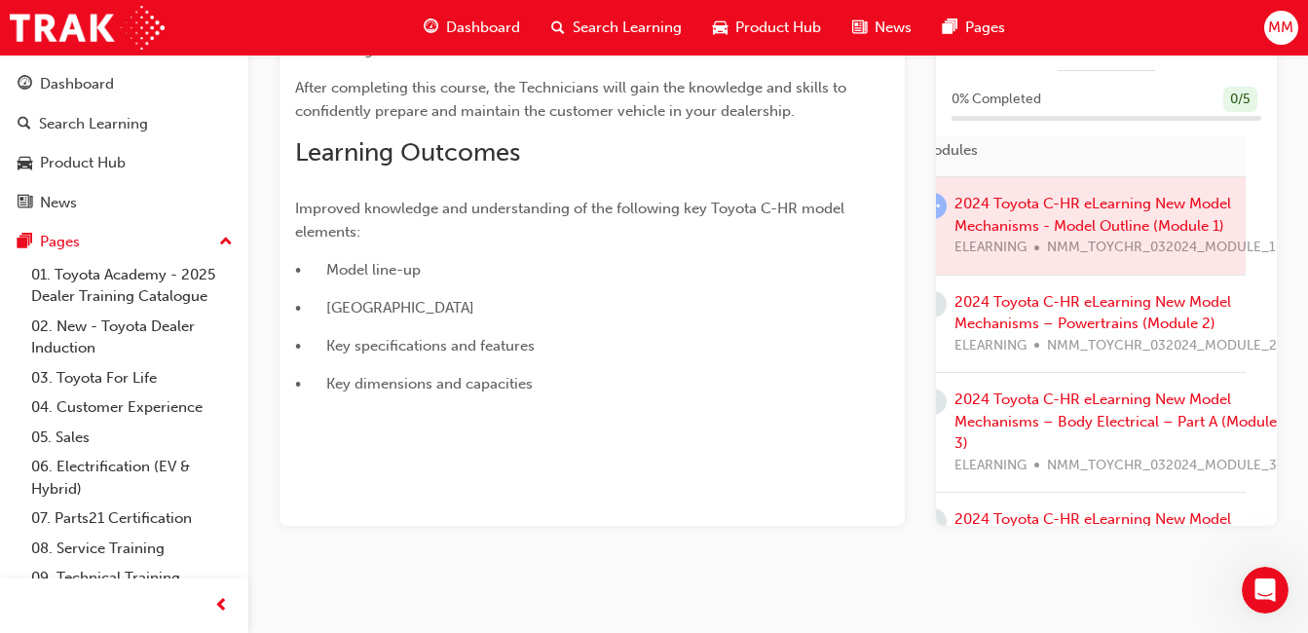
scroll to position [0, 45]
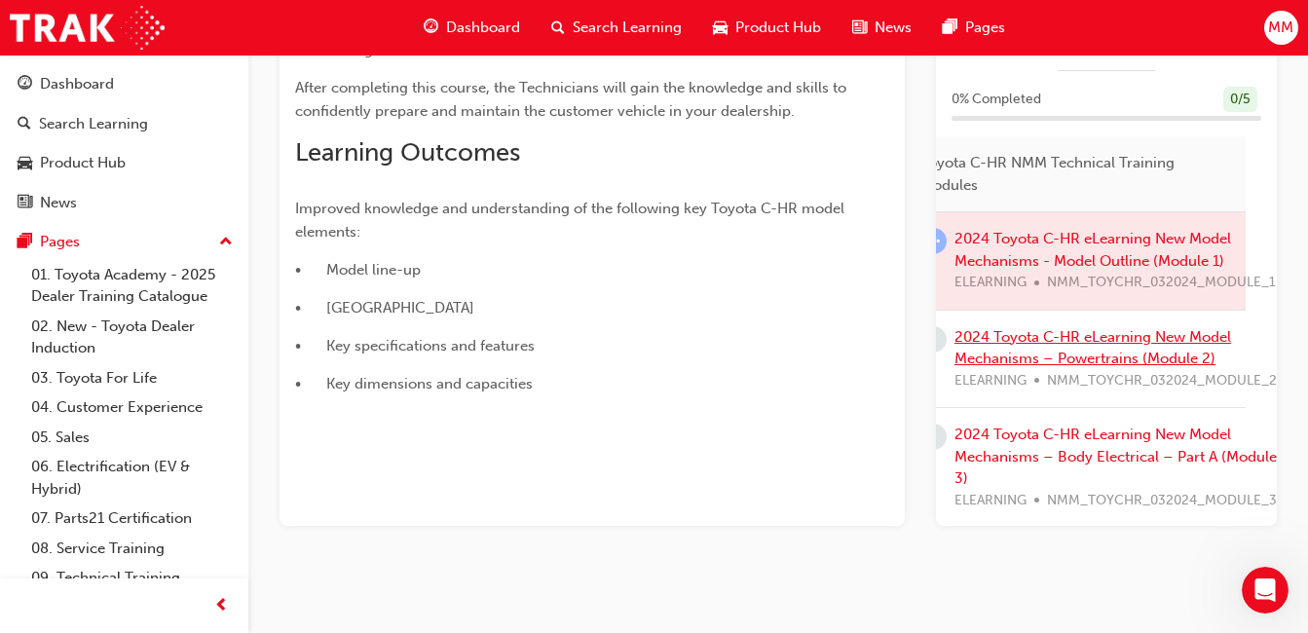
click at [1046, 350] on link "2024 Toyota C-HR eLearning New Model Mechanisms – Powertrains (Module 2)" at bounding box center [1092, 348] width 276 height 40
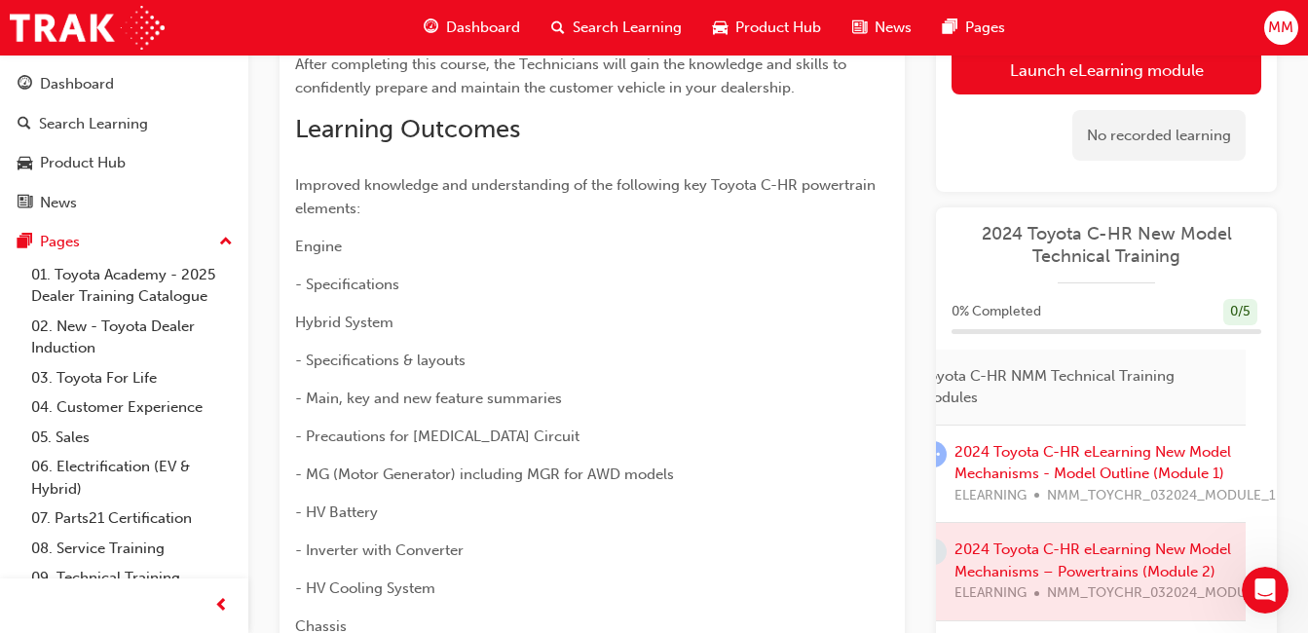
click at [1062, 76] on link "Launch eLearning module" at bounding box center [1106, 69] width 310 height 49
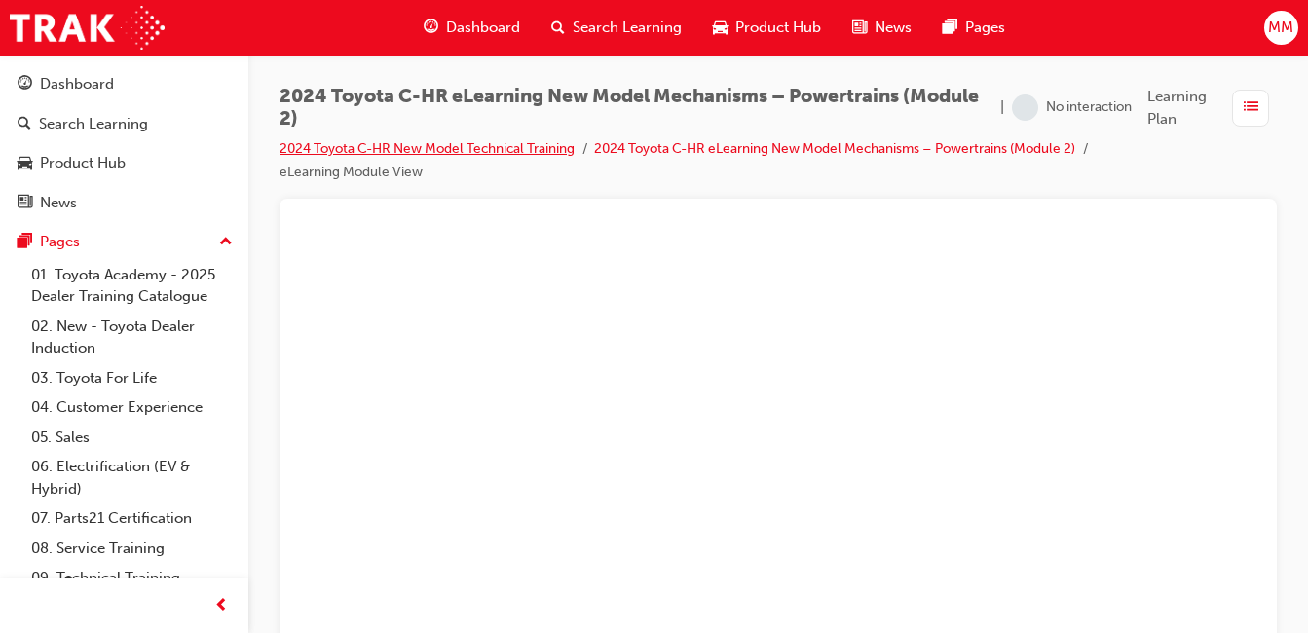
click at [563, 148] on link "2024 Toyota C-HR New Model Technical Training" at bounding box center [426, 148] width 295 height 17
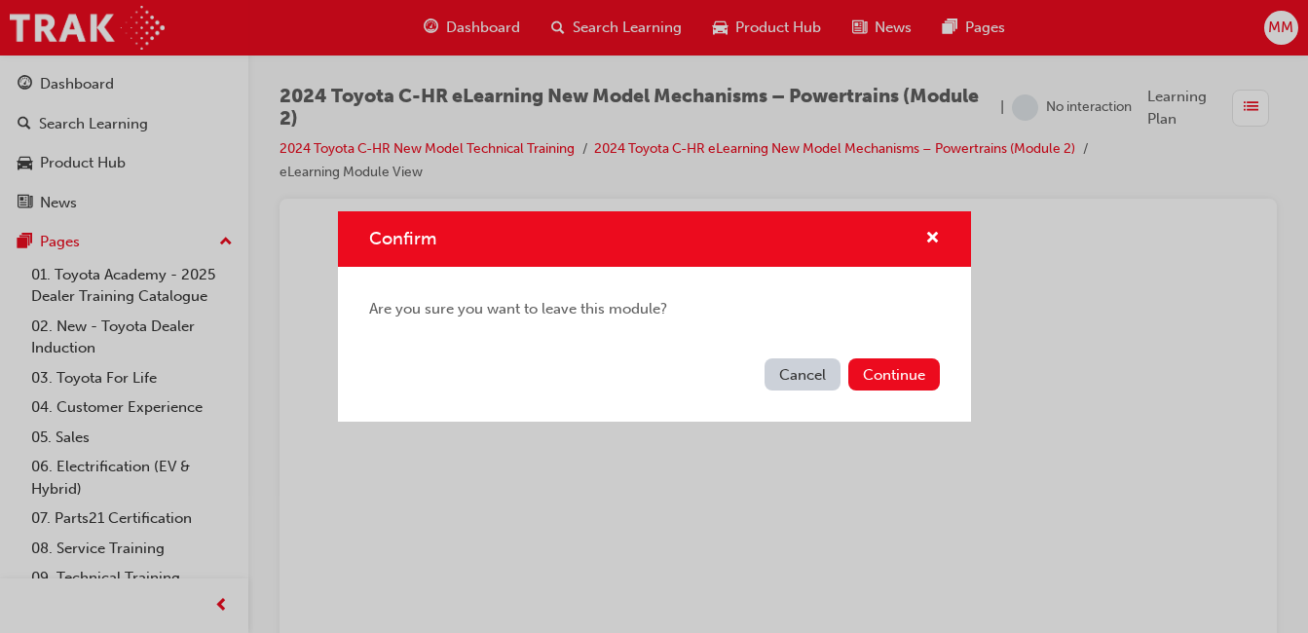
click at [816, 366] on button "Cancel" at bounding box center [802, 374] width 76 height 32
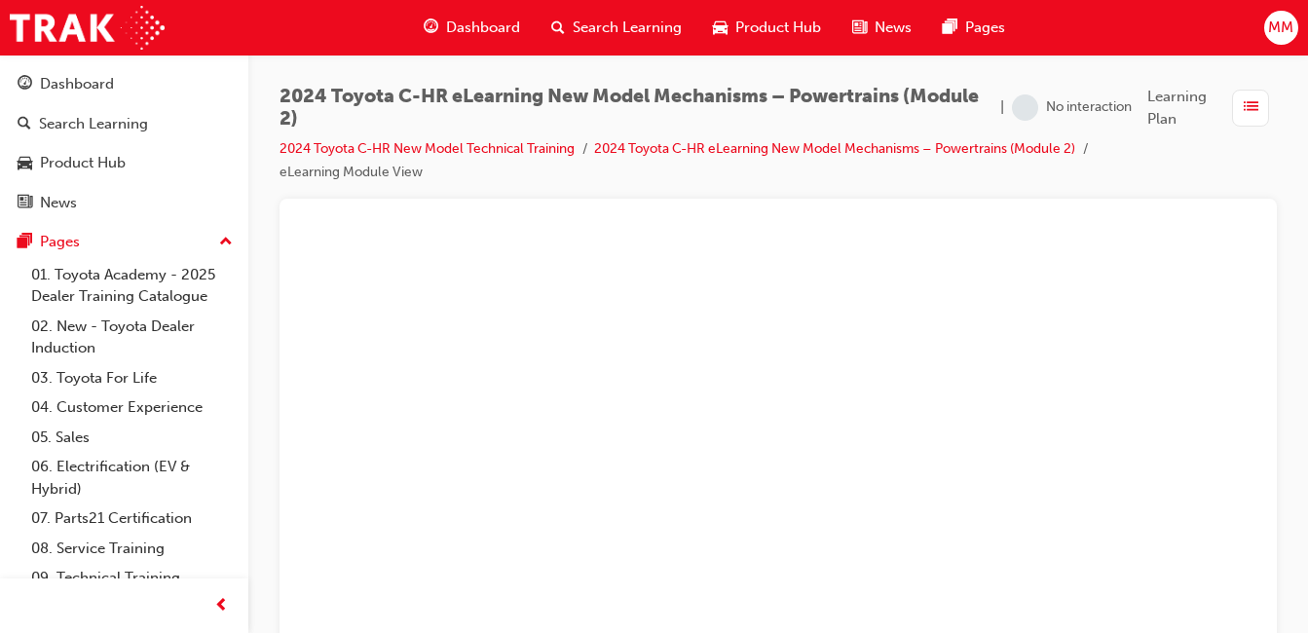
click at [1254, 102] on span "list-icon" at bounding box center [1250, 107] width 15 height 24
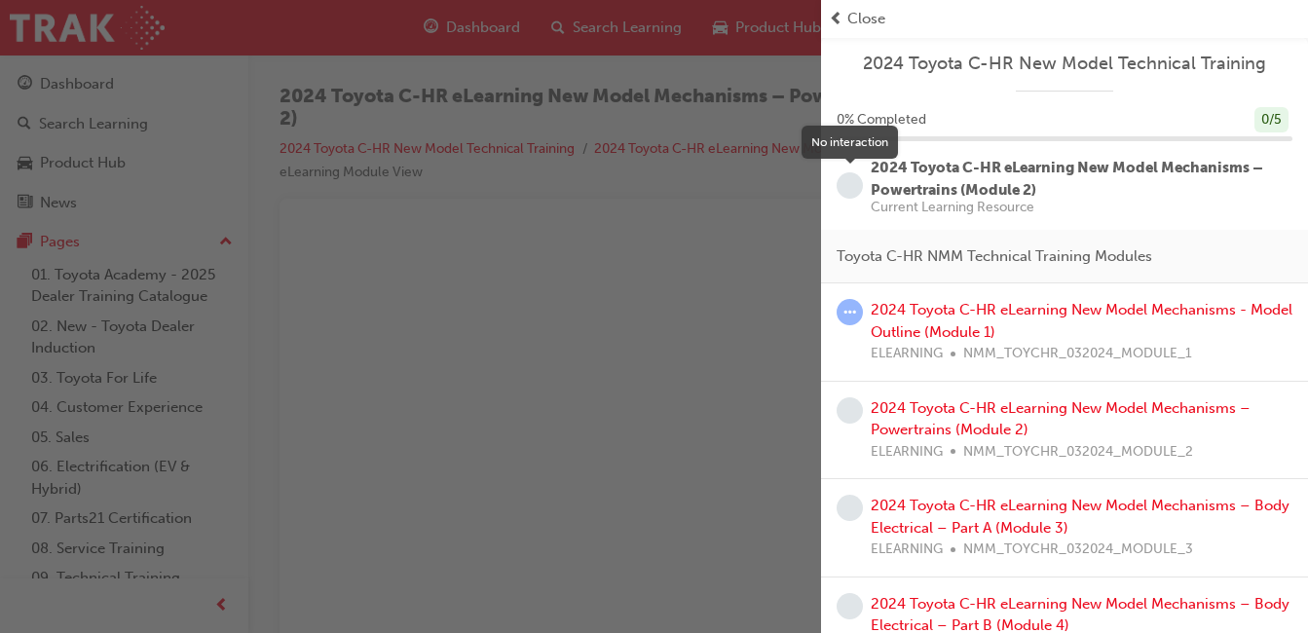
click at [856, 187] on span "learningRecordVerb_NONE-icon" at bounding box center [849, 185] width 26 height 26
click at [939, 317] on link "2024 Toyota C-HR eLearning New Model Mechanisms - Model Outline (Module 1)" at bounding box center [1081, 321] width 422 height 40
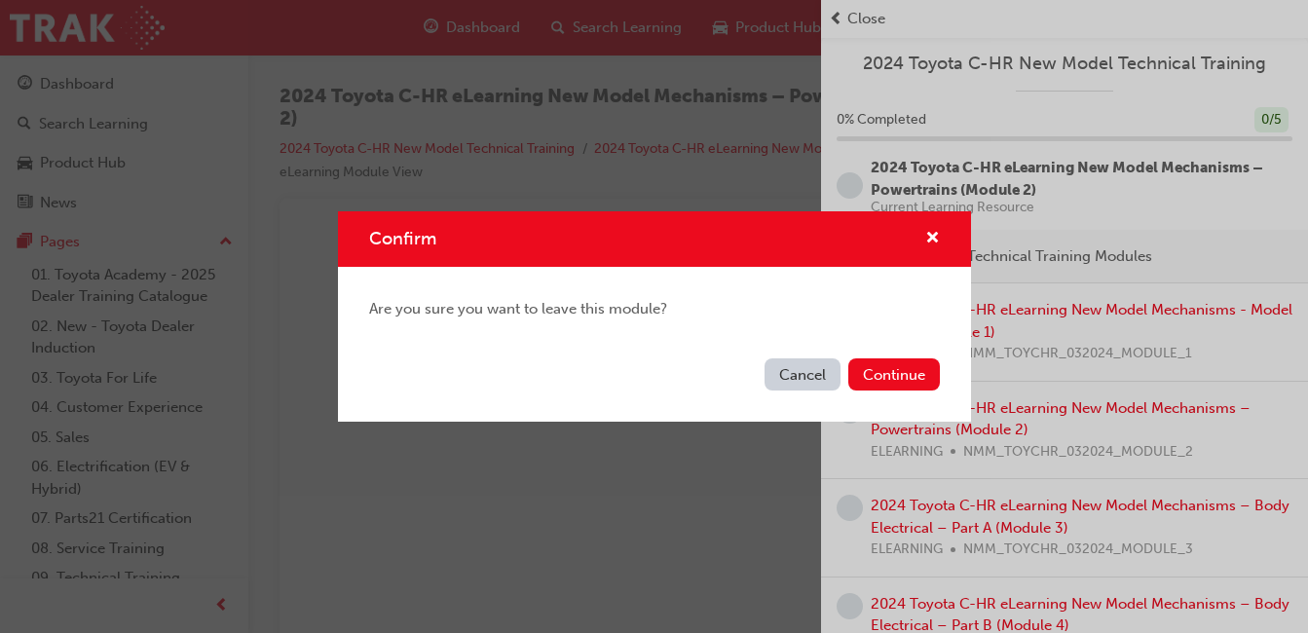
click at [801, 377] on button "Cancel" at bounding box center [802, 374] width 76 height 32
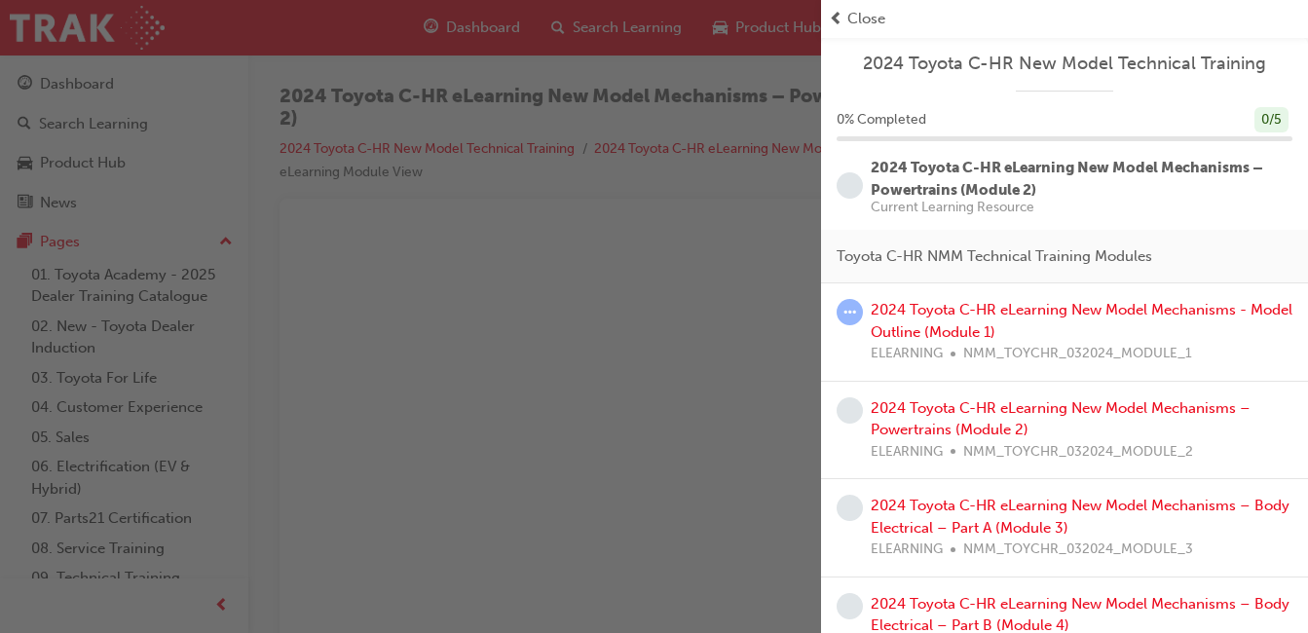
click at [831, 15] on span "prev-icon" at bounding box center [836, 19] width 15 height 22
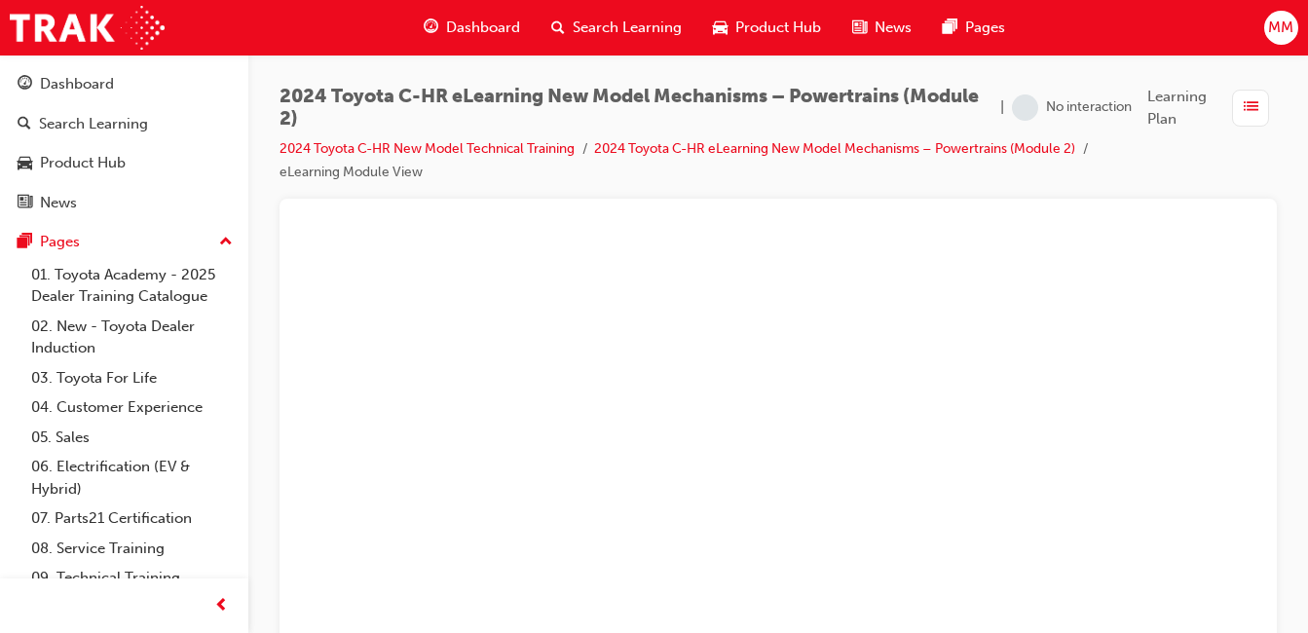
click at [483, 19] on span "Dashboard" at bounding box center [483, 28] width 74 height 22
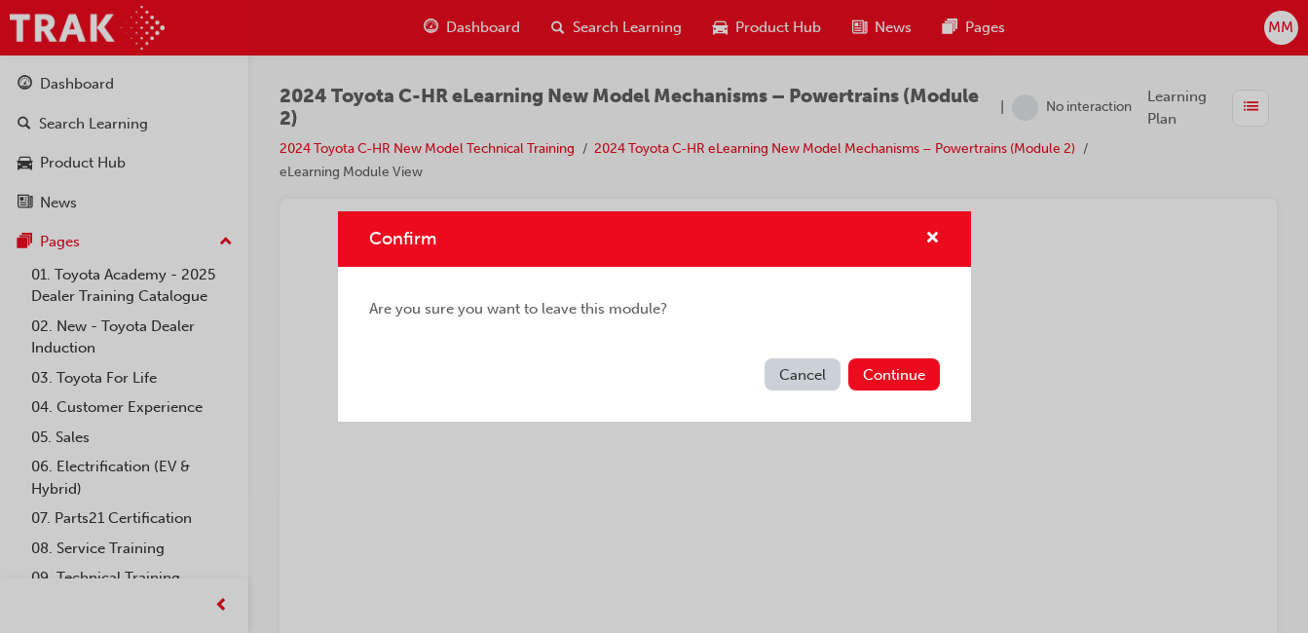
click at [879, 363] on button "Continue" at bounding box center [894, 374] width 92 height 32
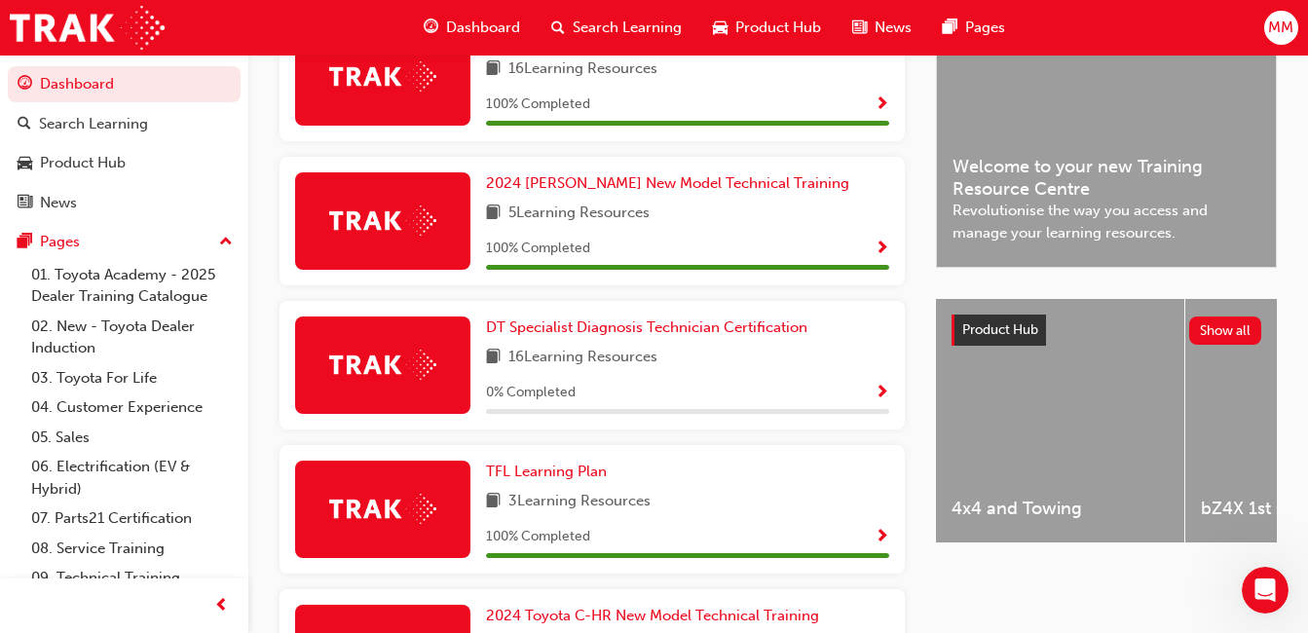
scroll to position [545, 0]
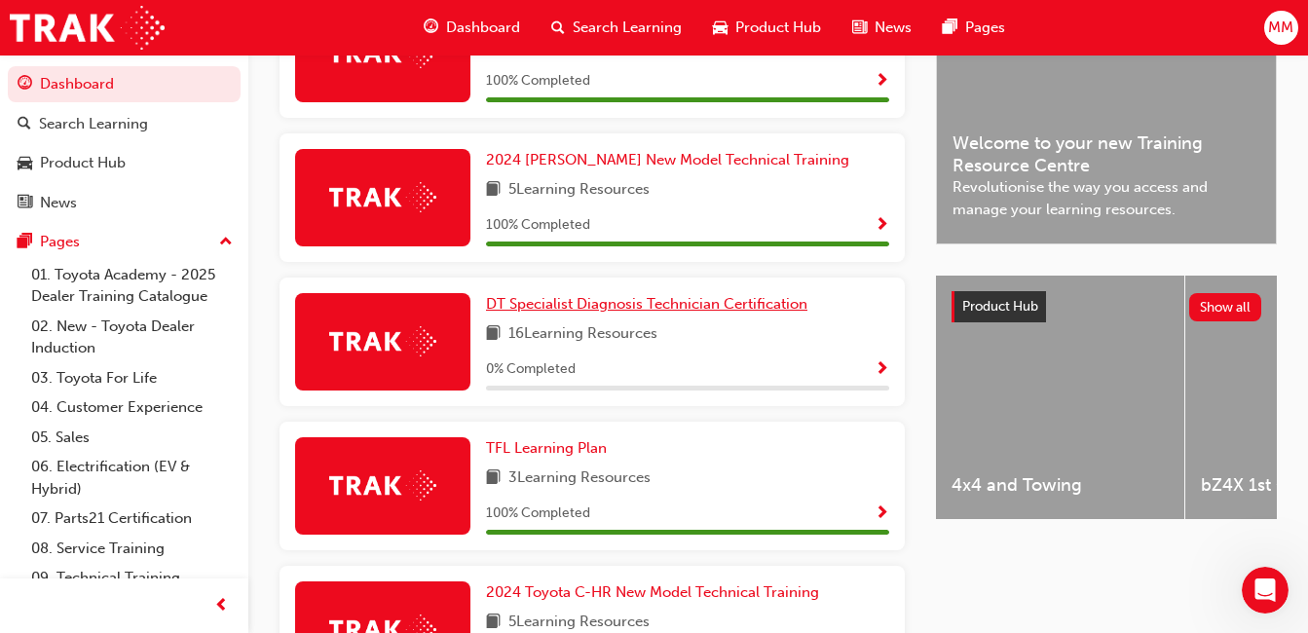
click at [608, 313] on span "DT Specialist Diagnosis Technician Certification" at bounding box center [646, 304] width 321 height 18
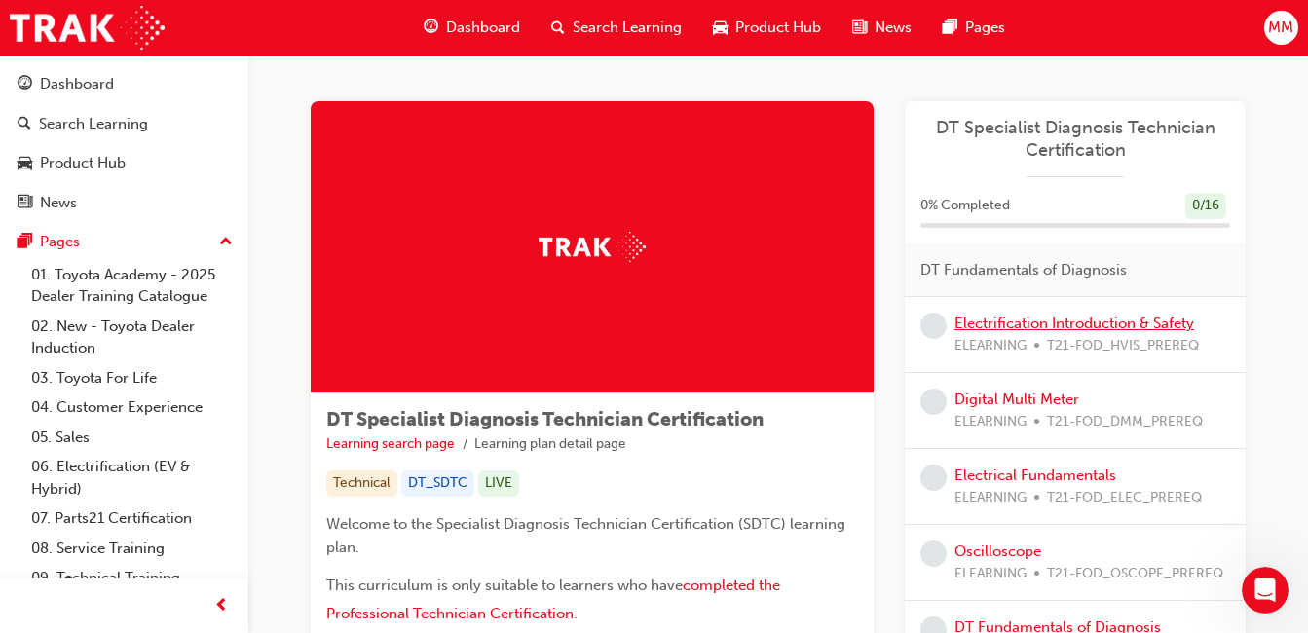
click at [1022, 319] on link "Electrification Introduction & Safety" at bounding box center [1074, 323] width 240 height 18
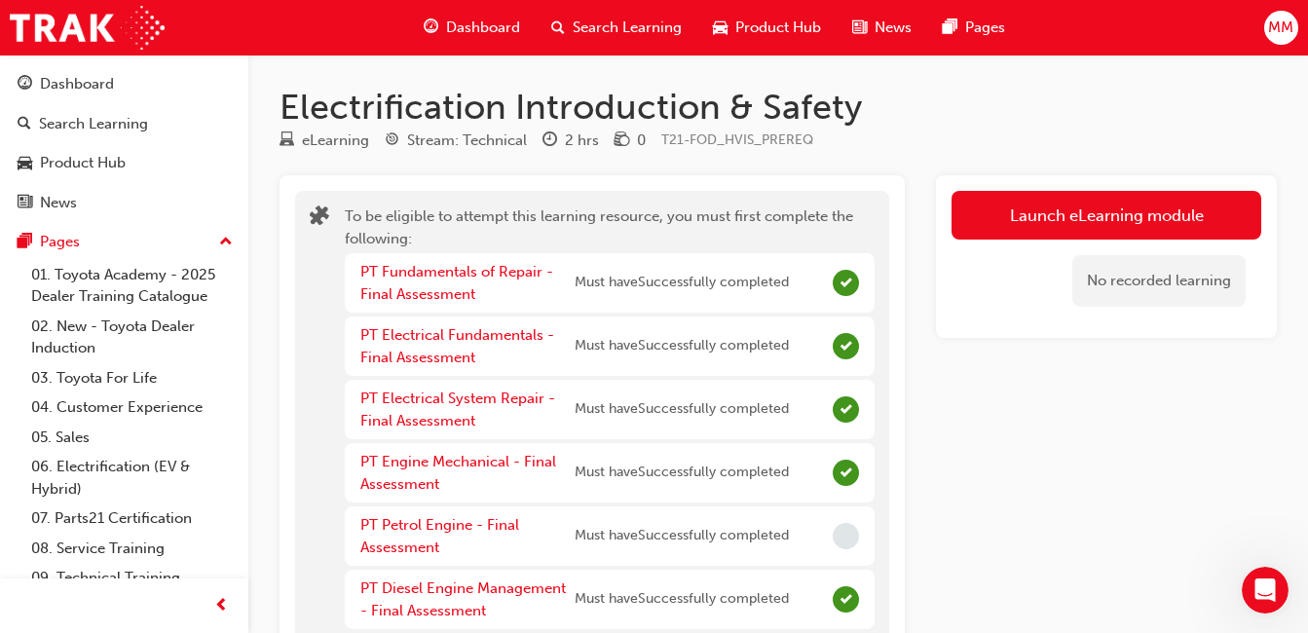
click at [1136, 211] on button "Launch eLearning module" at bounding box center [1106, 215] width 310 height 49
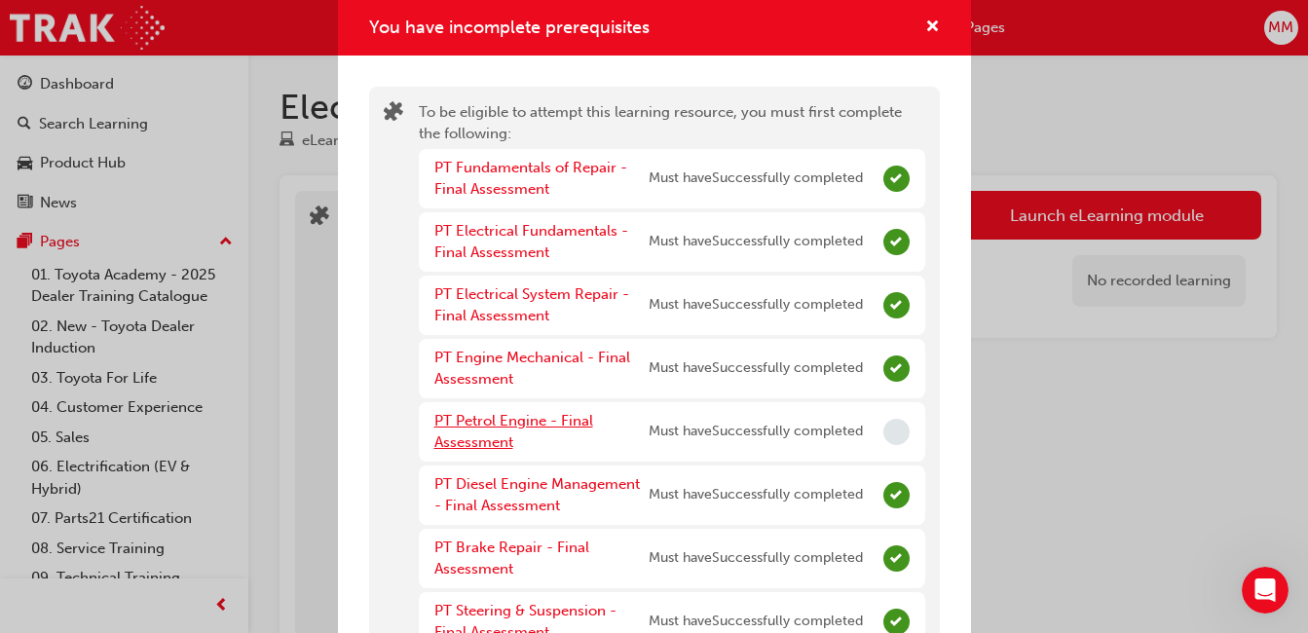
click at [486, 424] on link "PT Petrol Engine - Final Assessment" at bounding box center [513, 432] width 159 height 40
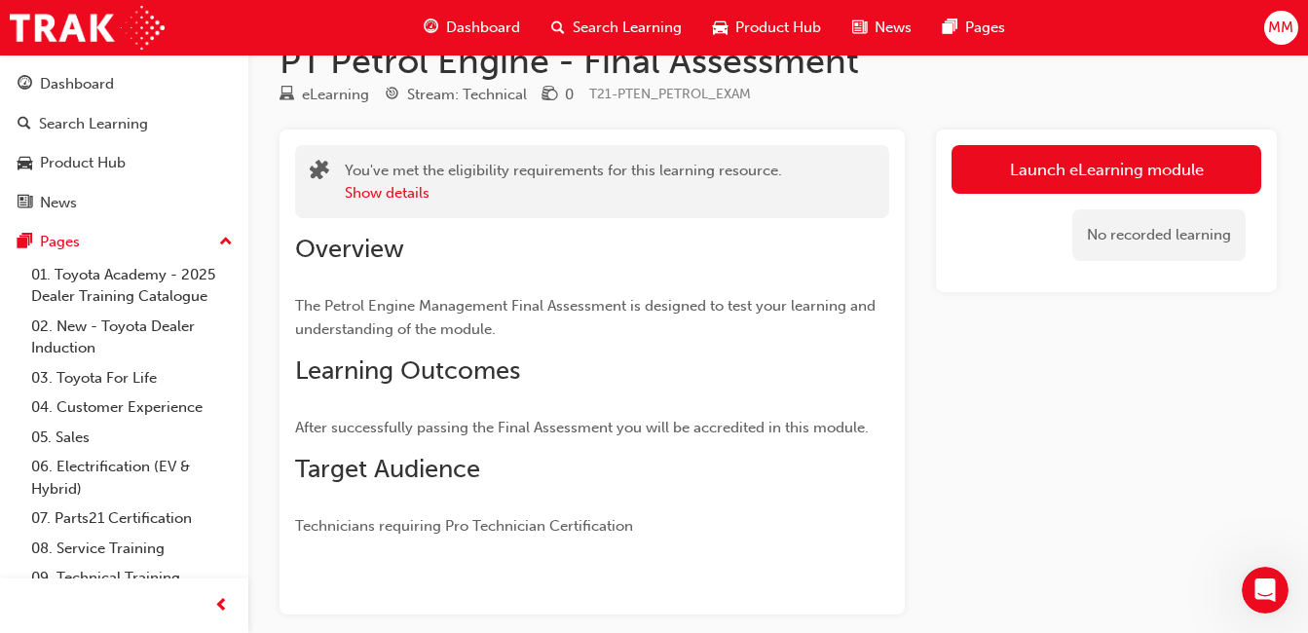
scroll to position [78, 0]
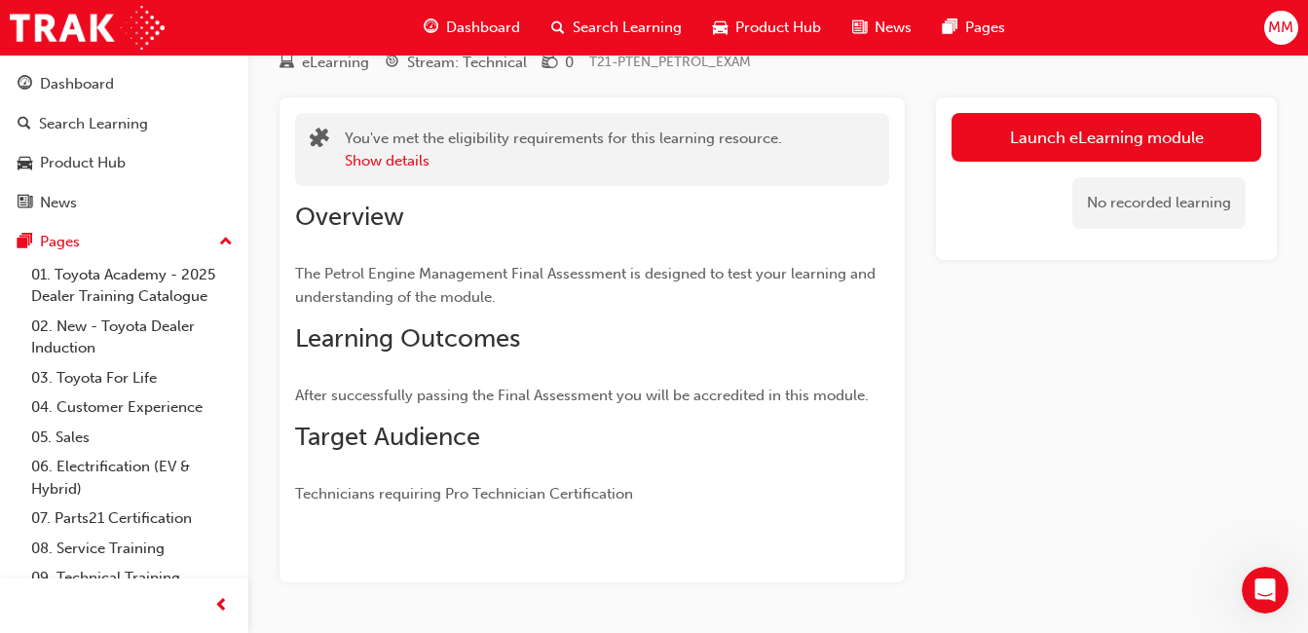
click at [1044, 137] on link "Launch eLearning module" at bounding box center [1106, 137] width 310 height 49
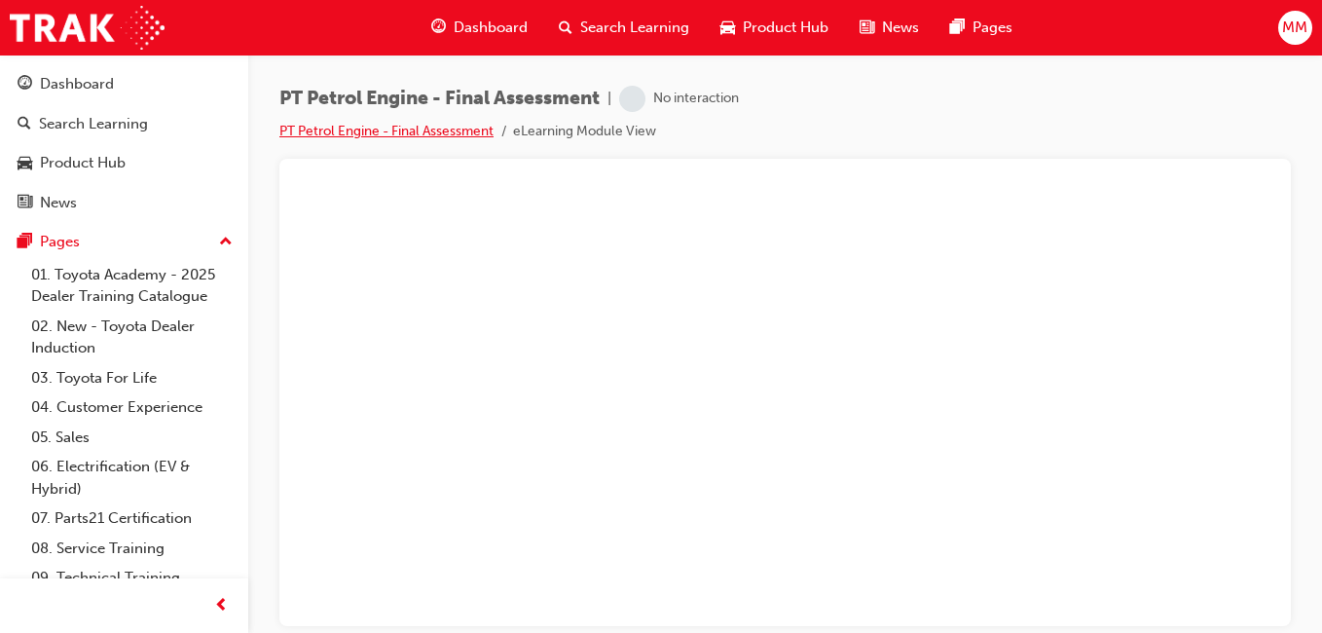
click at [328, 131] on link "PT Petrol Engine - Final Assessment" at bounding box center [386, 131] width 214 height 17
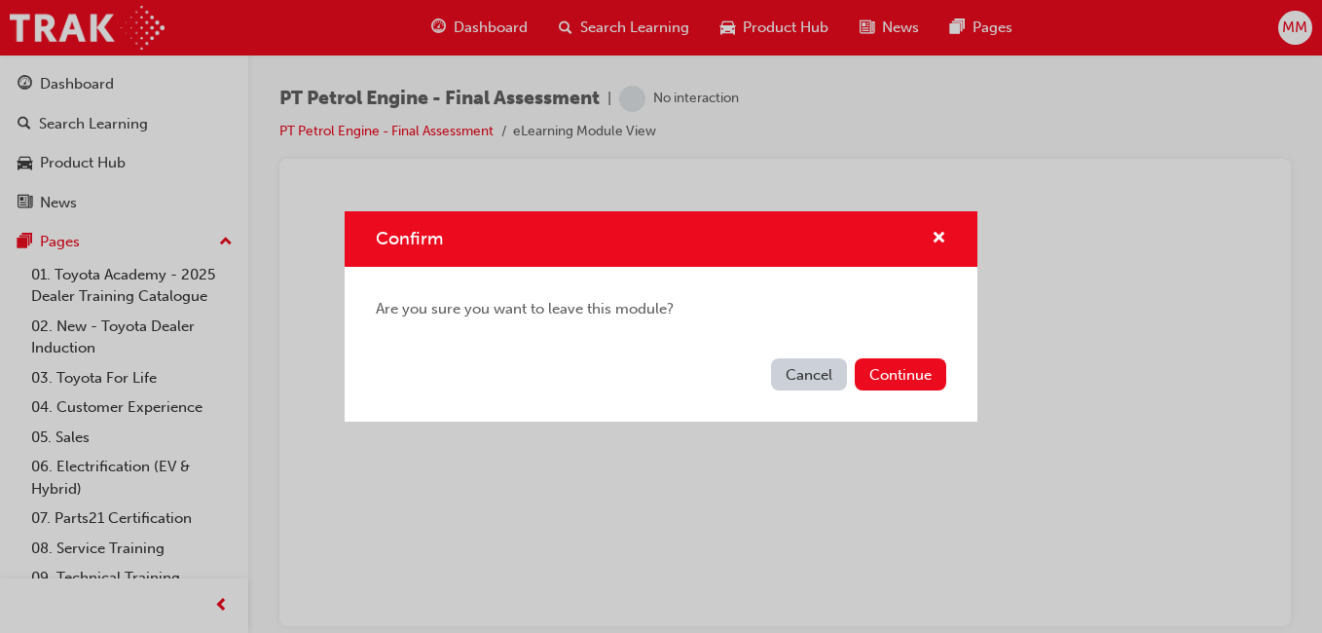
click at [790, 370] on button "Cancel" at bounding box center [809, 374] width 76 height 32
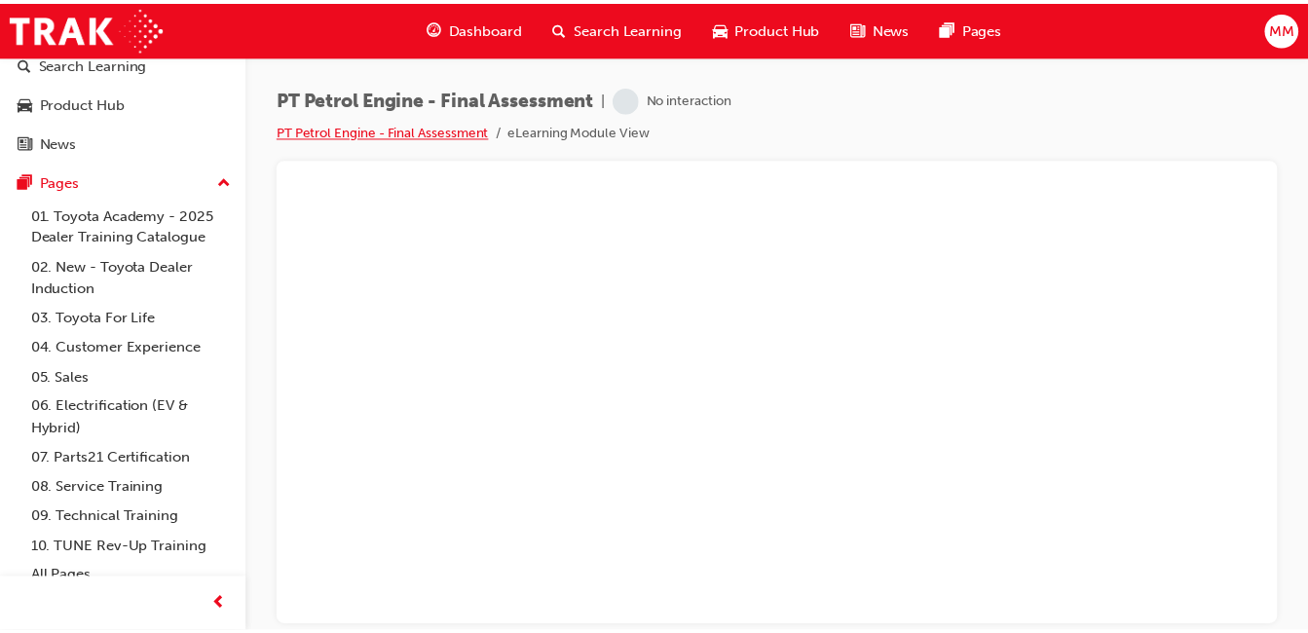
scroll to position [76, 0]
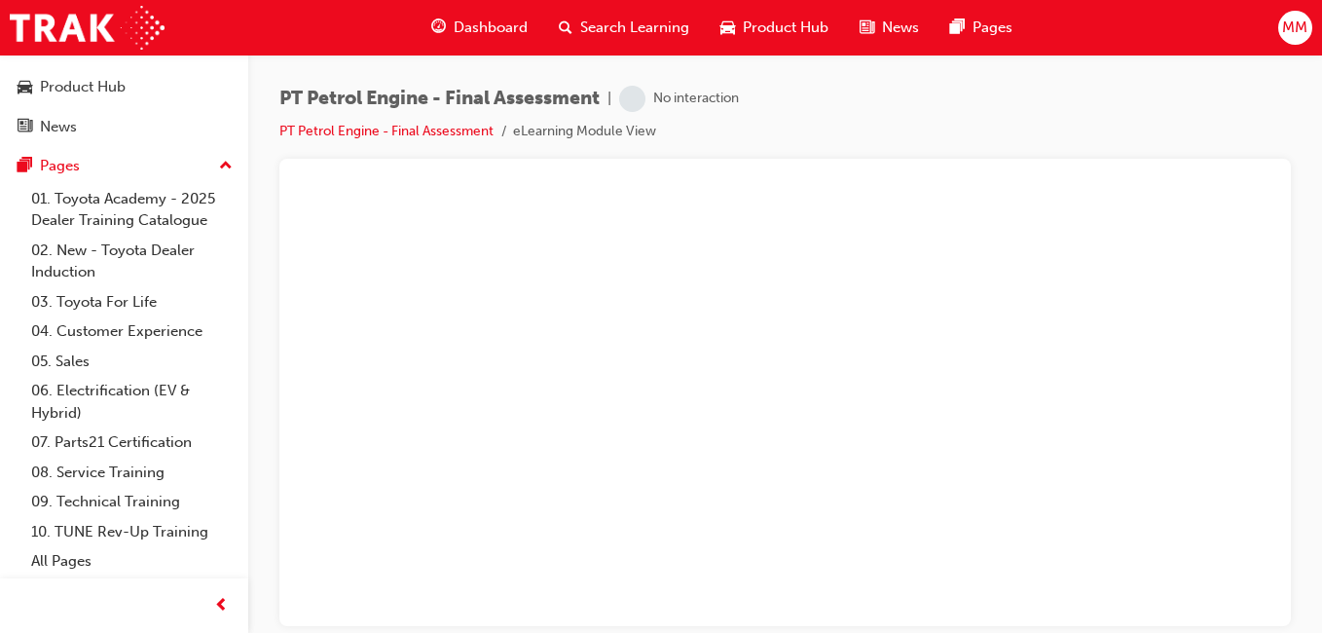
click at [468, 20] on span "Dashboard" at bounding box center [491, 28] width 74 height 22
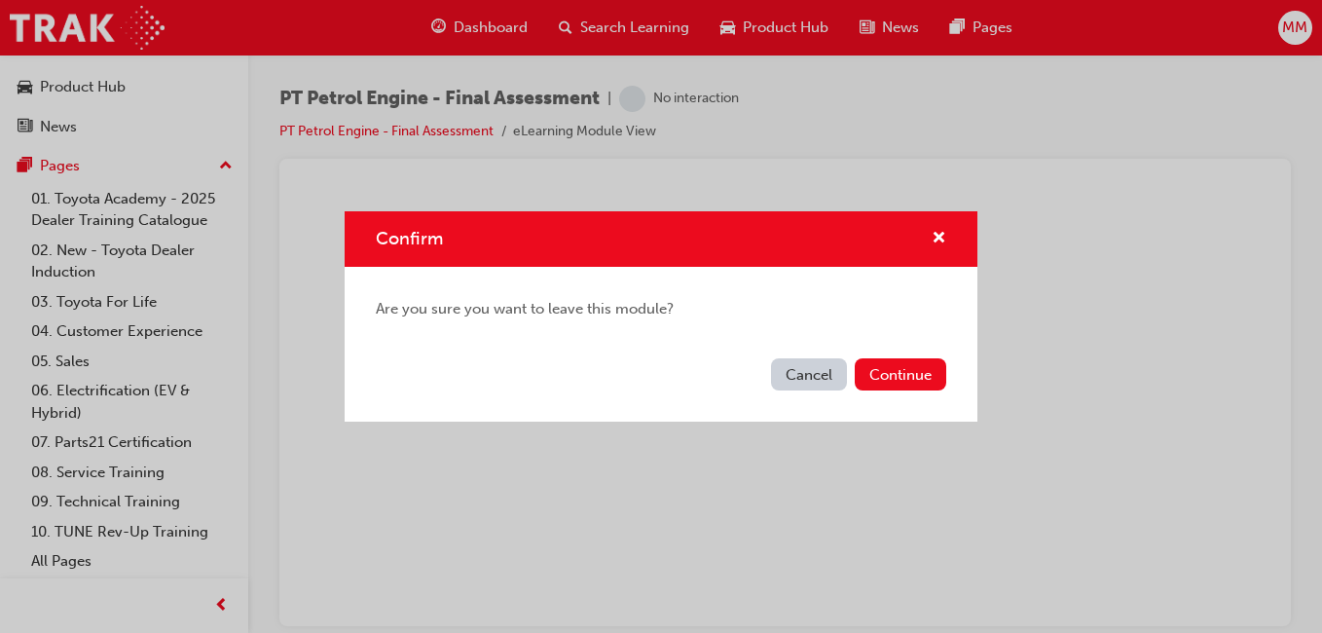
click at [903, 372] on button "Continue" at bounding box center [901, 374] width 92 height 32
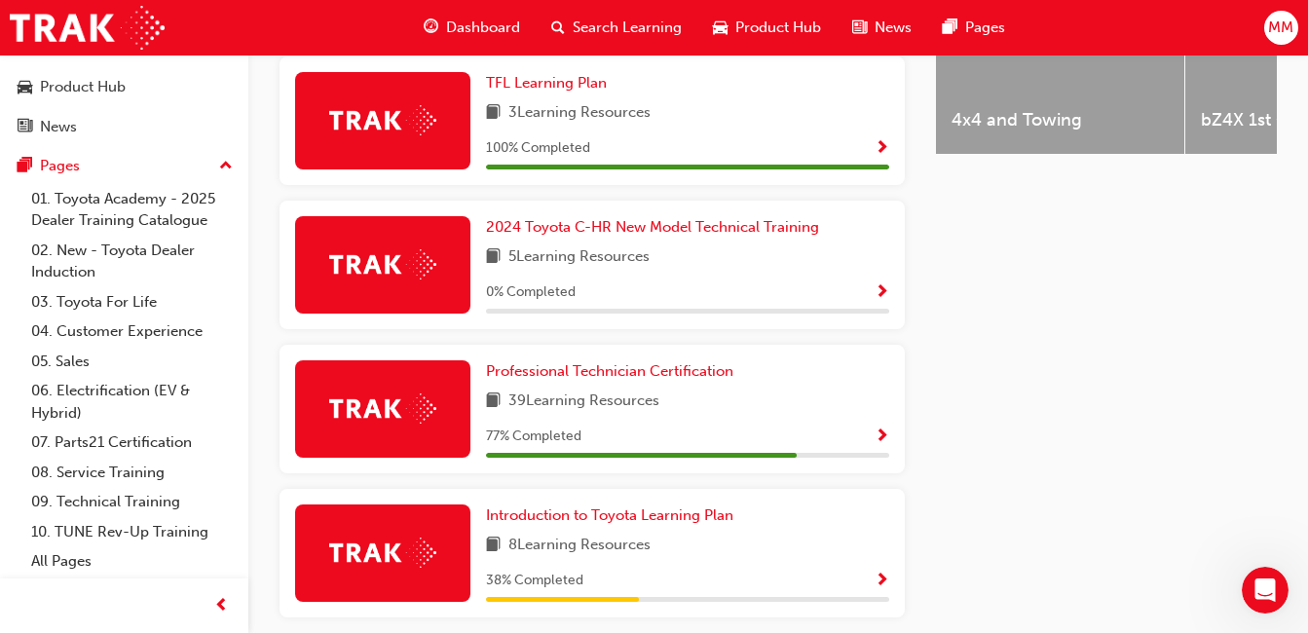
scroll to position [913, 0]
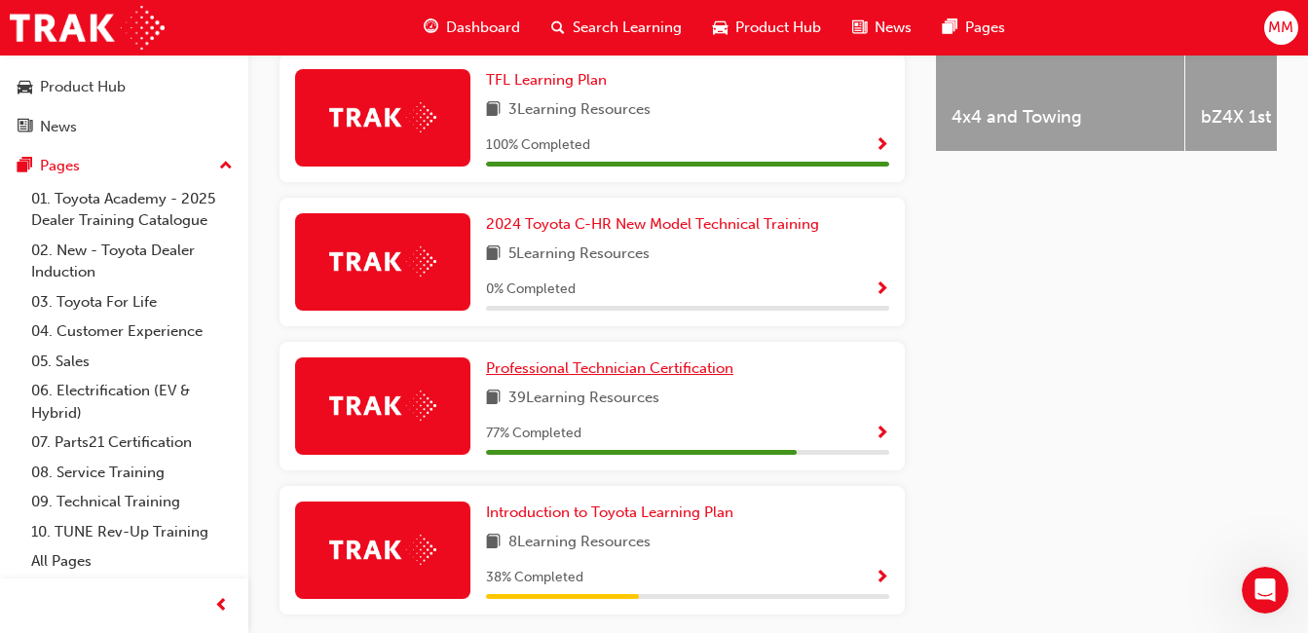
click at [561, 377] on span "Professional Technician Certification" at bounding box center [609, 368] width 247 height 18
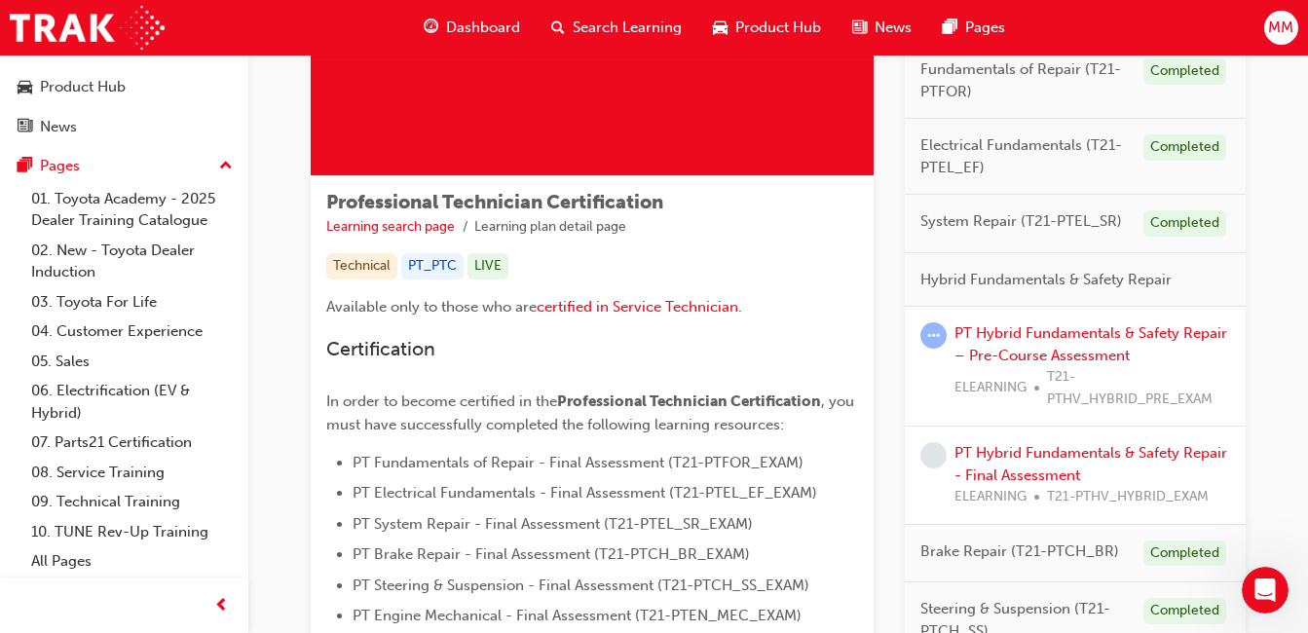
scroll to position [234, 0]
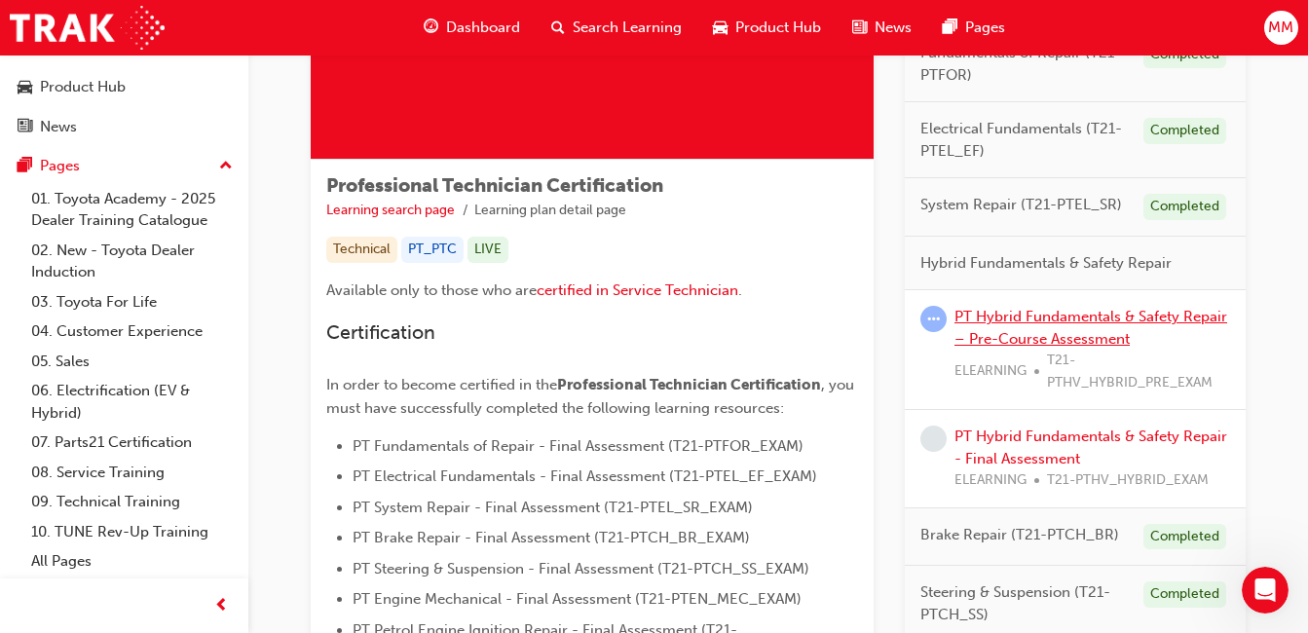
click at [1030, 324] on link "PT Hybrid Fundamentals & Safety Repair – Pre-Course Assessment" at bounding box center [1090, 328] width 273 height 40
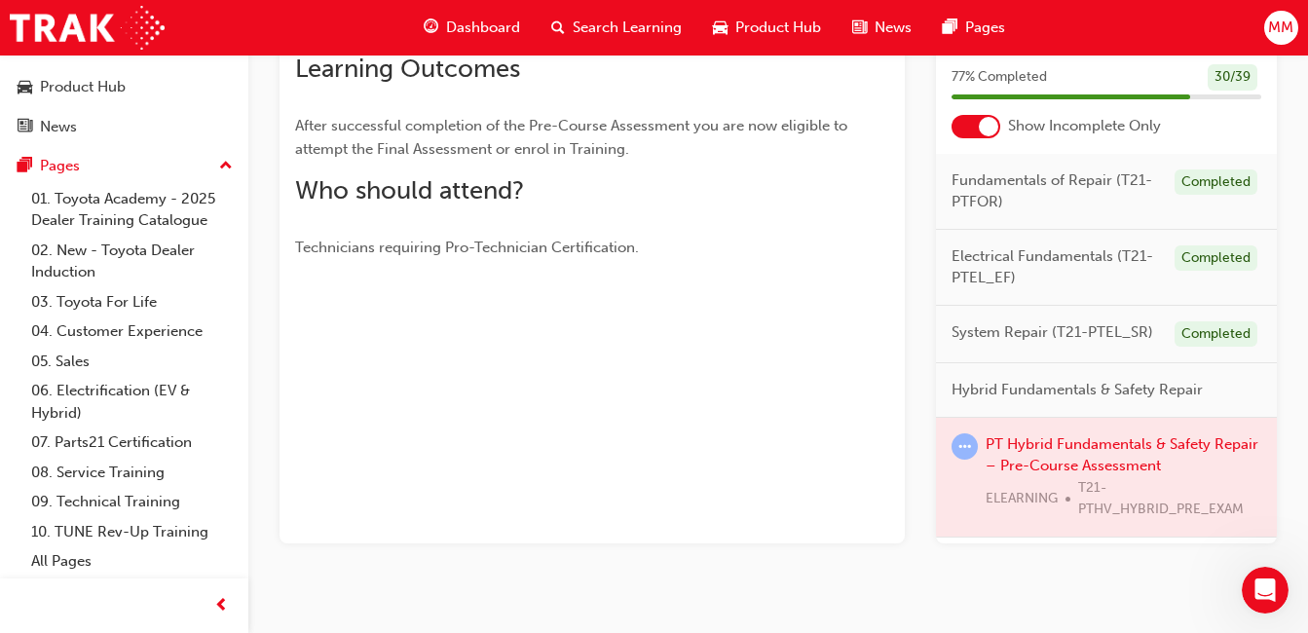
scroll to position [411, 0]
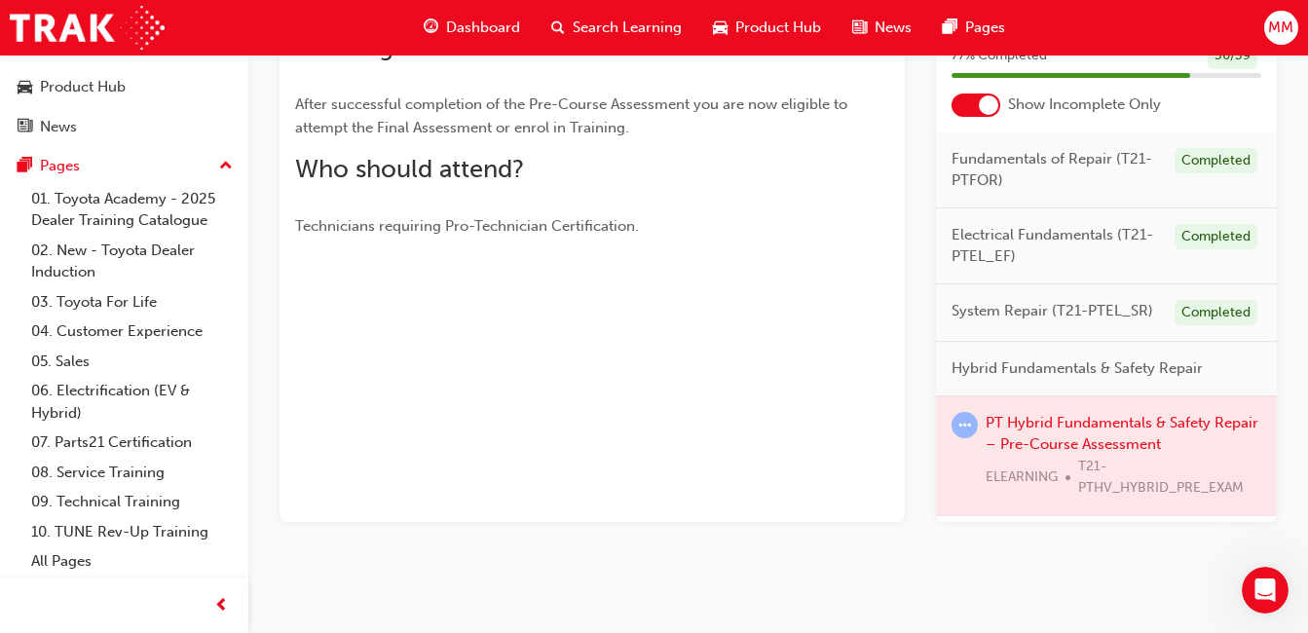
click at [1101, 439] on div at bounding box center [1106, 455] width 341 height 119
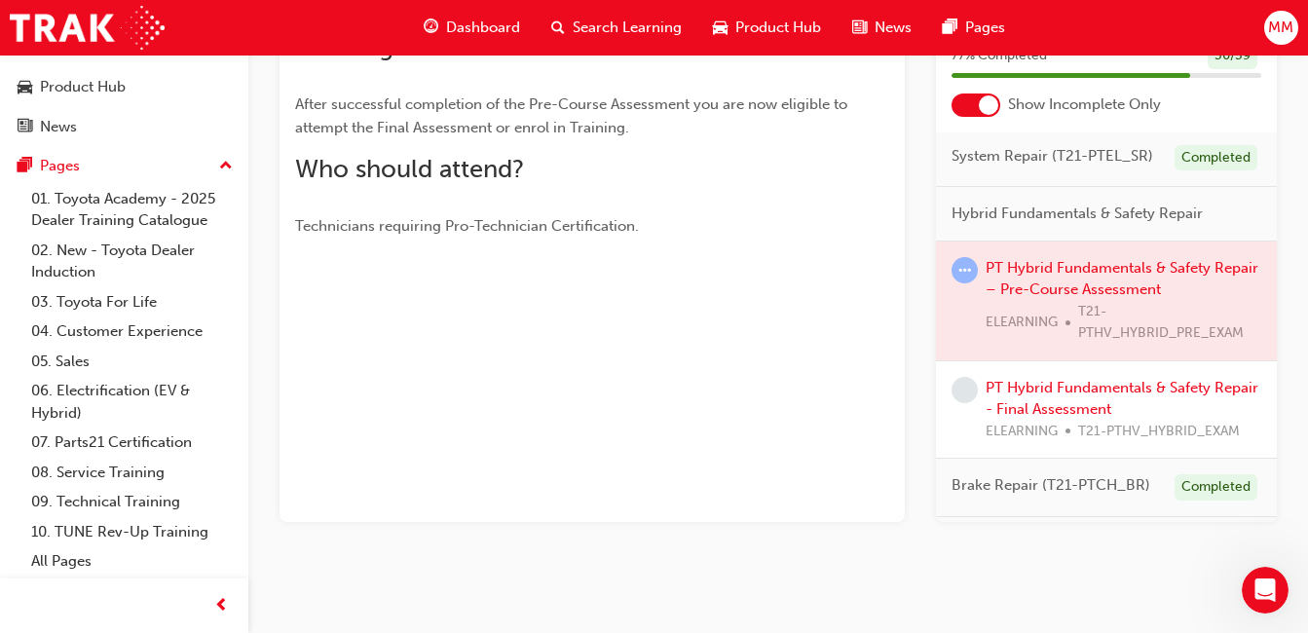
scroll to position [156, 0]
click at [1028, 414] on div "PT Hybrid Fundamentals & Safety Repair - Final Assessment ELEARNING T21-PTHV_HY…" at bounding box center [1123, 409] width 276 height 66
click at [1001, 402] on link "PT Hybrid Fundamentals & Safety Repair - Final Assessment" at bounding box center [1121, 398] width 273 height 40
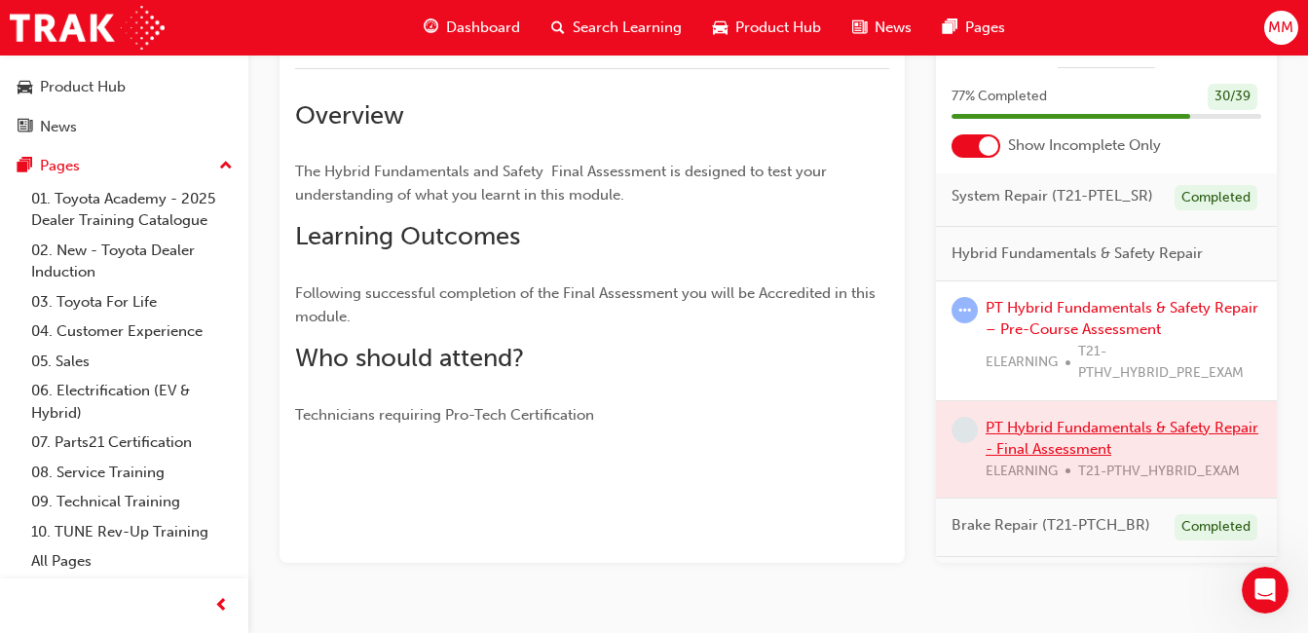
scroll to position [380, 0]
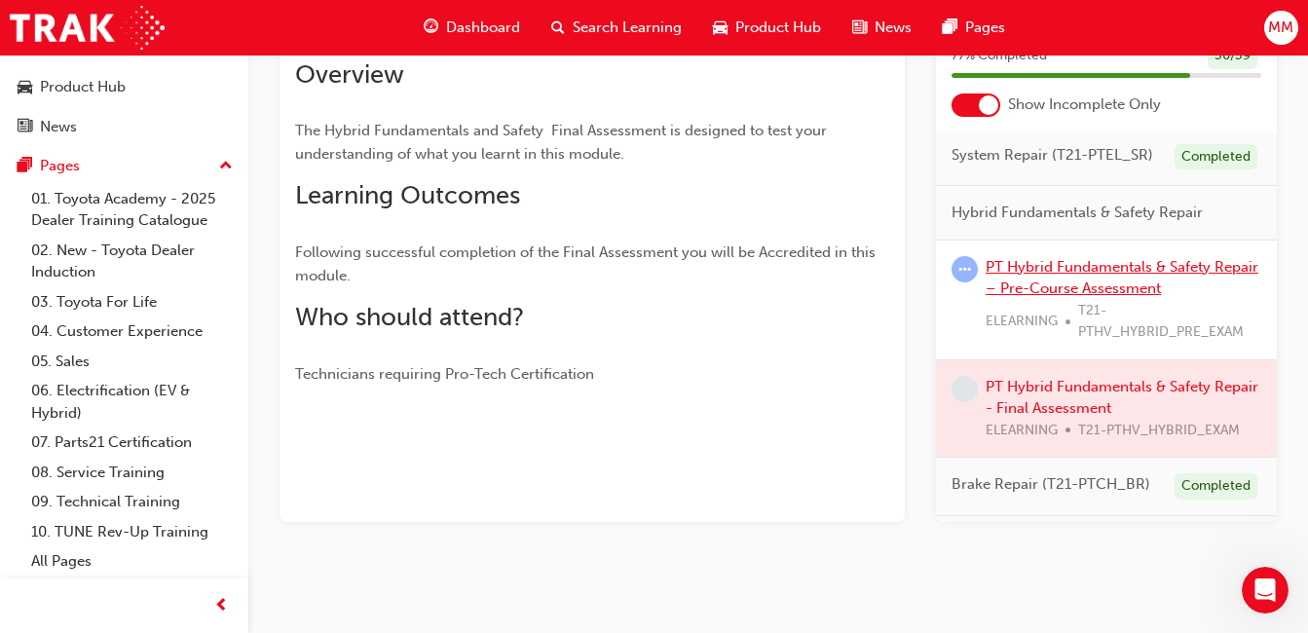
click at [1016, 284] on link "PT Hybrid Fundamentals & Safety Repair – Pre-Course Assessment" at bounding box center [1121, 278] width 273 height 40
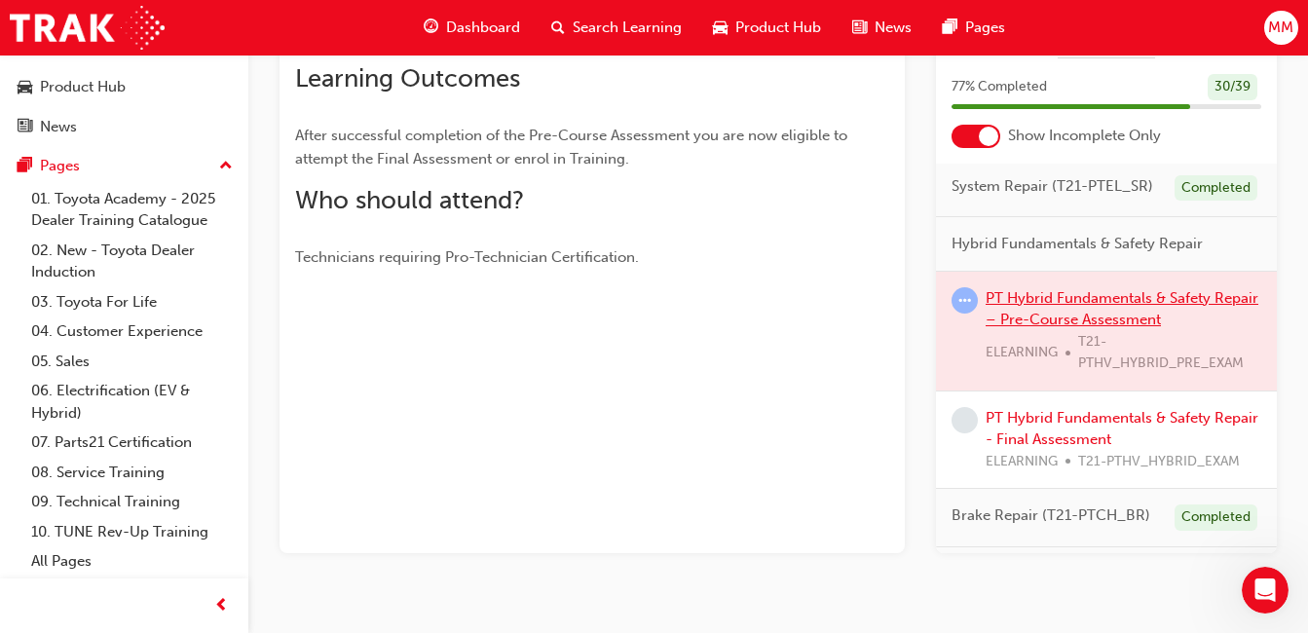
scroll to position [333, 0]
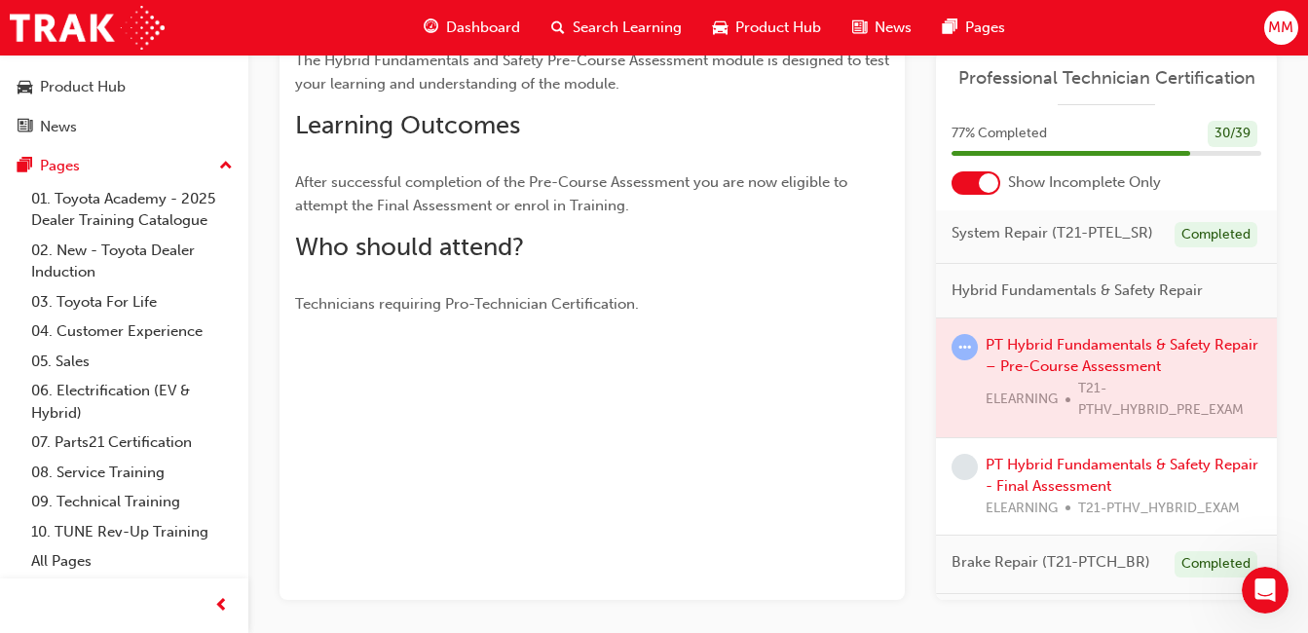
click at [1038, 363] on div at bounding box center [1106, 377] width 341 height 119
click at [1116, 365] on div at bounding box center [1106, 377] width 341 height 119
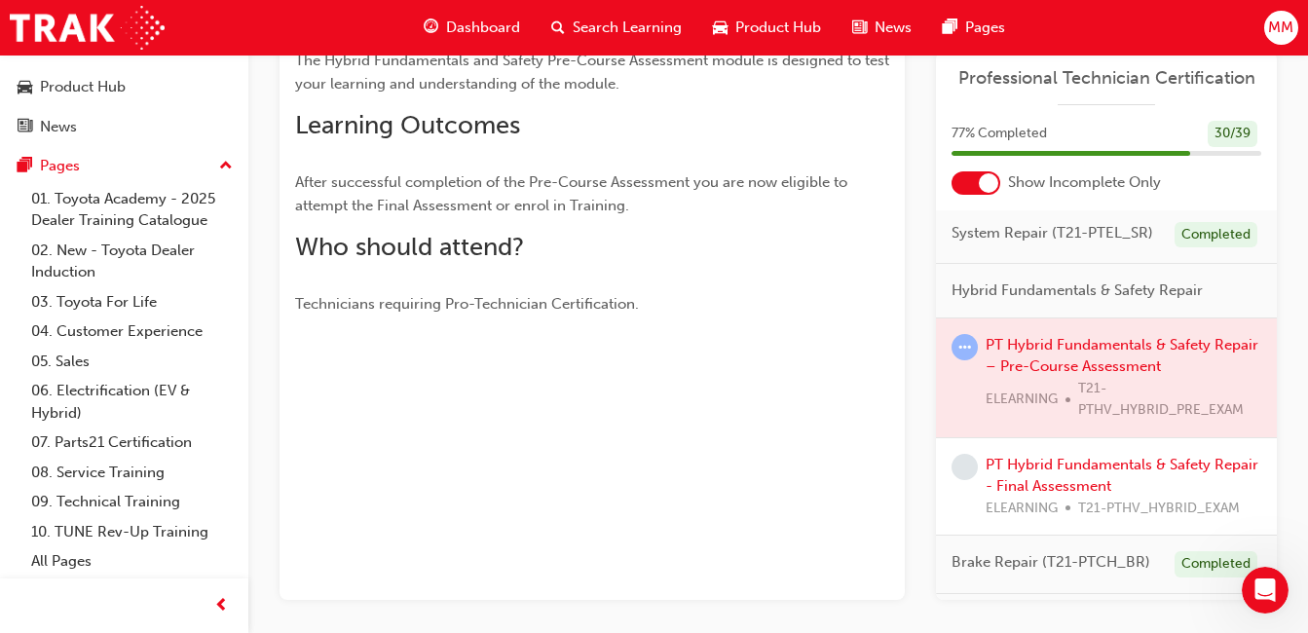
click at [1116, 365] on div at bounding box center [1106, 377] width 341 height 119
click at [1115, 387] on div at bounding box center [1106, 377] width 341 height 119
click at [1105, 356] on div at bounding box center [1106, 377] width 341 height 119
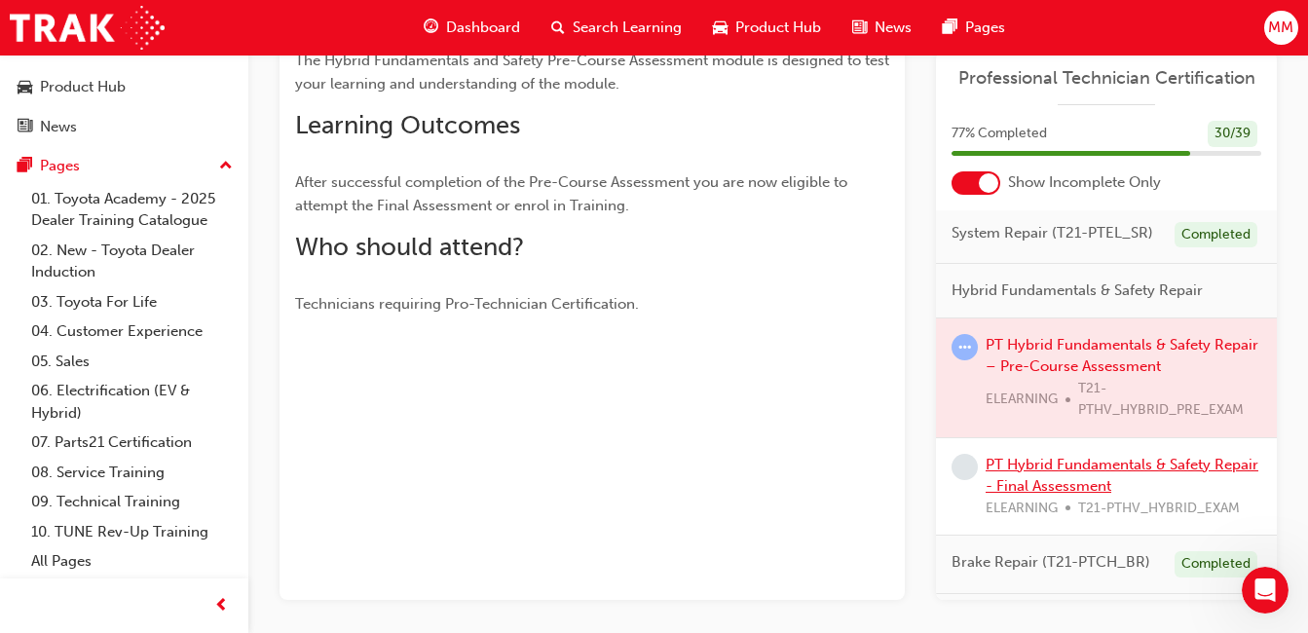
click at [1089, 496] on link "PT Hybrid Fundamentals & Safety Repair - Final Assessment" at bounding box center [1121, 476] width 273 height 40
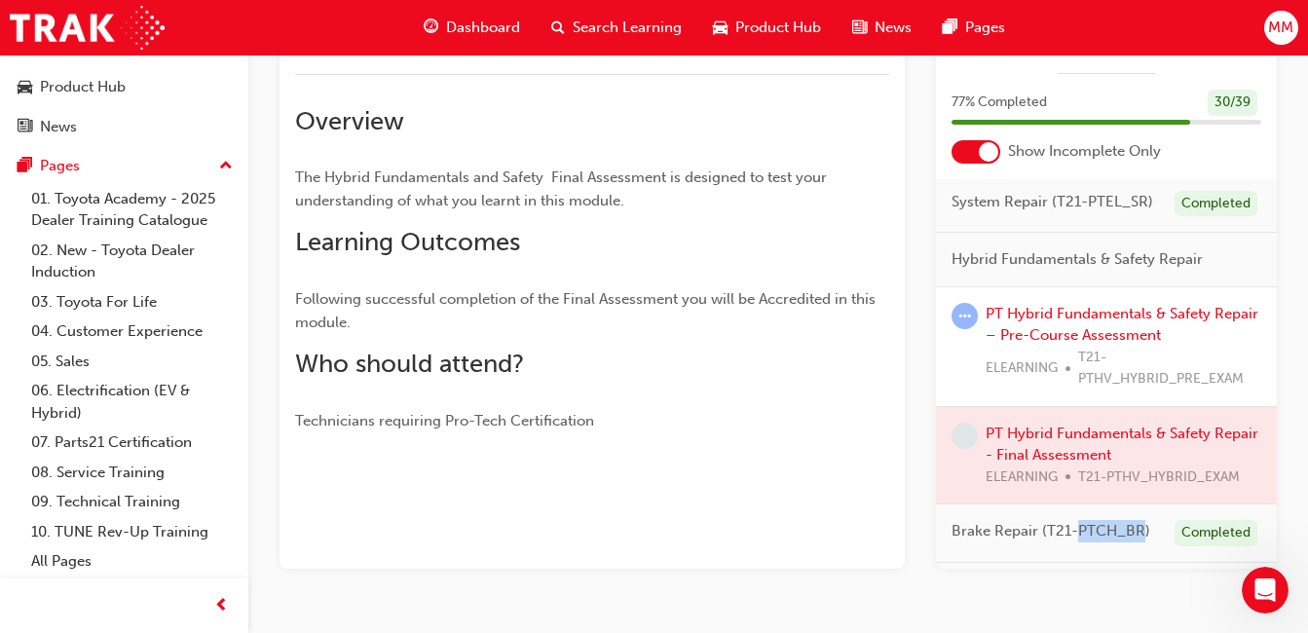
scroll to position [380, 0]
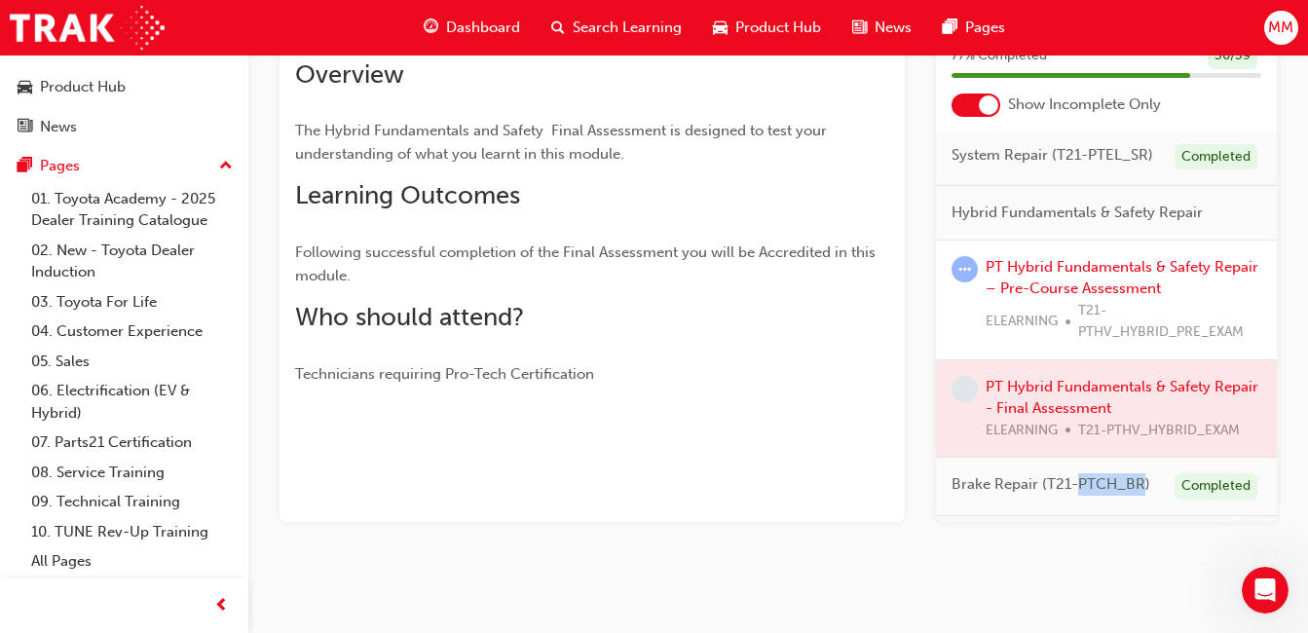
click at [1089, 496] on span "Brake Repair (T21-PTCH_BR)" at bounding box center [1050, 484] width 199 height 22
click at [1039, 403] on div at bounding box center [1106, 408] width 341 height 97
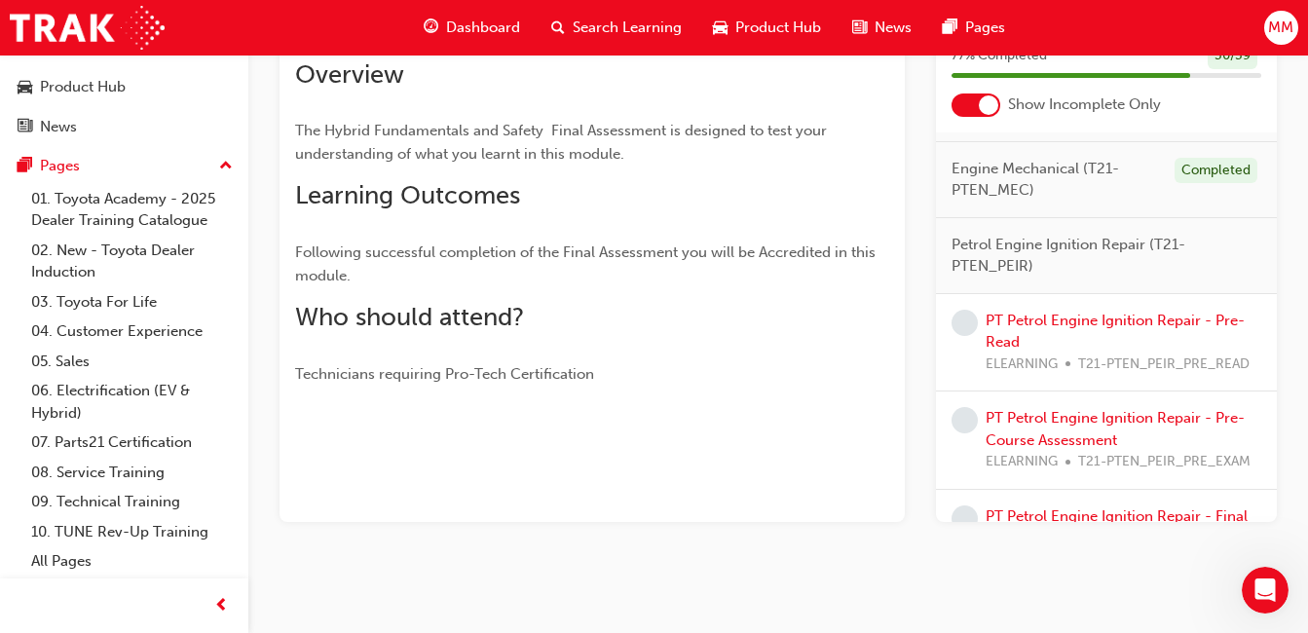
scroll to position [645, 0]
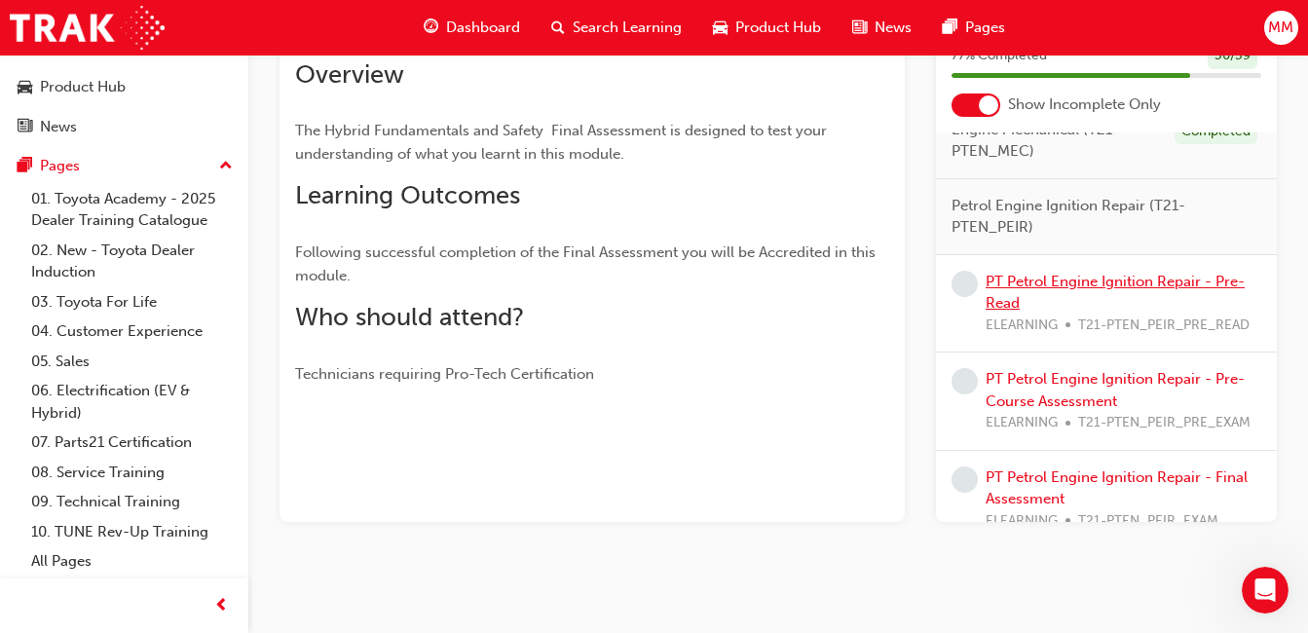
click at [1064, 313] on link "PT Petrol Engine Ignition Repair - Pre-Read" at bounding box center [1114, 293] width 259 height 40
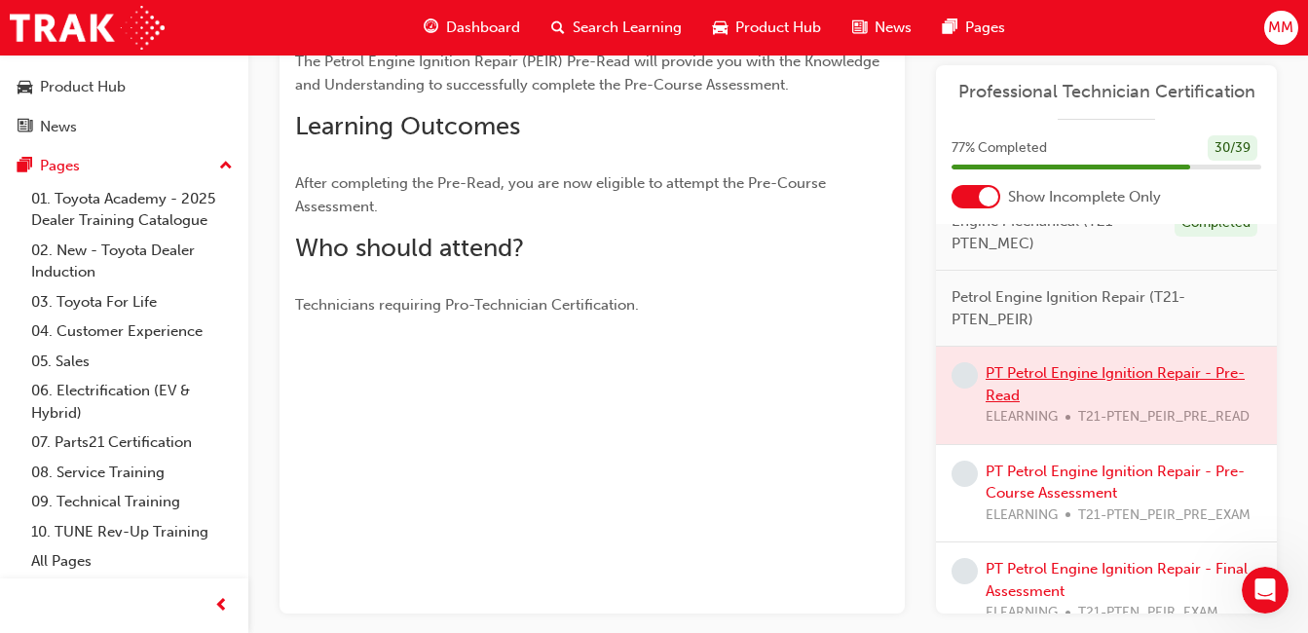
scroll to position [290, 0]
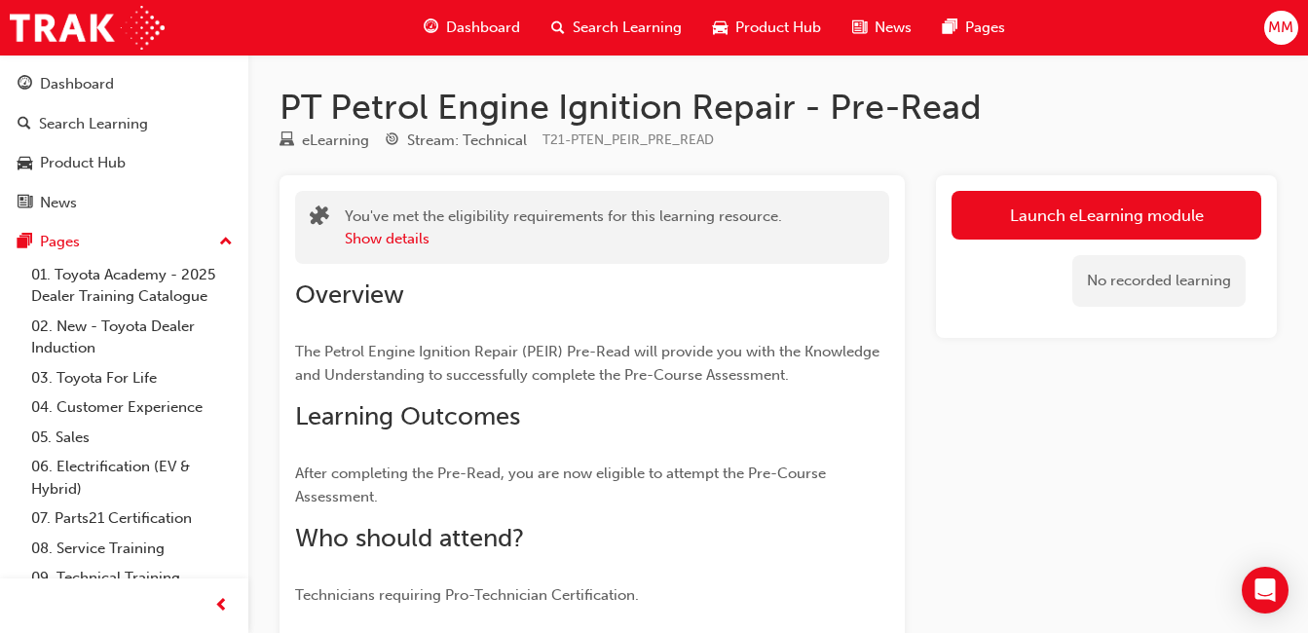
click at [1087, 214] on link "Launch eLearning module" at bounding box center [1106, 215] width 310 height 49
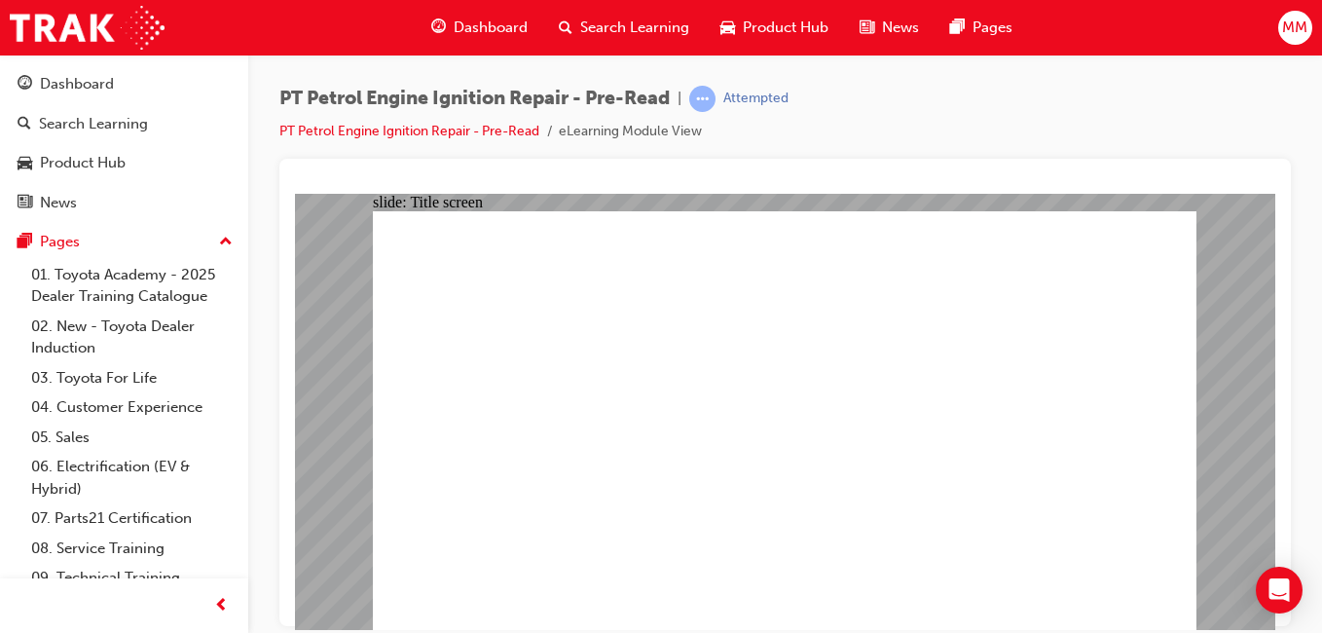
click at [1289, 28] on span "MM" at bounding box center [1294, 28] width 25 height 22
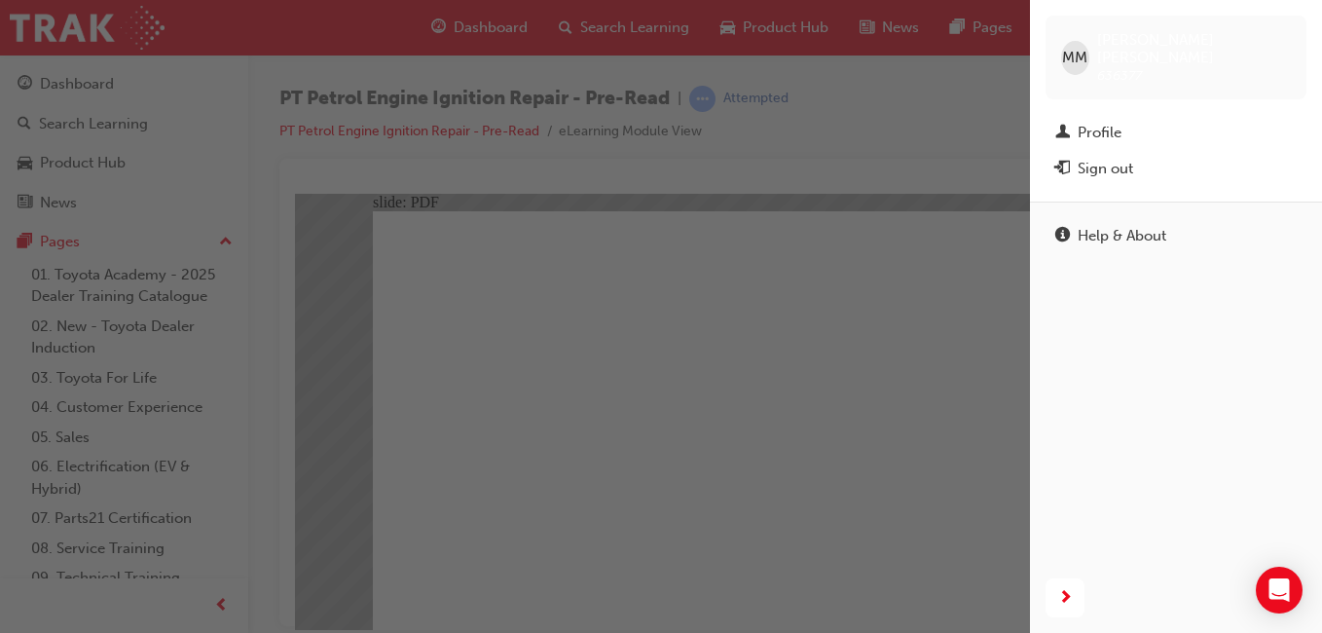
click at [1095, 158] on div "Sign out" at bounding box center [1105, 169] width 55 height 22
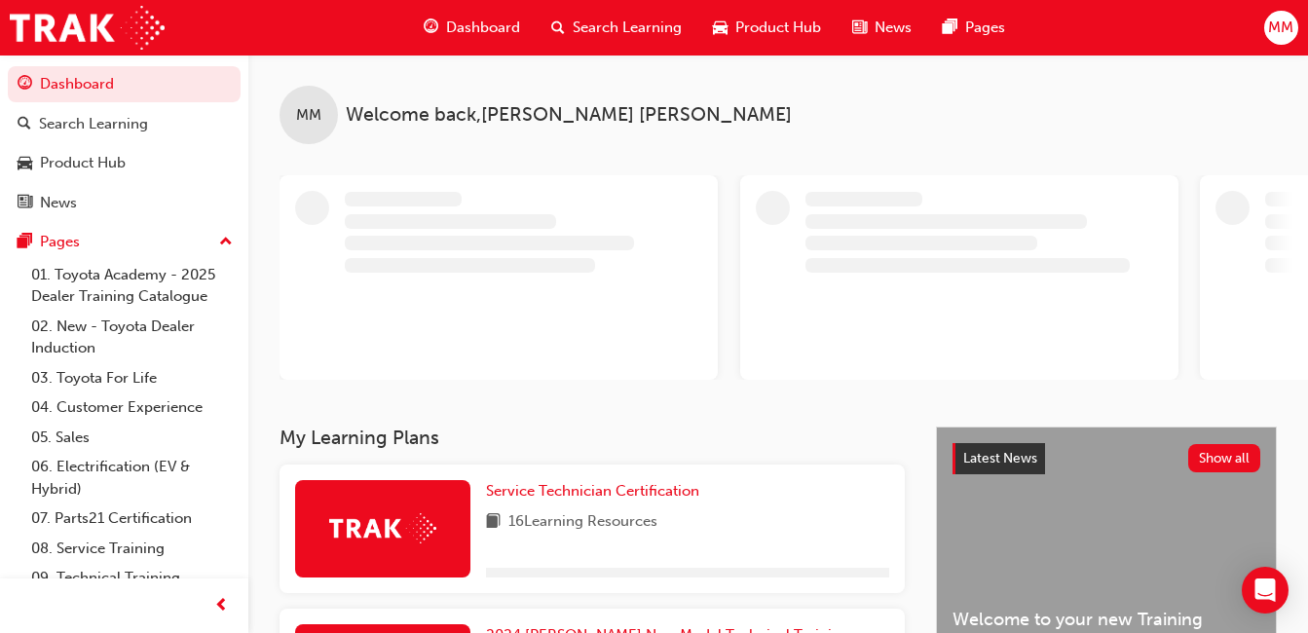
click at [1278, 26] on span "MM" at bounding box center [1280, 28] width 25 height 22
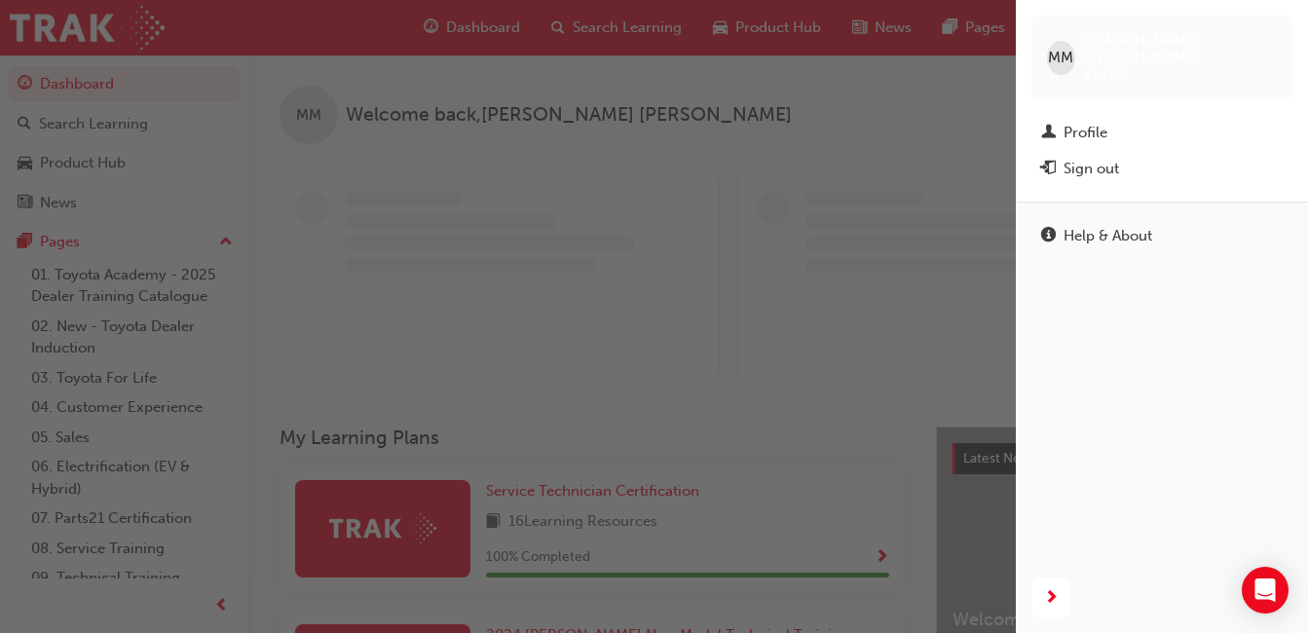
click at [1143, 157] on div "Sign out" at bounding box center [1161, 169] width 241 height 24
